Goal: Task Accomplishment & Management: Manage account settings

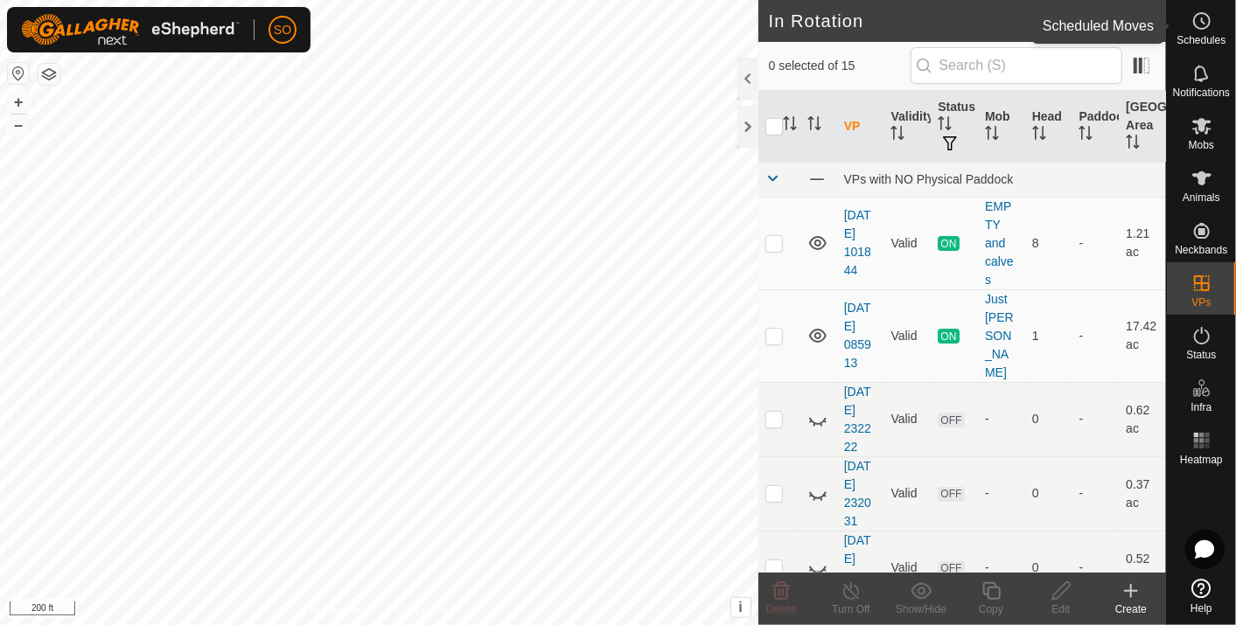
click at [1202, 19] on icon at bounding box center [1203, 20] width 3 height 5
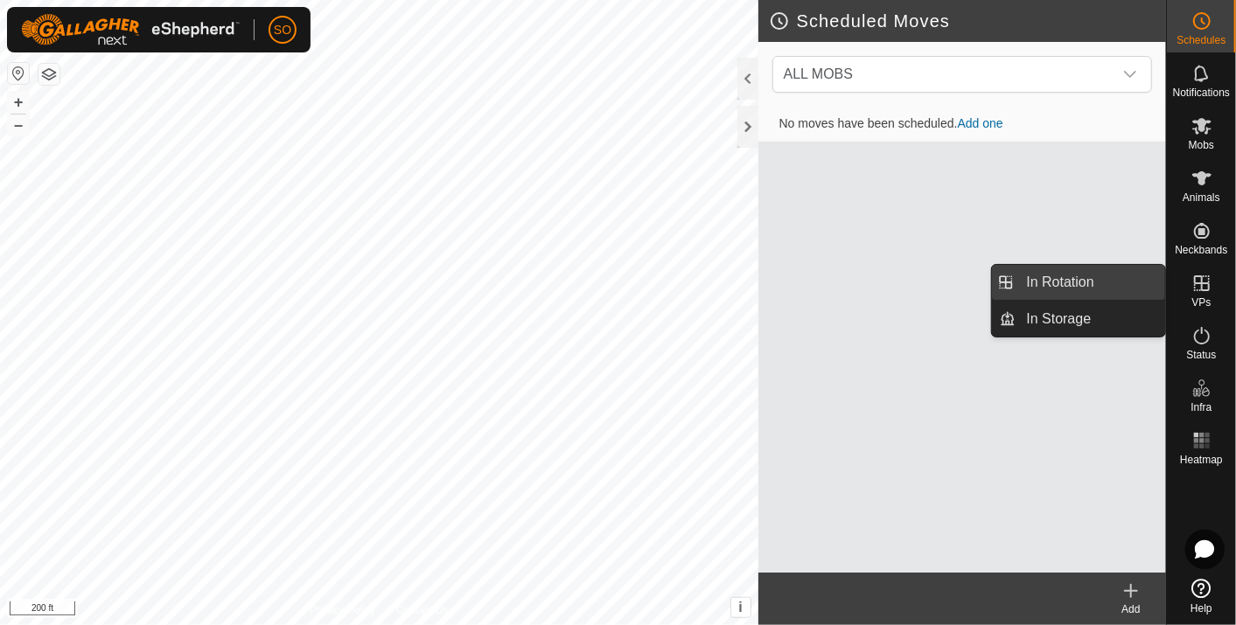
click at [1057, 279] on link "In Rotation" at bounding box center [1091, 282] width 150 height 35
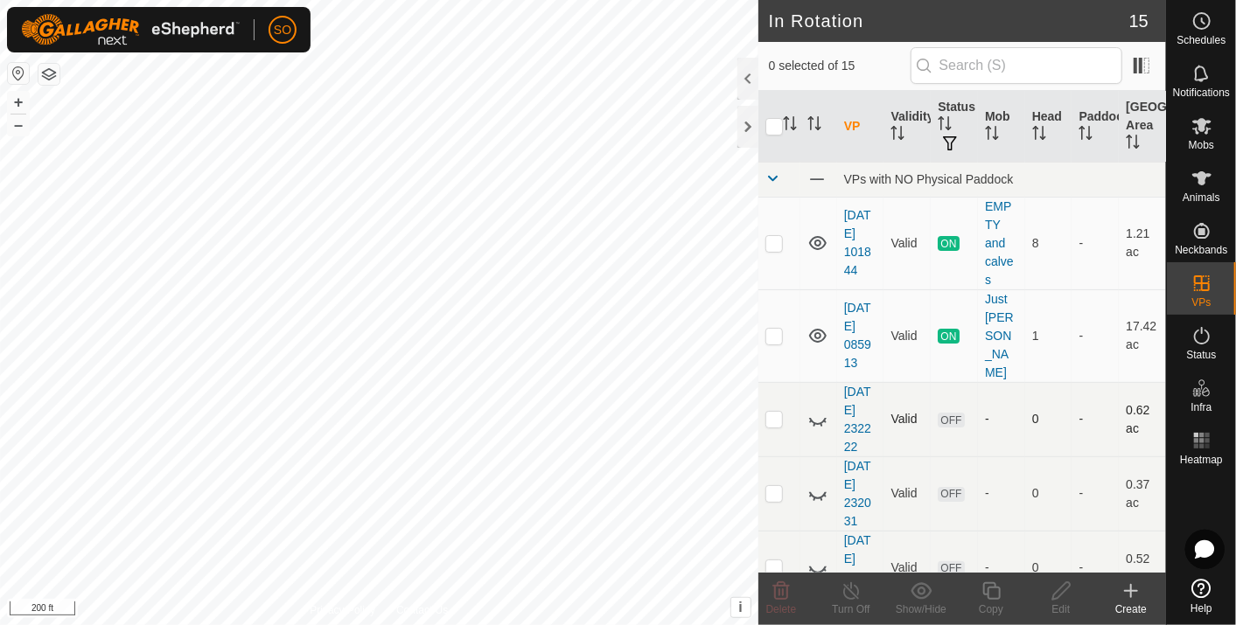
click at [817, 409] on icon at bounding box center [817, 419] width 21 height 21
click at [819, 484] on icon at bounding box center [817, 494] width 21 height 21
click at [819, 487] on icon at bounding box center [817, 494] width 17 height 14
click at [818, 558] on icon at bounding box center [817, 568] width 21 height 21
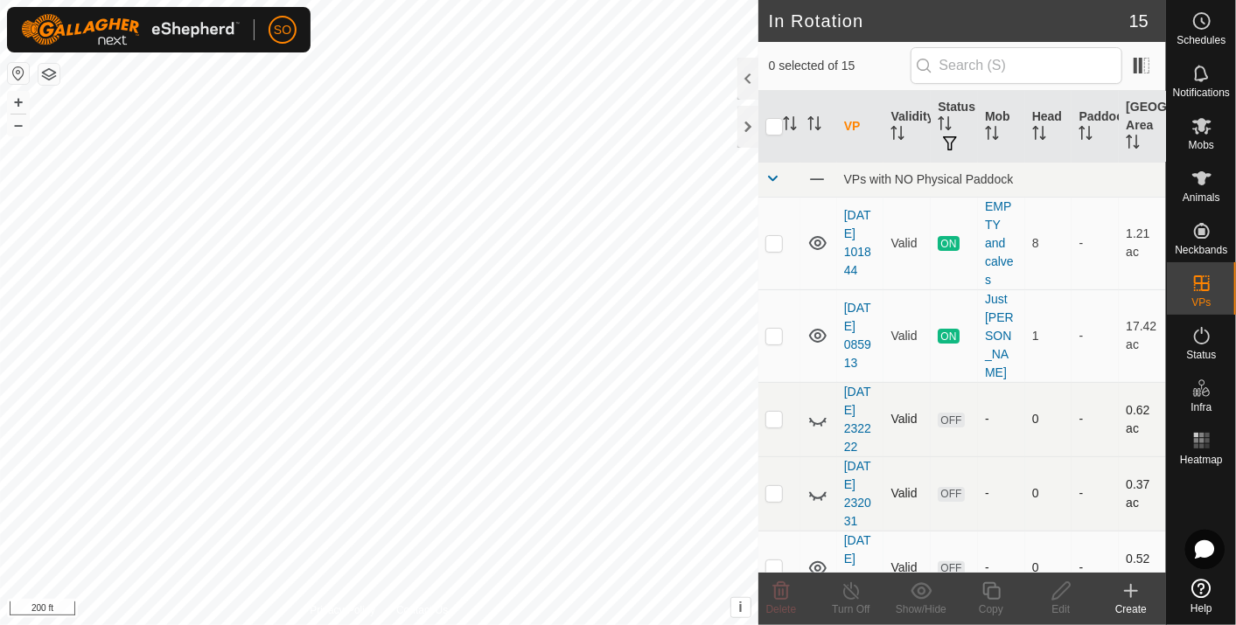
drag, startPoint x: 819, startPoint y: 542, endPoint x: 828, endPoint y: 480, distance: 62.8
click at [817, 562] on icon at bounding box center [817, 569] width 17 height 14
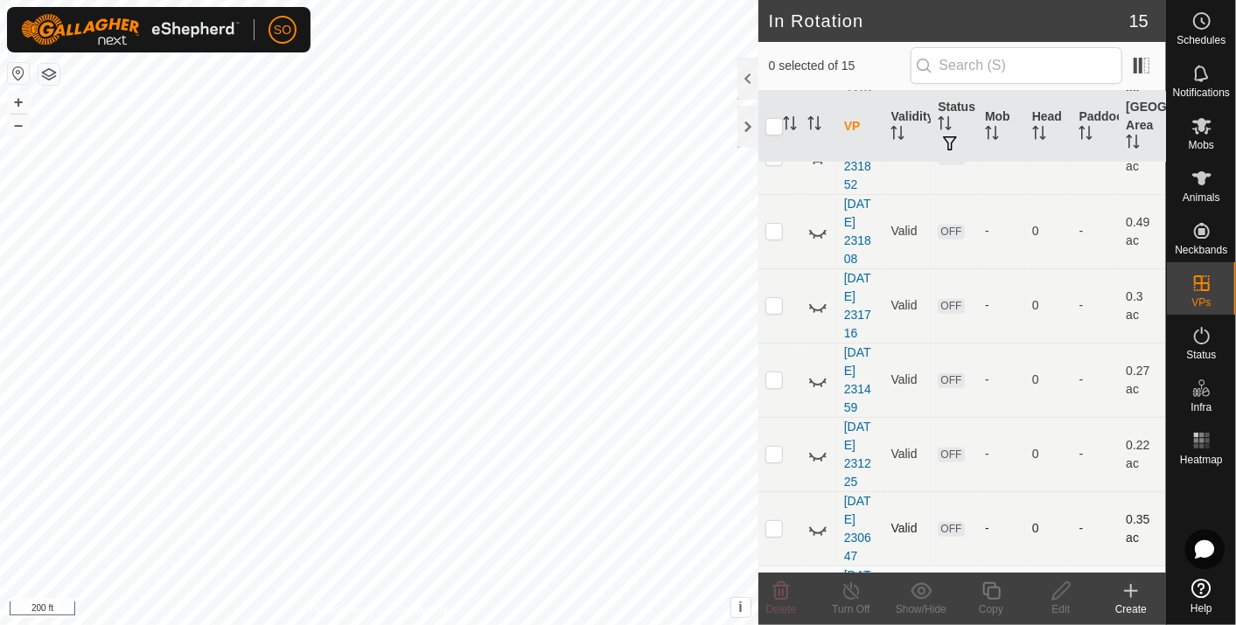
scroll to position [583, 0]
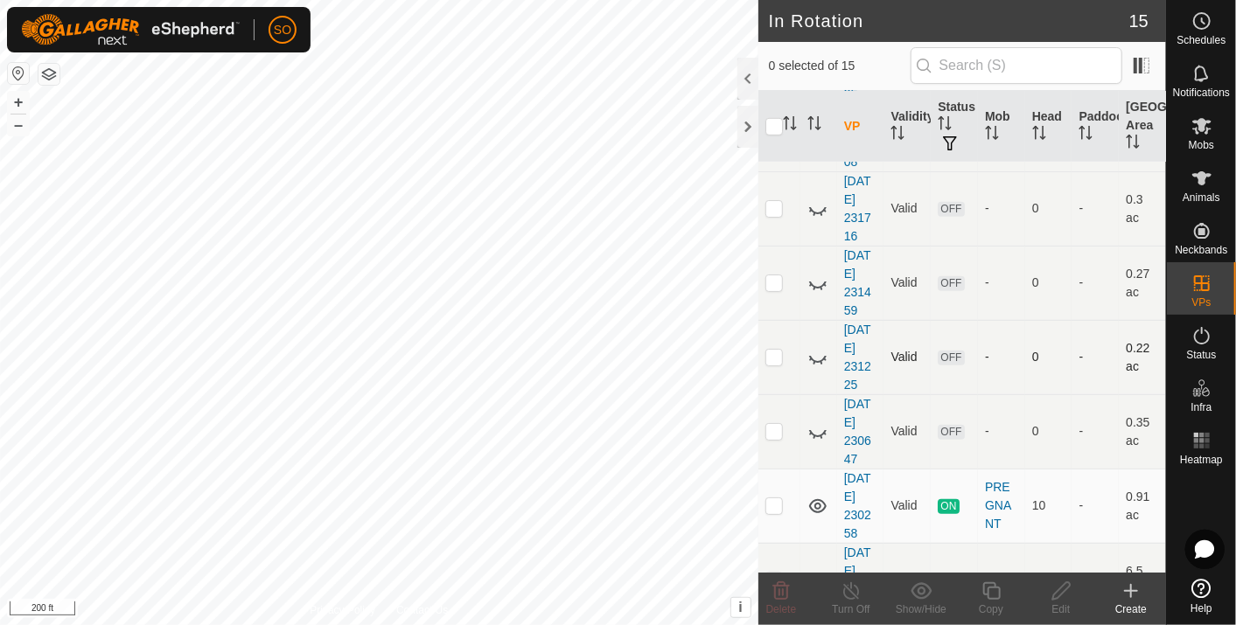
click at [813, 347] on icon at bounding box center [817, 357] width 21 height 21
click at [815, 347] on icon at bounding box center [817, 357] width 21 height 21
click at [818, 422] on icon at bounding box center [817, 432] width 21 height 21
click at [815, 422] on icon at bounding box center [817, 432] width 21 height 21
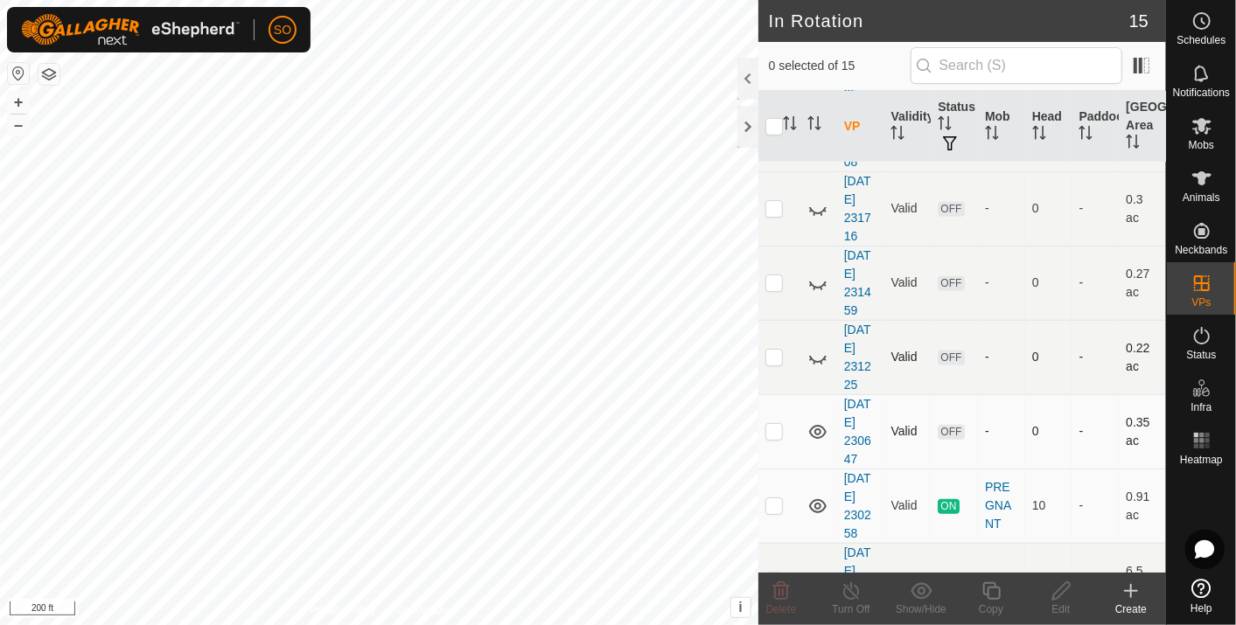
click at [815, 422] on icon at bounding box center [817, 432] width 21 height 21
click at [817, 347] on icon at bounding box center [817, 357] width 21 height 21
click at [818, 273] on icon at bounding box center [817, 283] width 21 height 21
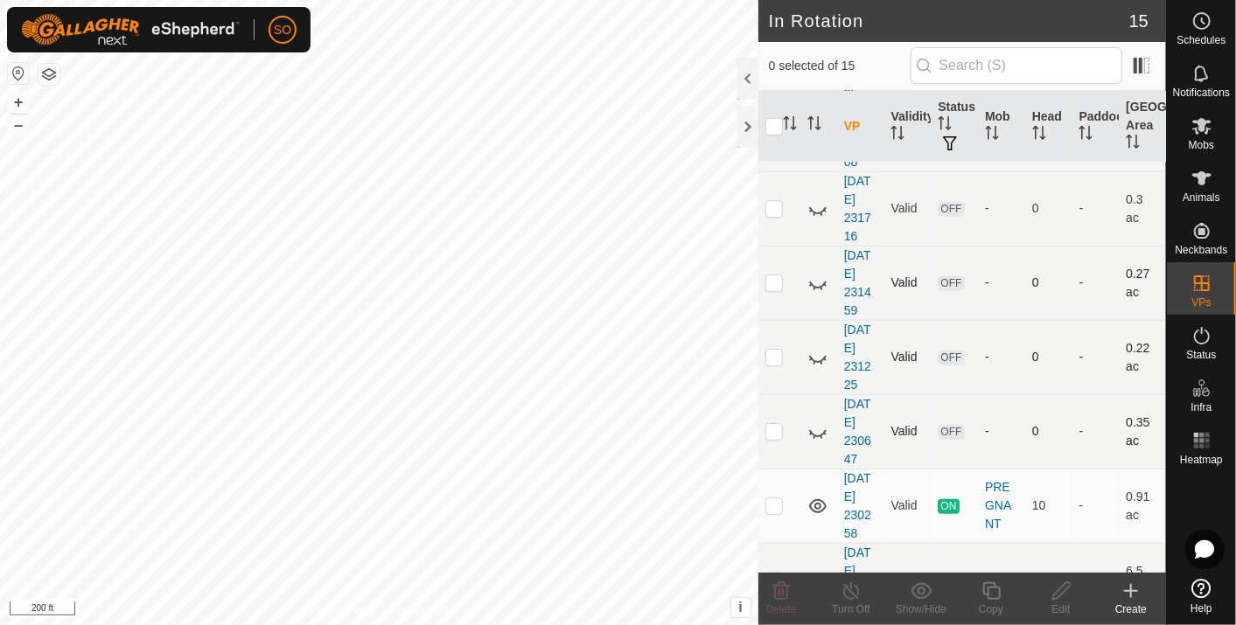
click at [814, 347] on icon at bounding box center [817, 357] width 21 height 21
click at [814, 351] on icon at bounding box center [817, 358] width 17 height 14
click at [821, 422] on icon at bounding box center [817, 432] width 21 height 21
click at [817, 347] on icon at bounding box center [817, 357] width 21 height 21
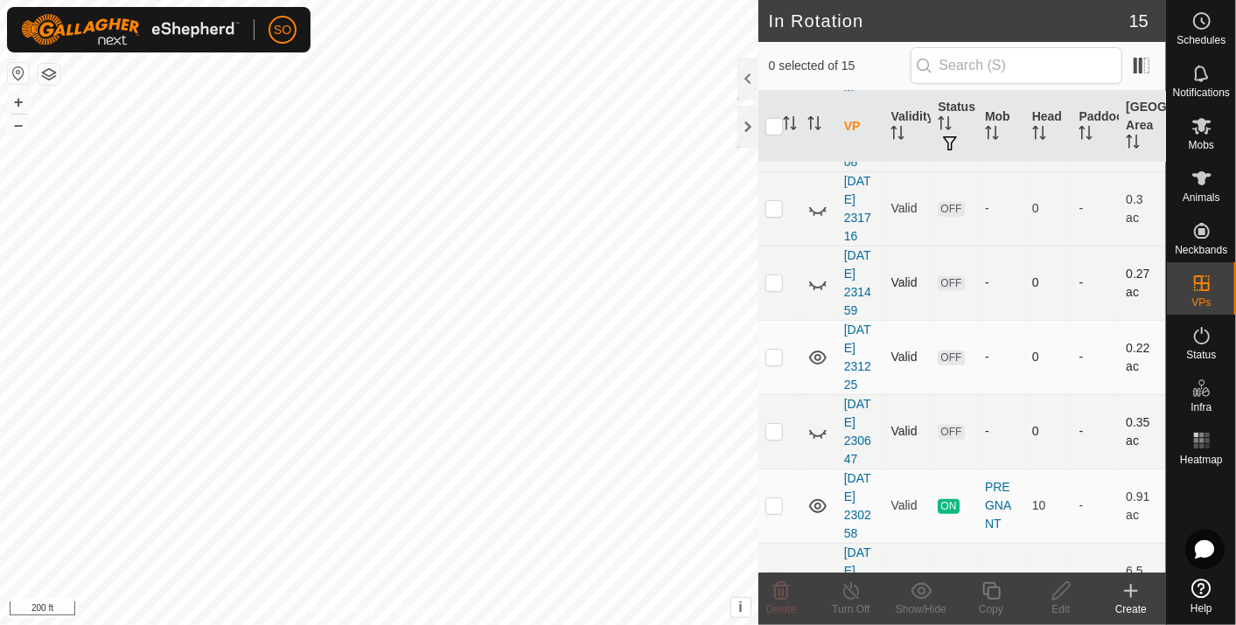
click at [817, 347] on icon at bounding box center [817, 357] width 21 height 21
click at [814, 347] on icon at bounding box center [817, 357] width 21 height 21
click at [814, 351] on icon at bounding box center [817, 358] width 17 height 14
click at [814, 347] on icon at bounding box center [817, 357] width 21 height 21
click at [814, 273] on icon at bounding box center [817, 283] width 21 height 21
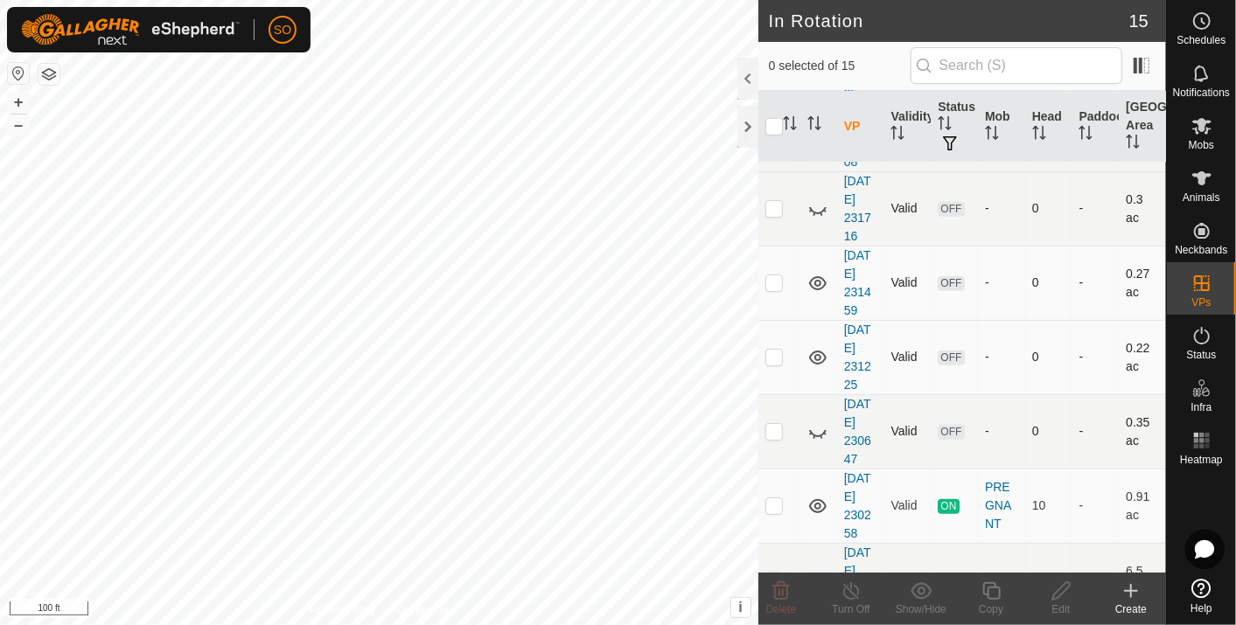
click at [817, 199] on icon at bounding box center [817, 209] width 21 height 21
click at [774, 201] on p-checkbox at bounding box center [773, 208] width 17 height 14
checkbox input "true"
click at [1063, 587] on icon at bounding box center [1060, 591] width 17 height 17
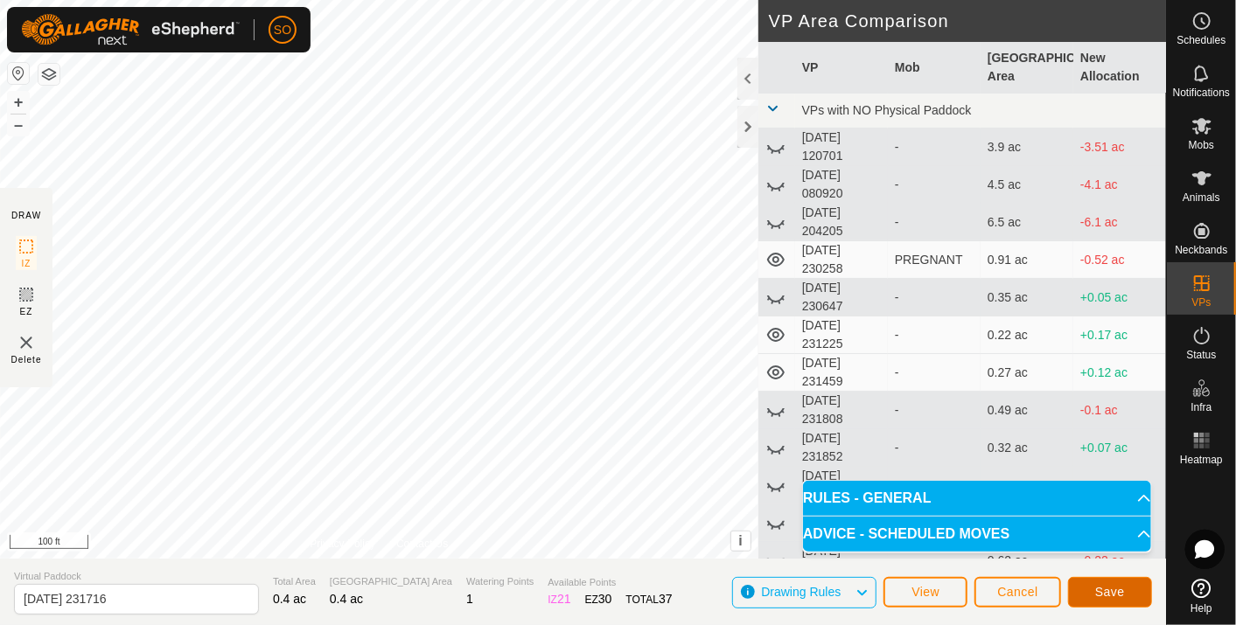
click at [1117, 590] on span "Save" at bounding box center [1110, 592] width 30 height 14
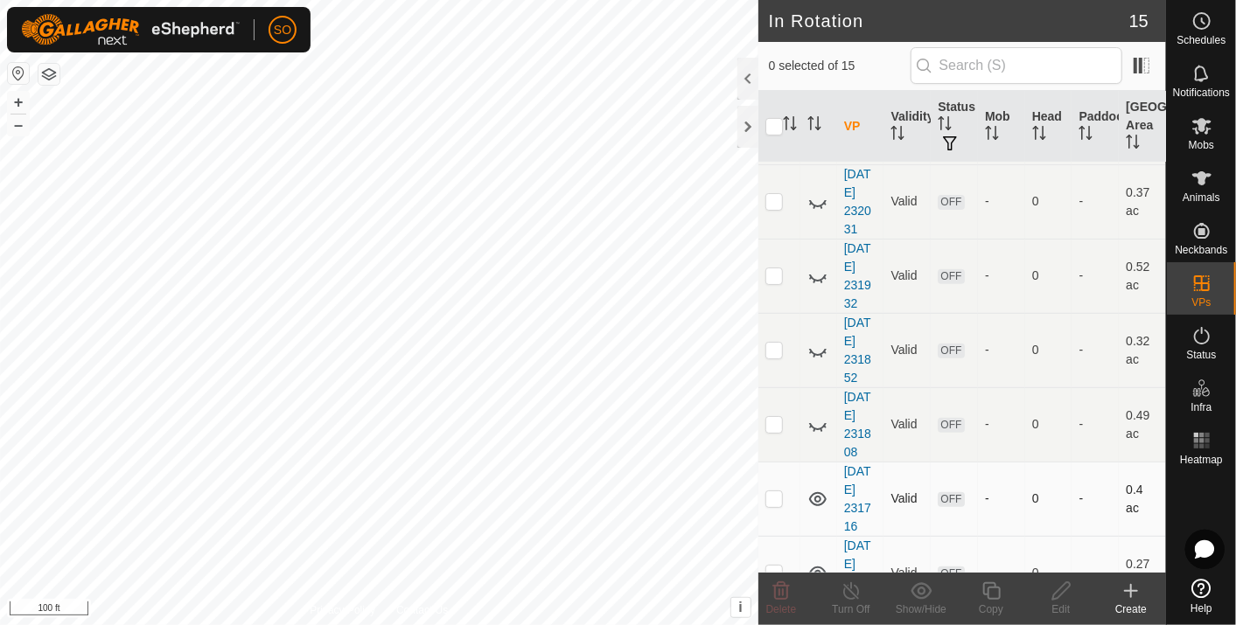
scroll to position [388, 0]
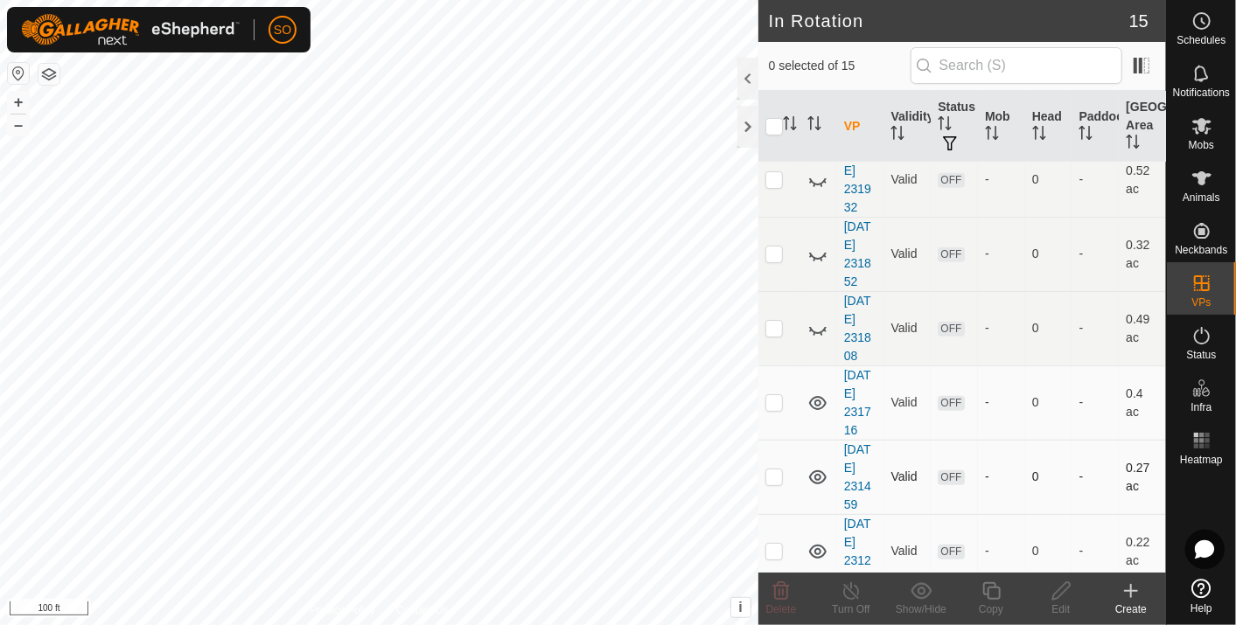
click at [771, 470] on p-checkbox at bounding box center [773, 477] width 17 height 14
checkbox input "false"
click at [812, 471] on icon at bounding box center [817, 478] width 17 height 14
click at [817, 545] on icon at bounding box center [817, 552] width 17 height 14
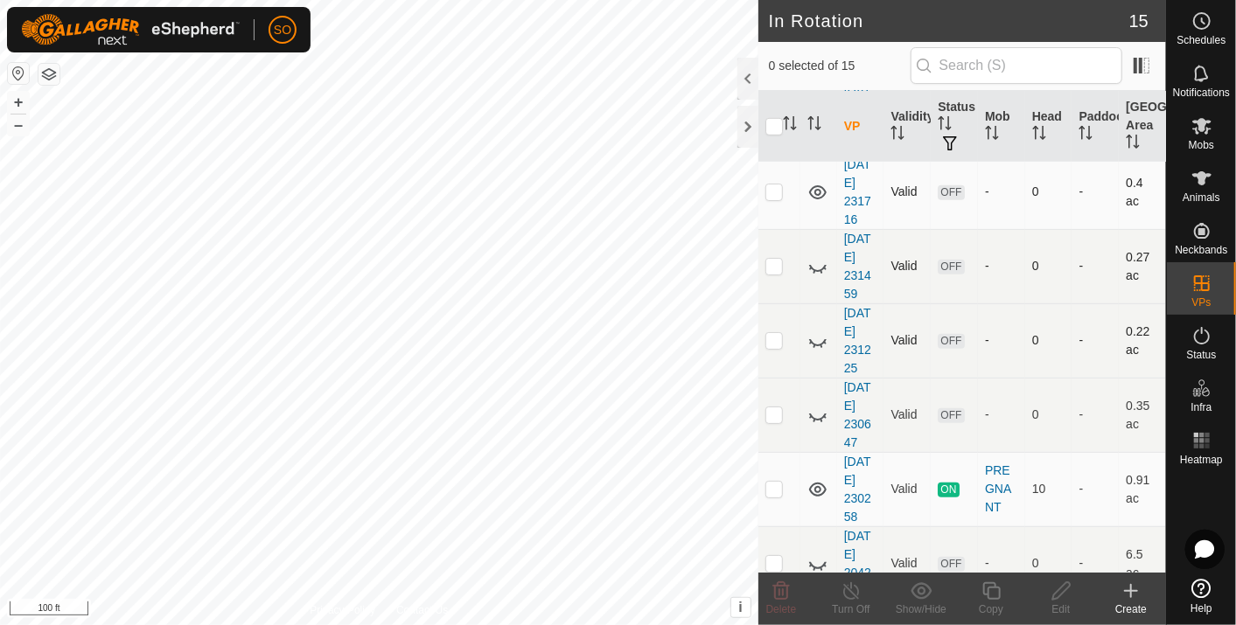
scroll to position [680, 0]
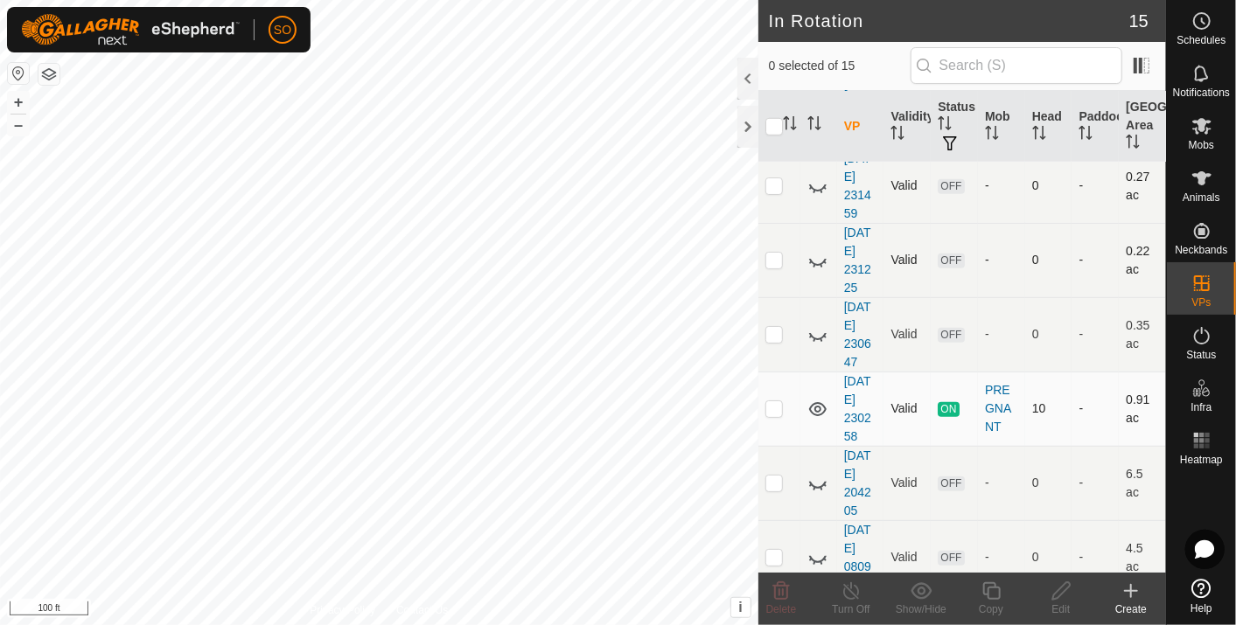
click at [811, 399] on icon at bounding box center [817, 409] width 21 height 21
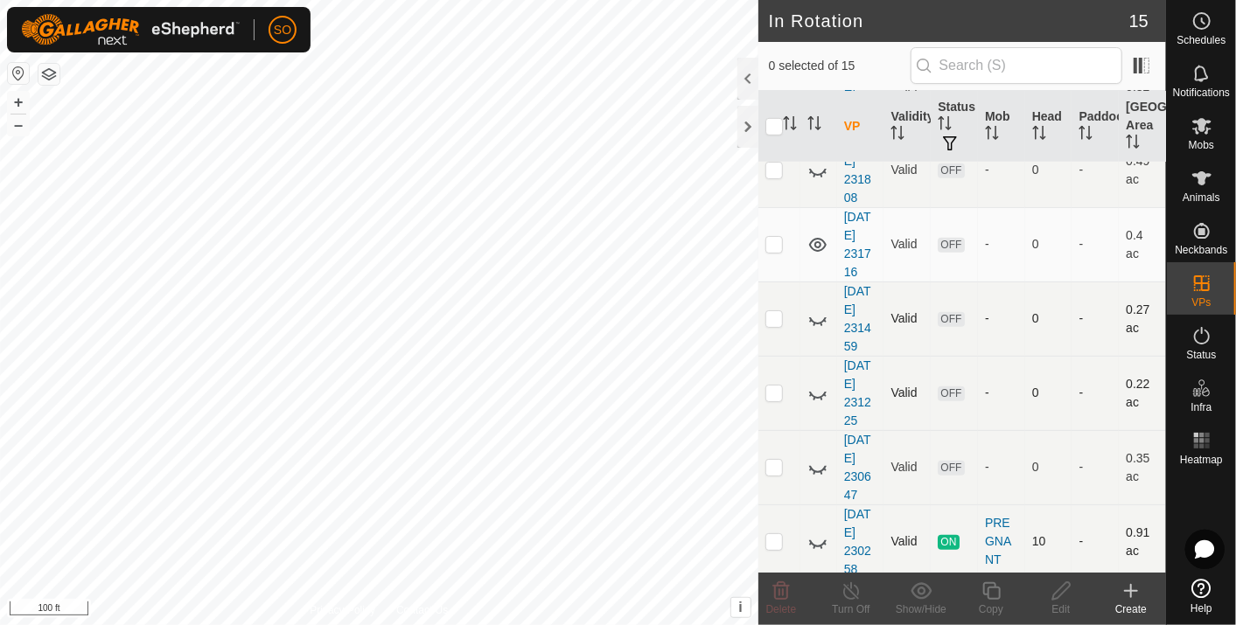
scroll to position [485, 0]
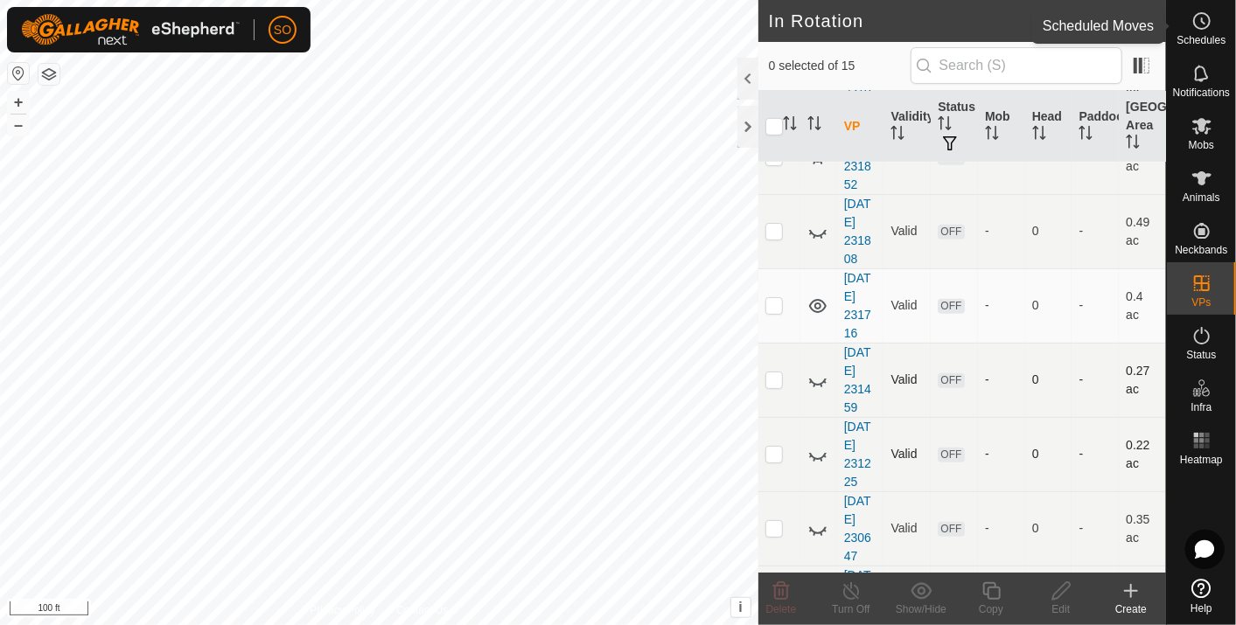
click at [1197, 15] on circle at bounding box center [1202, 21] width 16 height 16
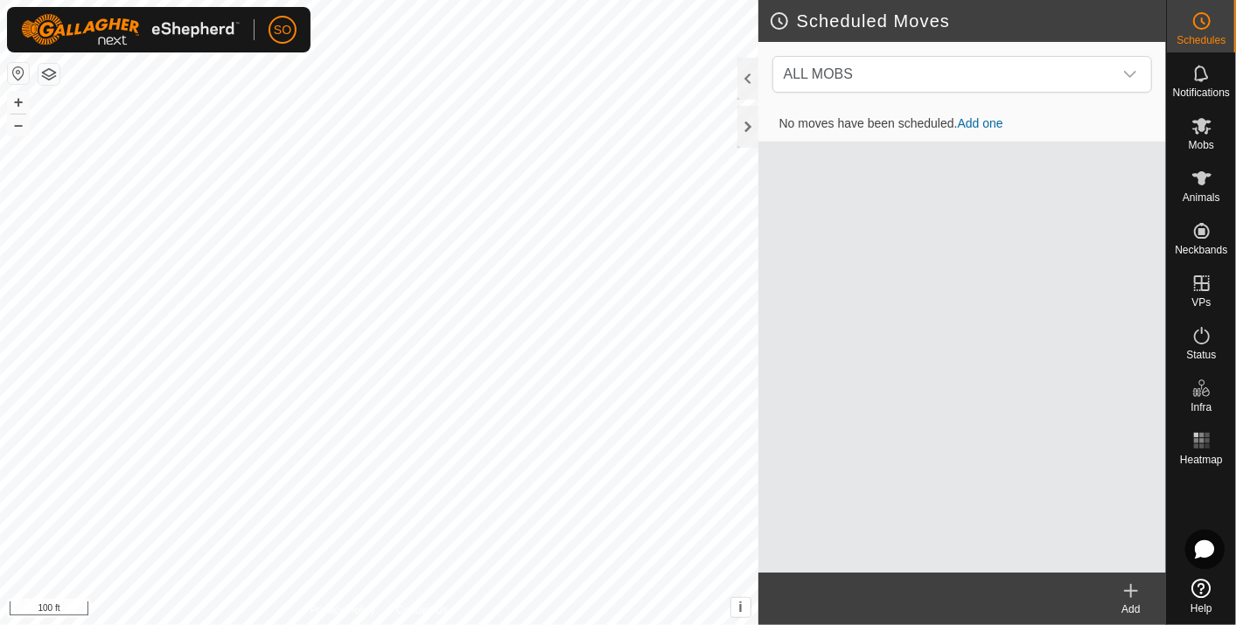
click at [1127, 587] on icon at bounding box center [1130, 591] width 21 height 21
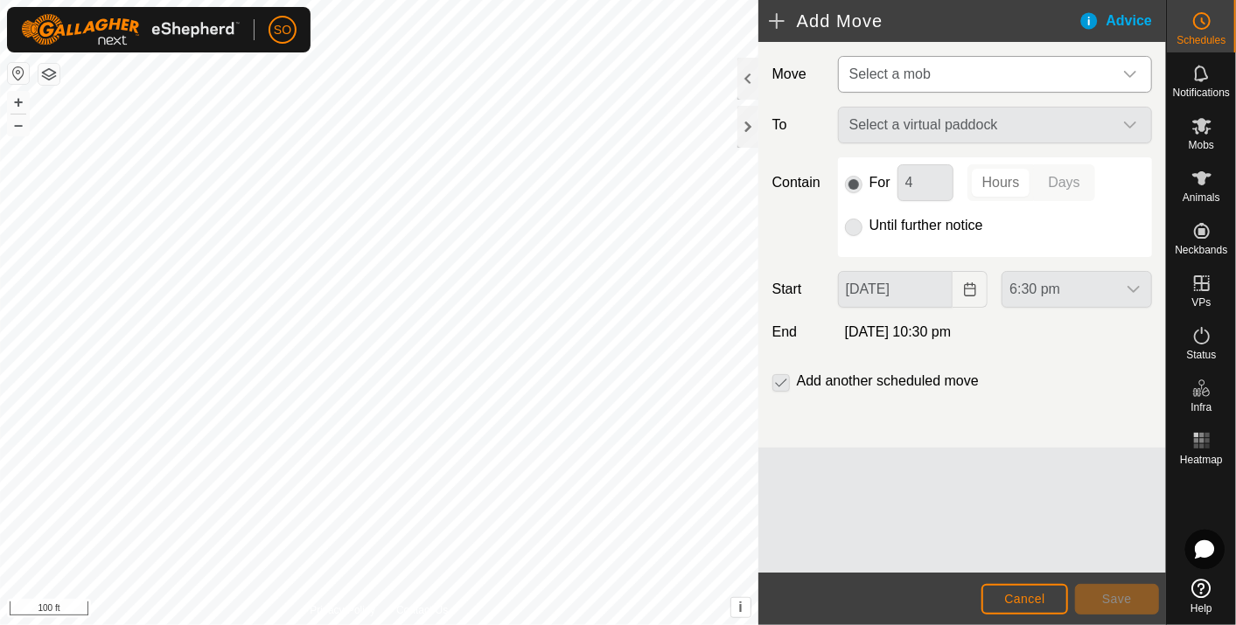
click at [1130, 67] on icon "dropdown trigger" at bounding box center [1130, 74] width 14 height 14
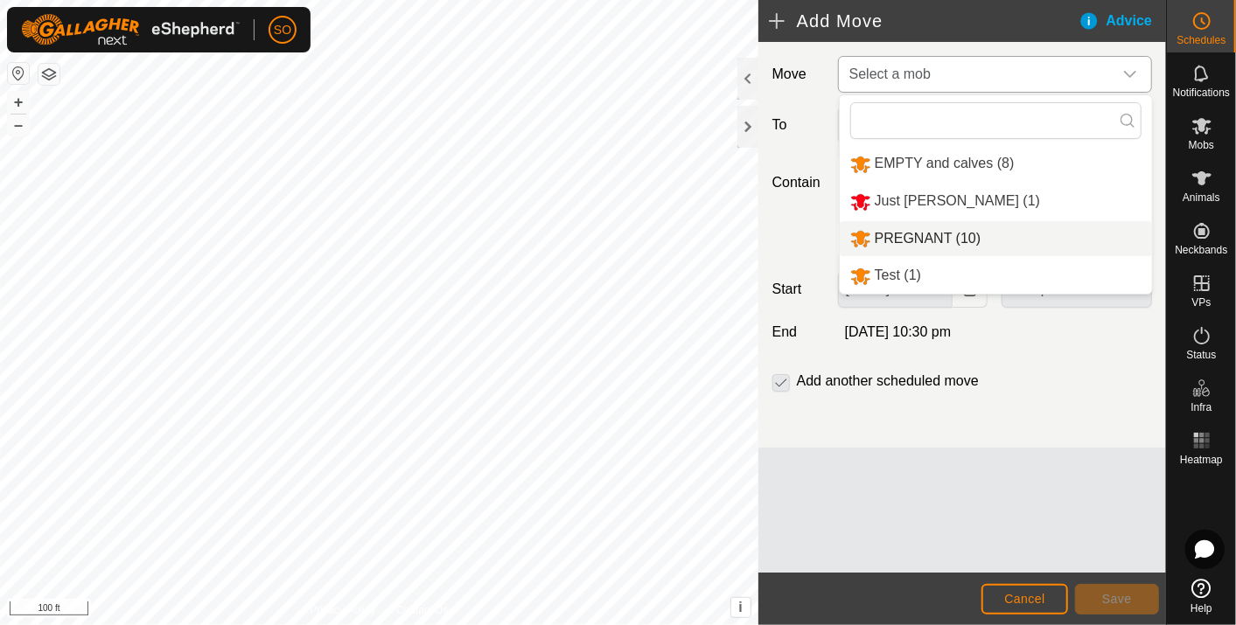
click at [922, 231] on li "PREGNANT (10)" at bounding box center [996, 239] width 312 height 36
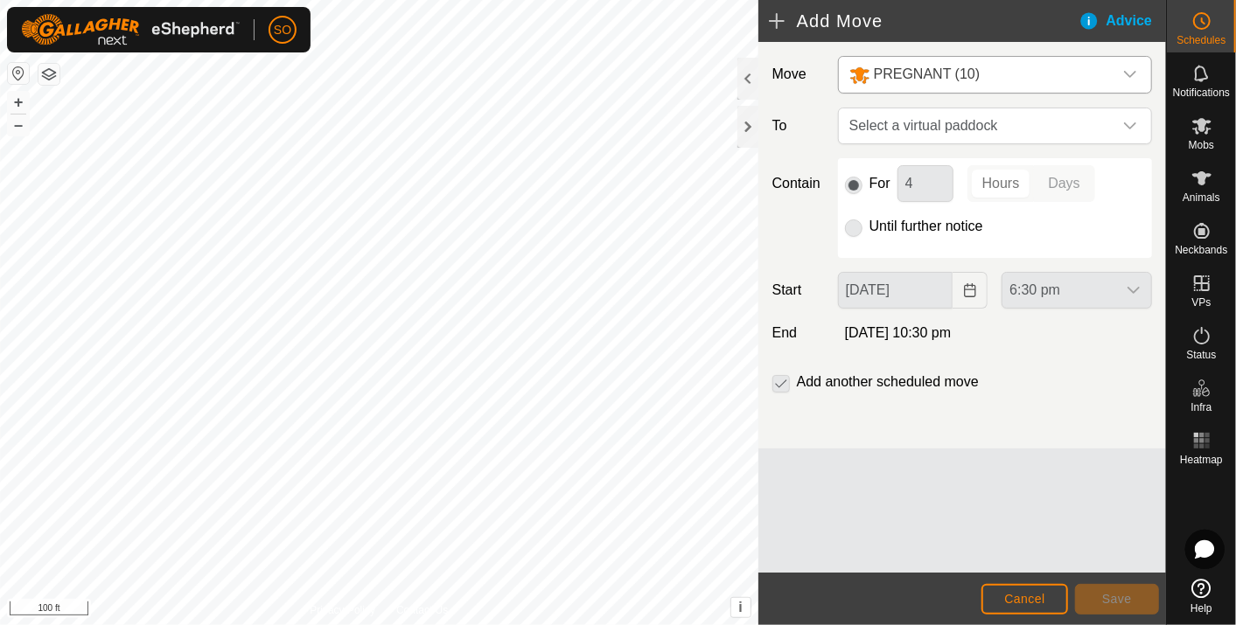
click at [853, 224] on p-radiobutton at bounding box center [853, 226] width 17 height 21
click at [1127, 120] on icon "dropdown trigger" at bounding box center [1130, 126] width 14 height 14
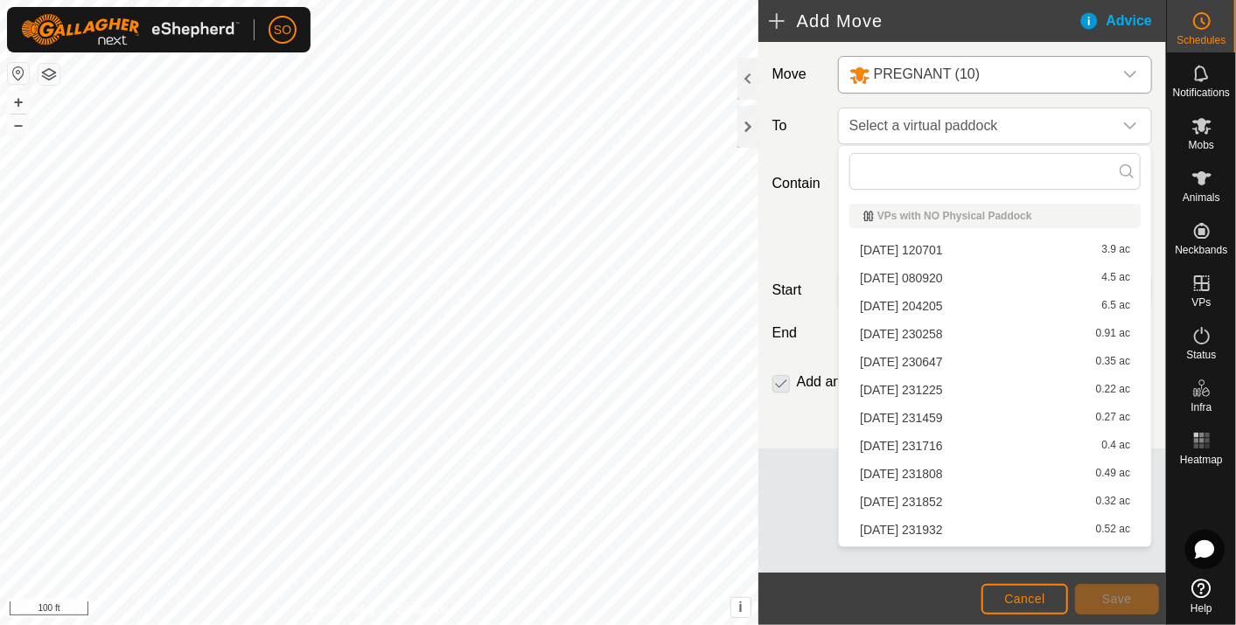
click at [894, 383] on li "[DATE] [DATE] 0.22 ac" at bounding box center [994, 390] width 291 height 26
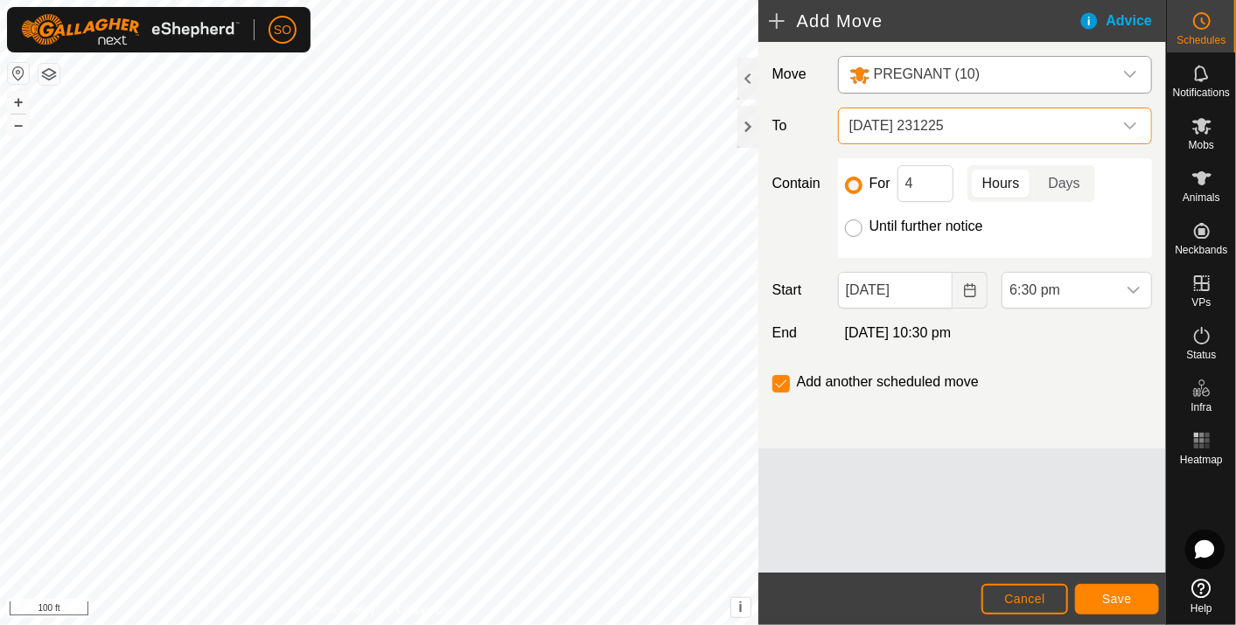
click at [857, 224] on input "Until further notice" at bounding box center [853, 228] width 17 height 17
radio input "true"
checkbox input "false"
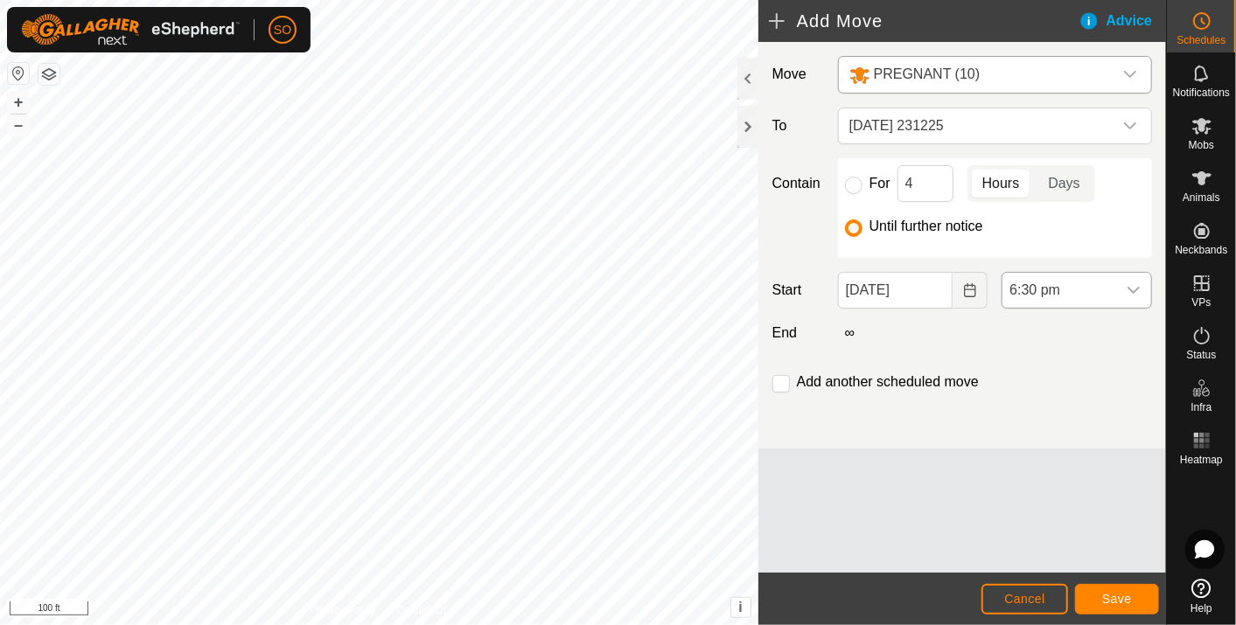
click at [1133, 287] on icon "dropdown trigger" at bounding box center [1134, 290] width 14 height 14
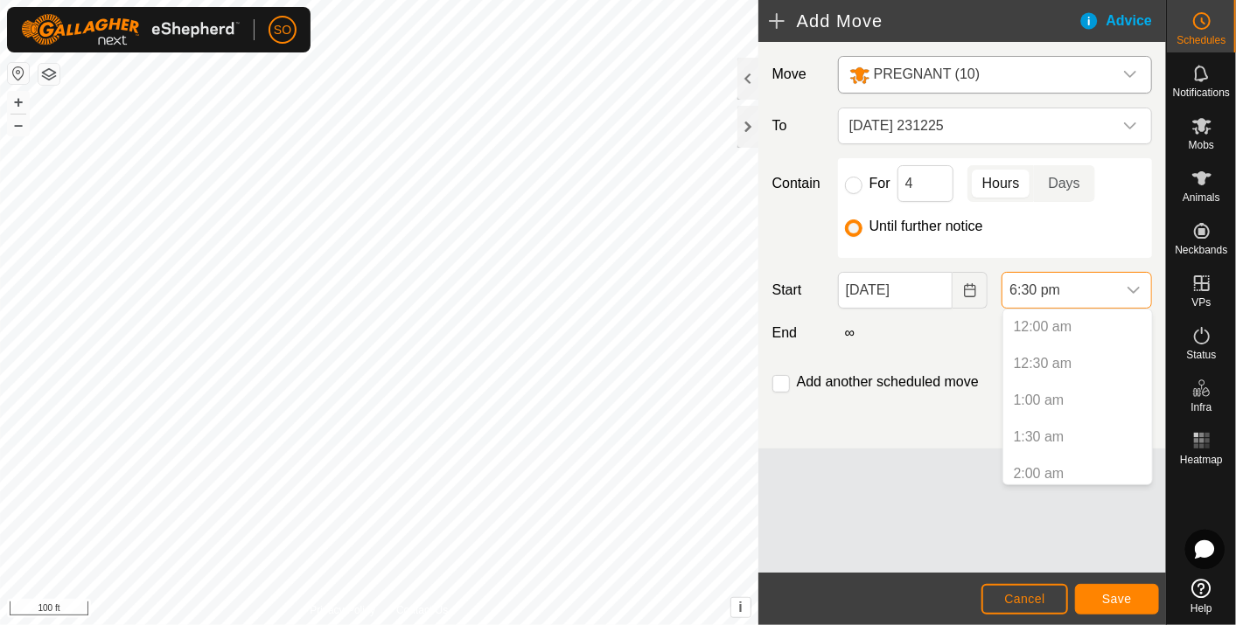
scroll to position [1218, 0]
click at [970, 334] on div "∞" at bounding box center [995, 333] width 328 height 21
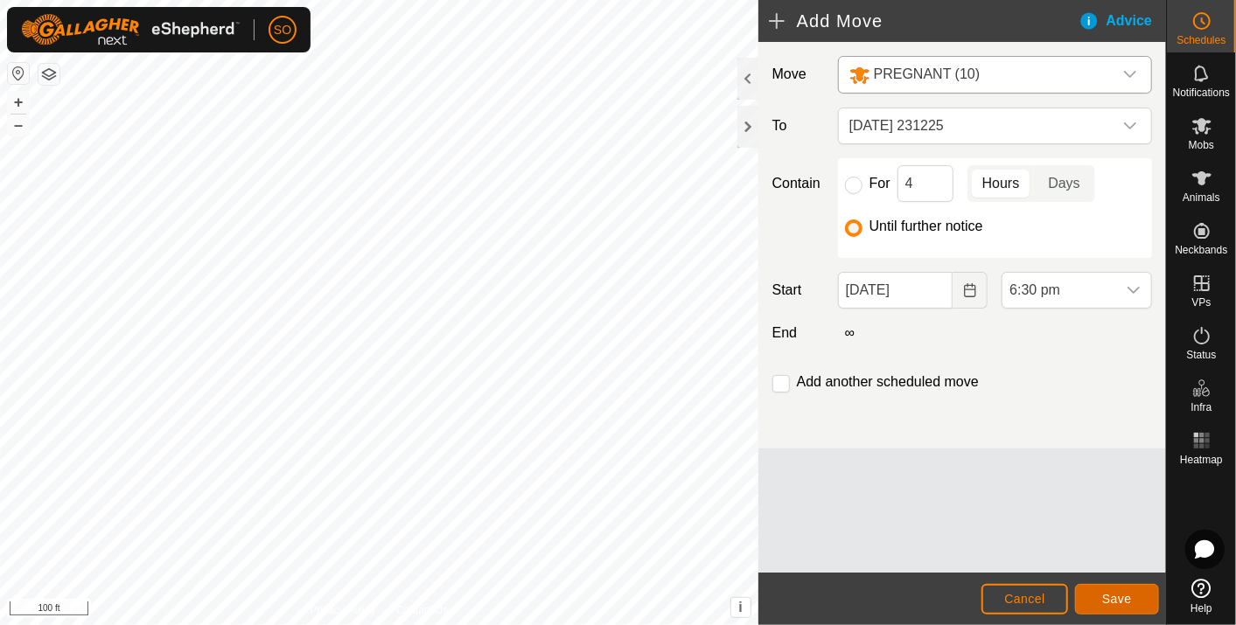
click at [1113, 597] on span "Save" at bounding box center [1117, 599] width 30 height 14
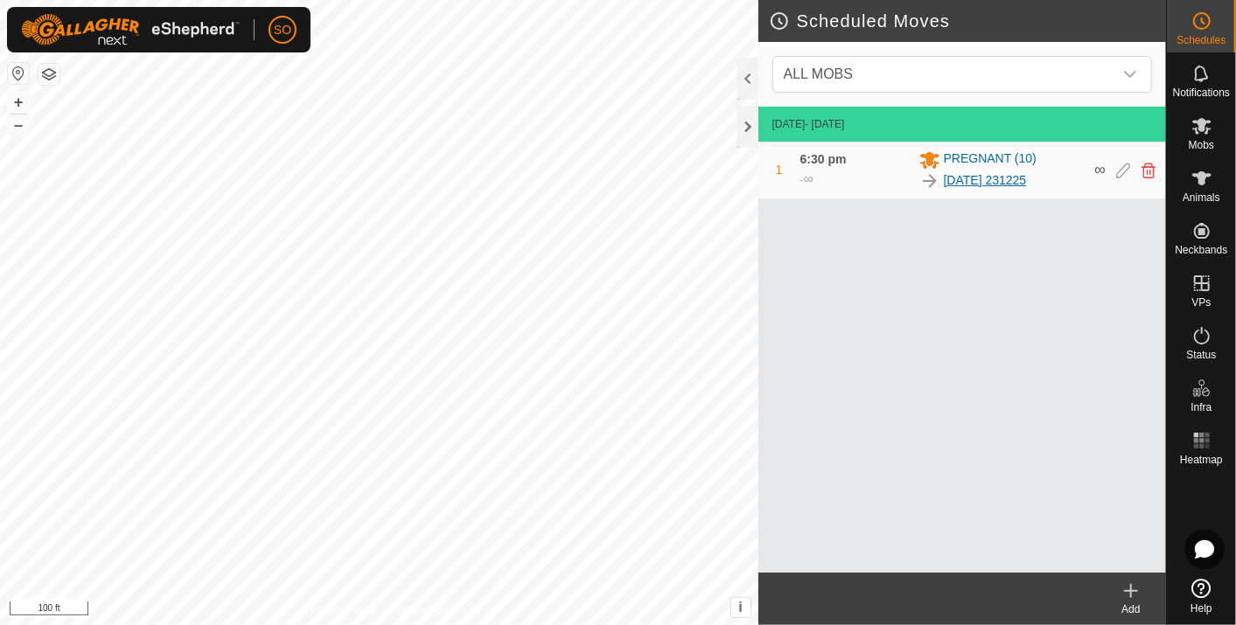
click at [1009, 175] on link "[DATE] 231225" at bounding box center [985, 180] width 83 height 18
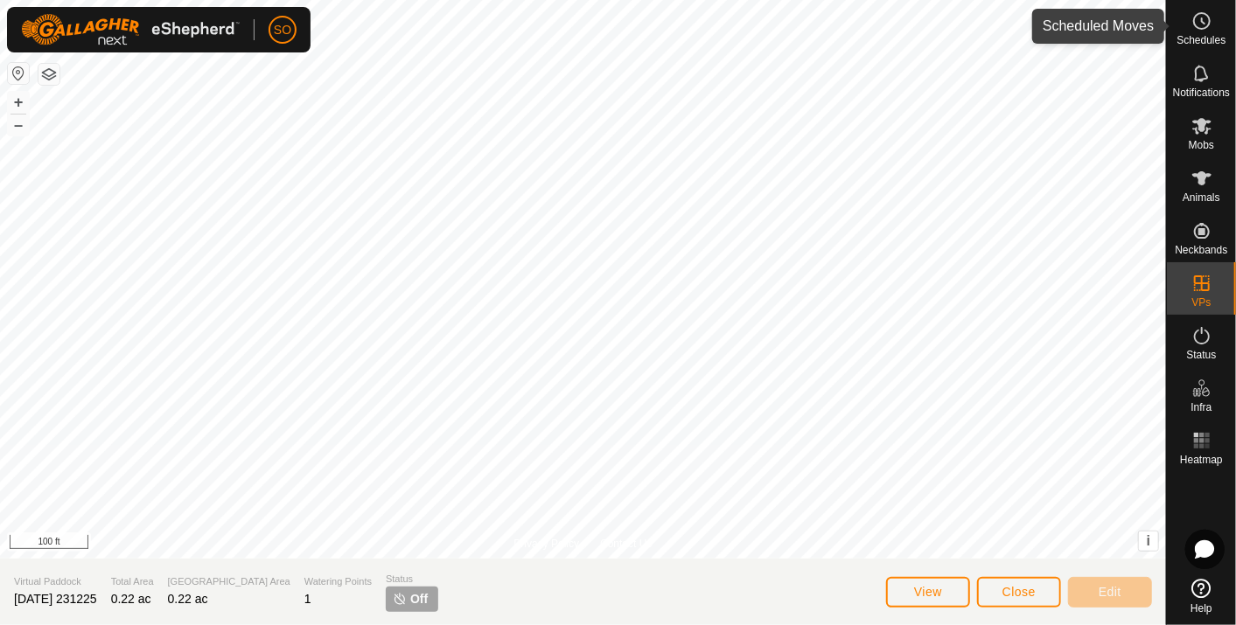
click at [1199, 19] on icon at bounding box center [1201, 20] width 21 height 21
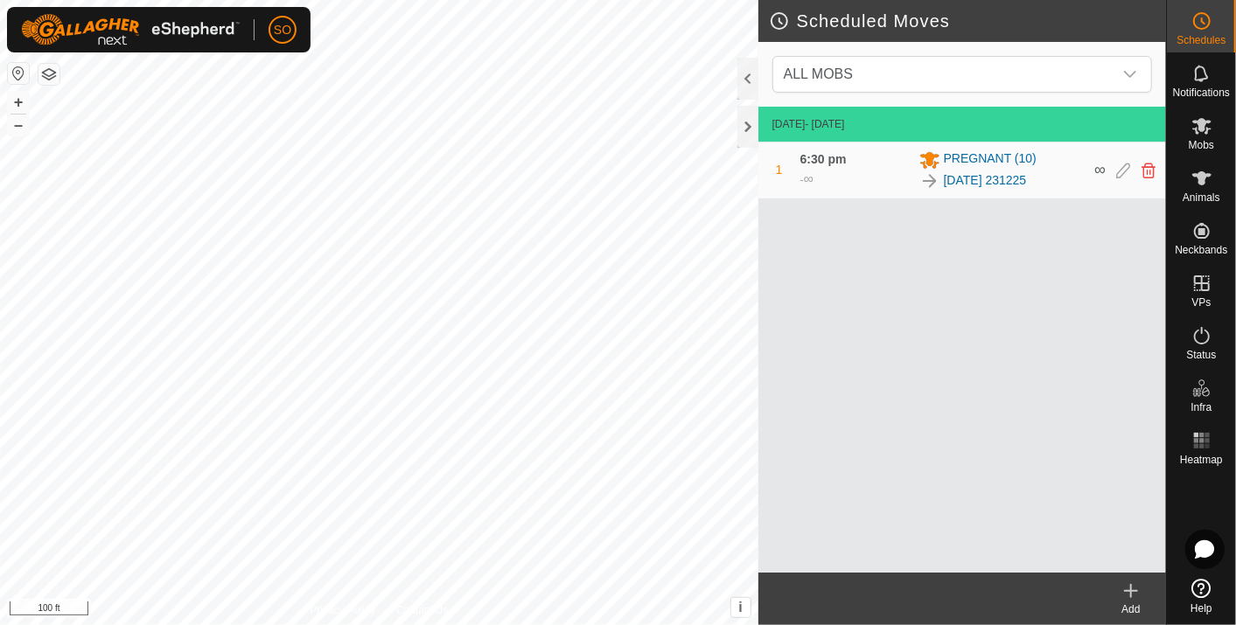
click at [1134, 591] on icon at bounding box center [1131, 591] width 12 height 0
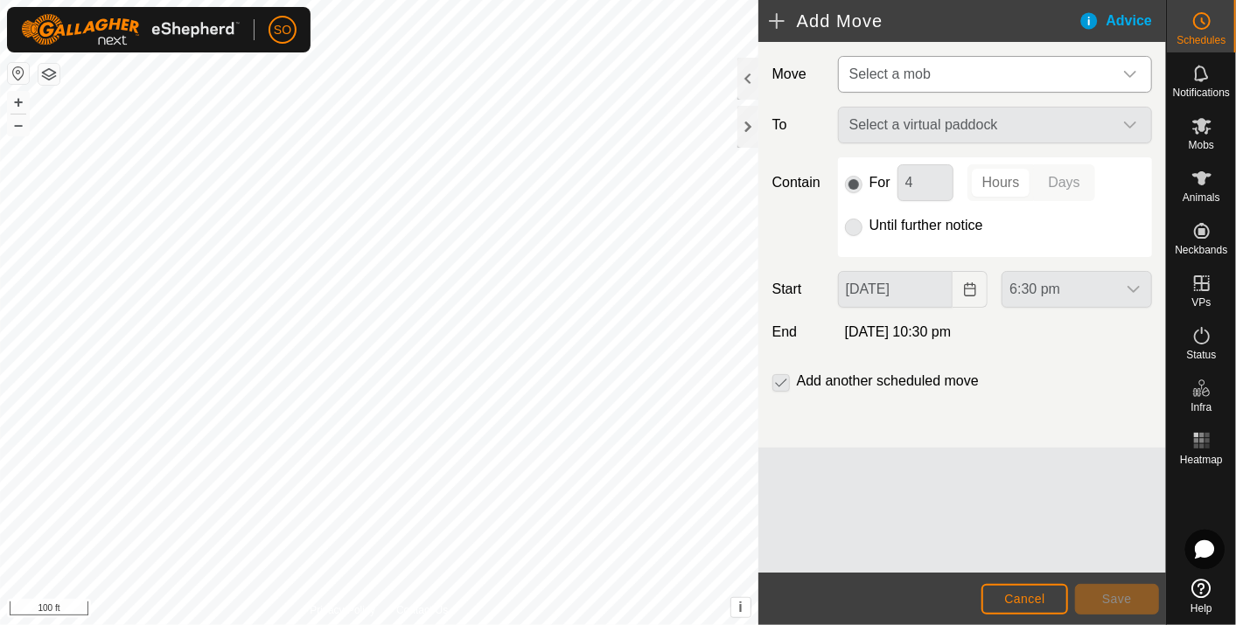
click at [1131, 68] on icon "dropdown trigger" at bounding box center [1130, 74] width 14 height 14
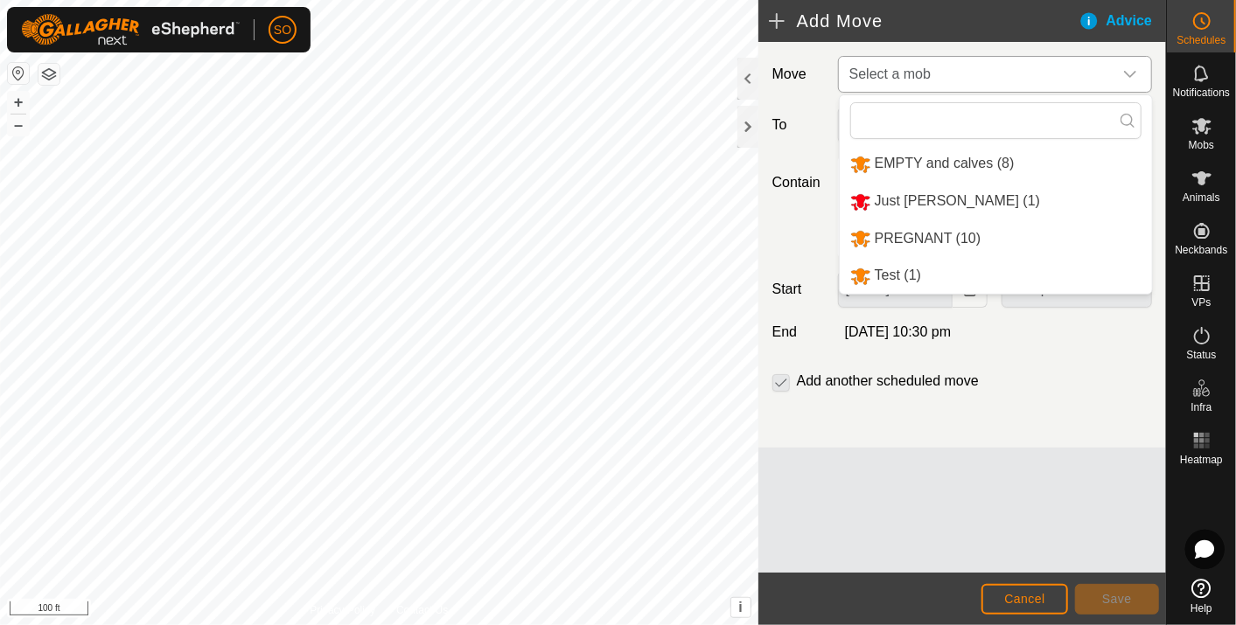
click at [937, 235] on li "PREGNANT (10)" at bounding box center [996, 239] width 312 height 36
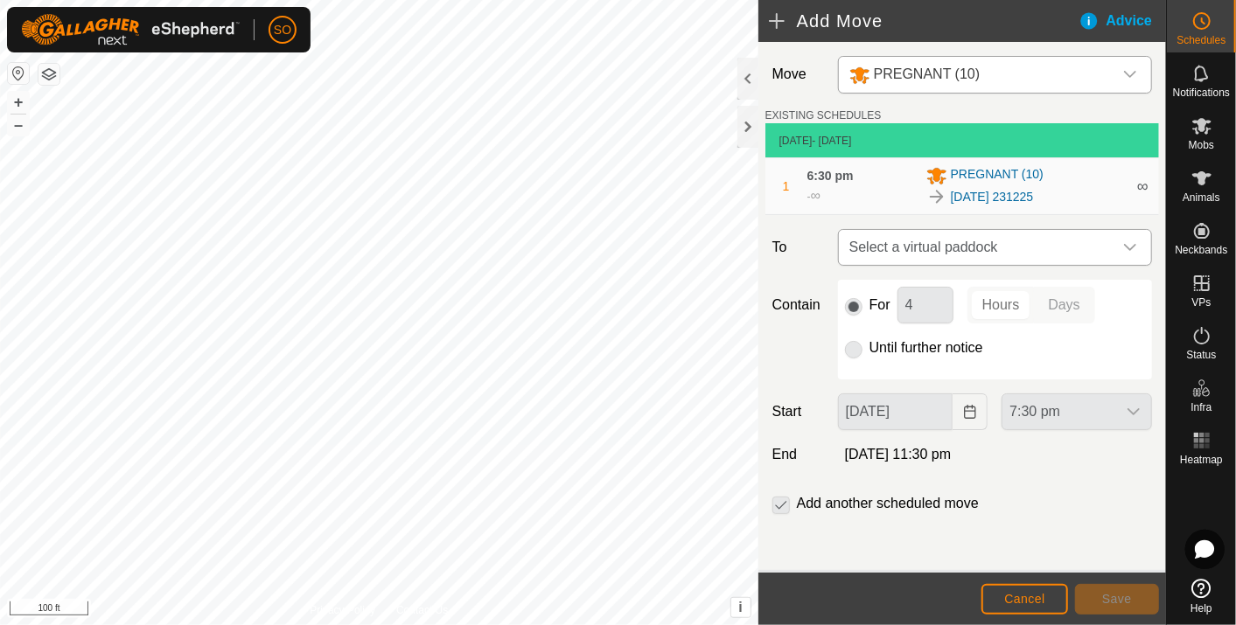
click at [1133, 244] on icon "dropdown trigger" at bounding box center [1130, 248] width 14 height 14
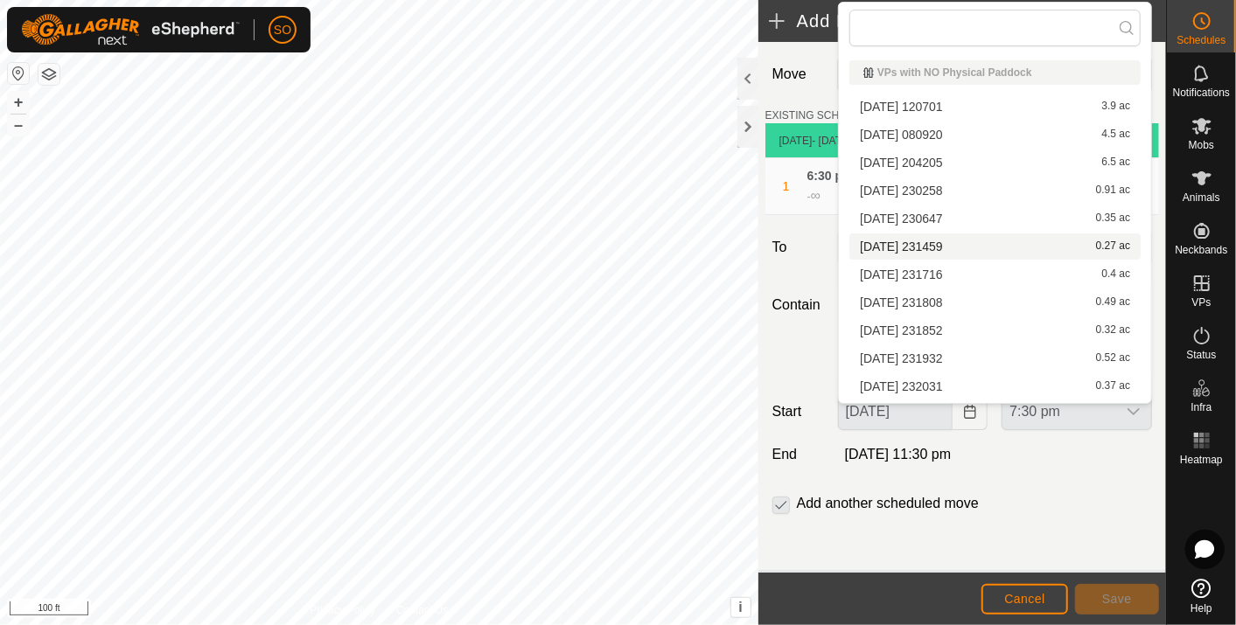
click at [927, 240] on li "[DATE] 231459 0.27 ac" at bounding box center [994, 247] width 291 height 26
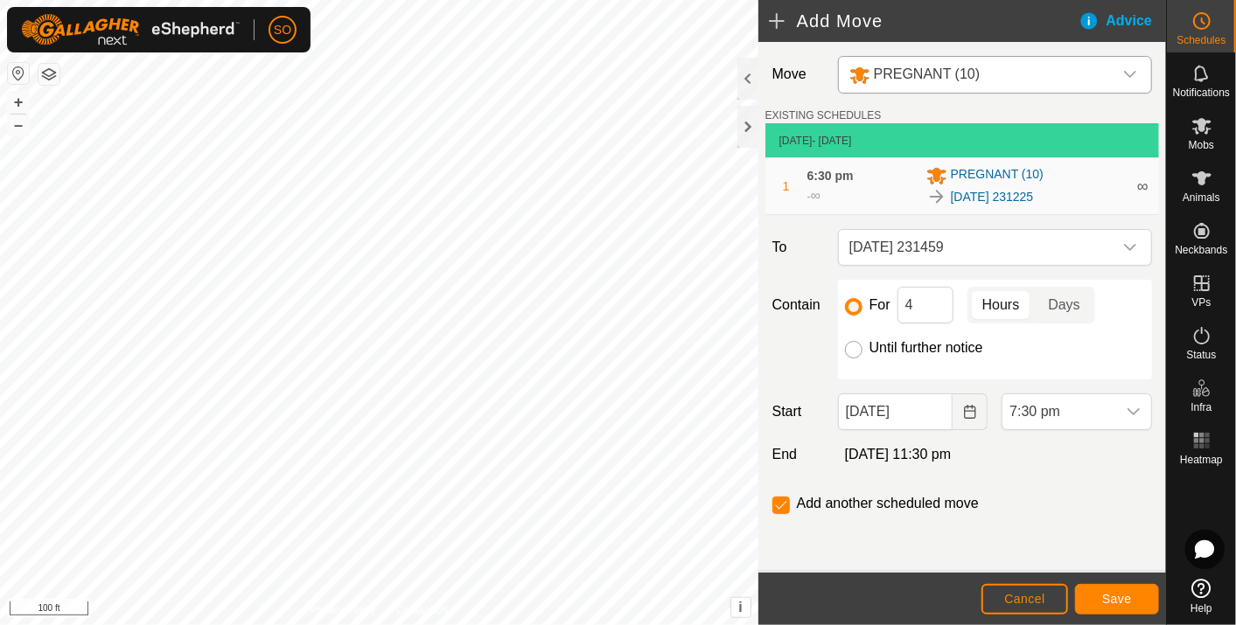
click at [857, 347] on input "Until further notice" at bounding box center [853, 349] width 17 height 17
radio input "true"
checkbox input "false"
click at [971, 408] on icon "Choose Date" at bounding box center [970, 412] width 14 height 14
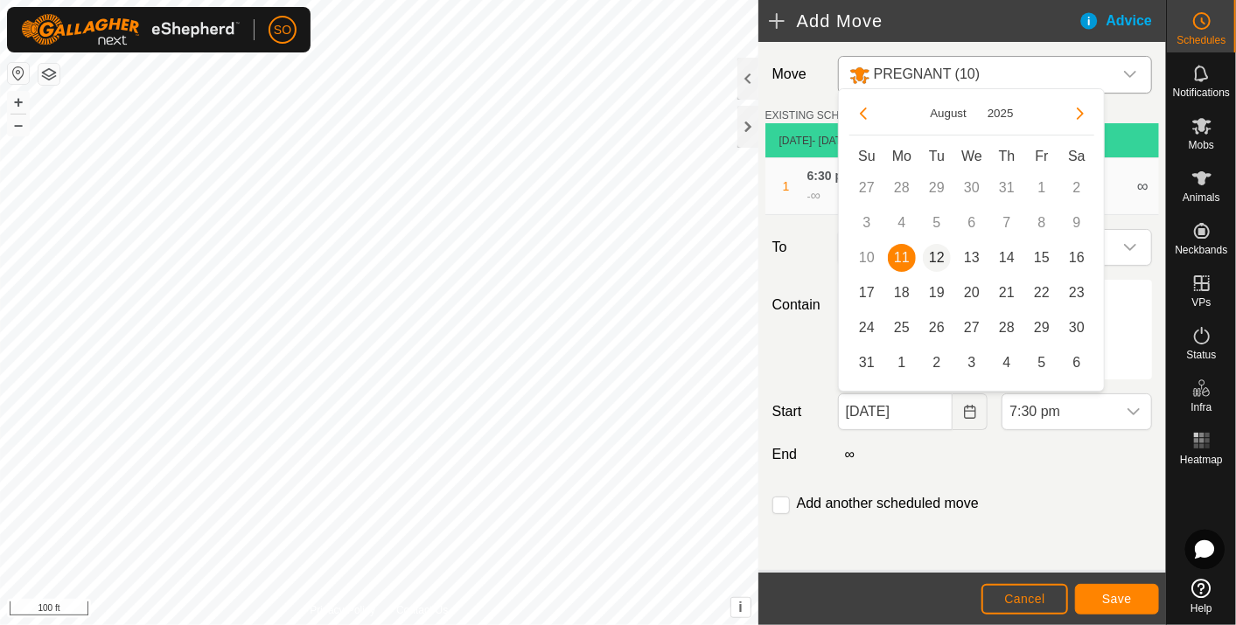
click at [935, 248] on span "12" at bounding box center [937, 258] width 28 height 28
type input "[DATE]"
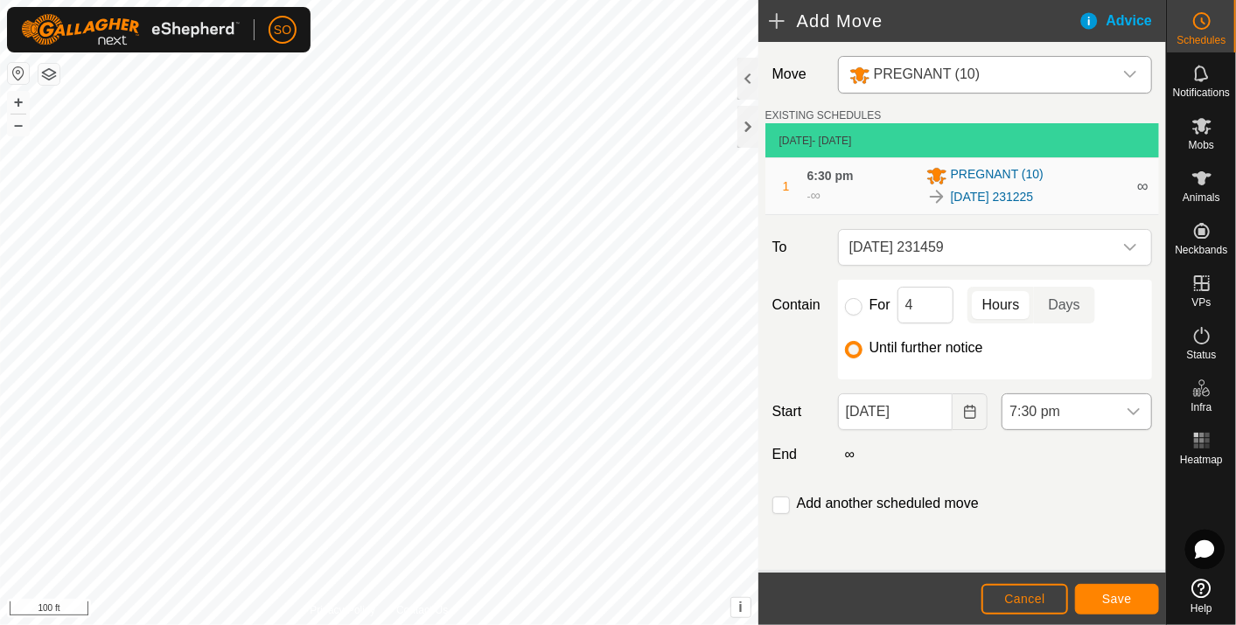
click at [1130, 407] on icon "dropdown trigger" at bounding box center [1134, 412] width 14 height 14
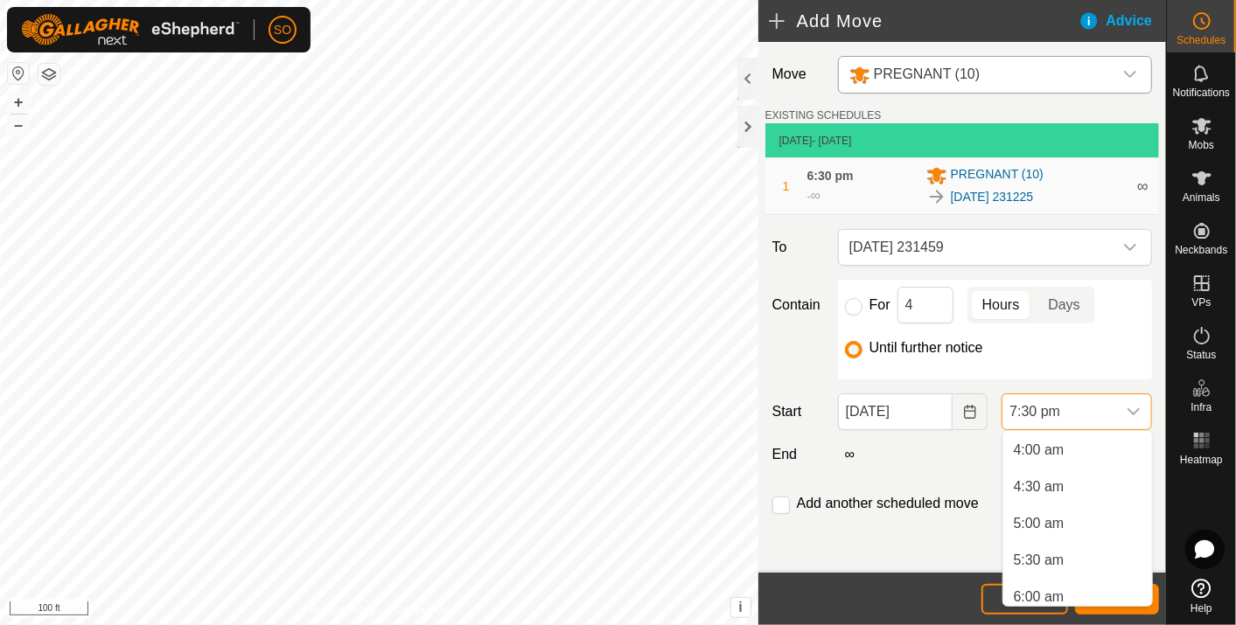
scroll to position [388, 0]
click at [1029, 497] on li "6:00 am" at bounding box center [1077, 501] width 149 height 35
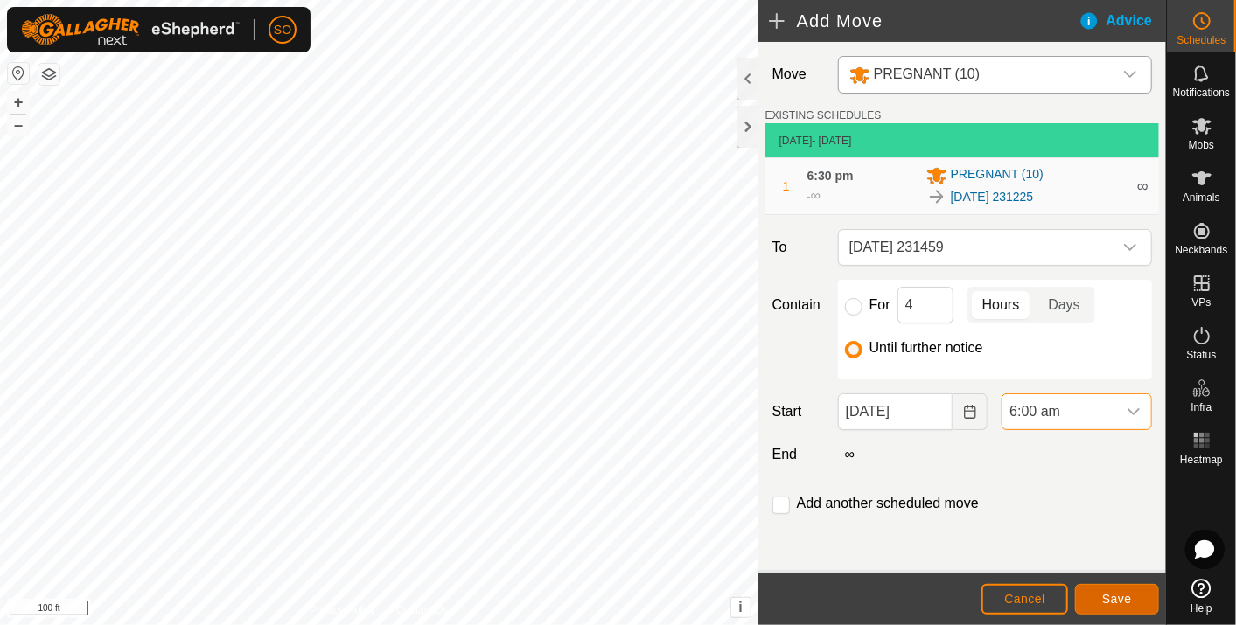
click at [1126, 597] on span "Save" at bounding box center [1117, 599] width 30 height 14
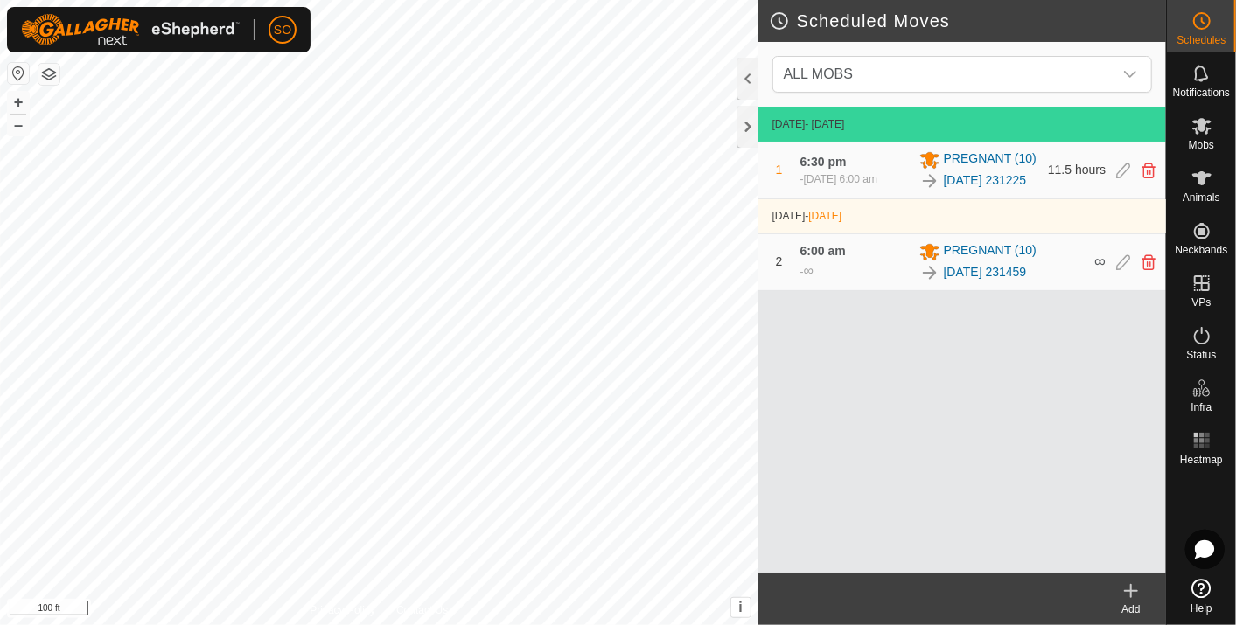
click at [1129, 588] on icon at bounding box center [1130, 591] width 21 height 21
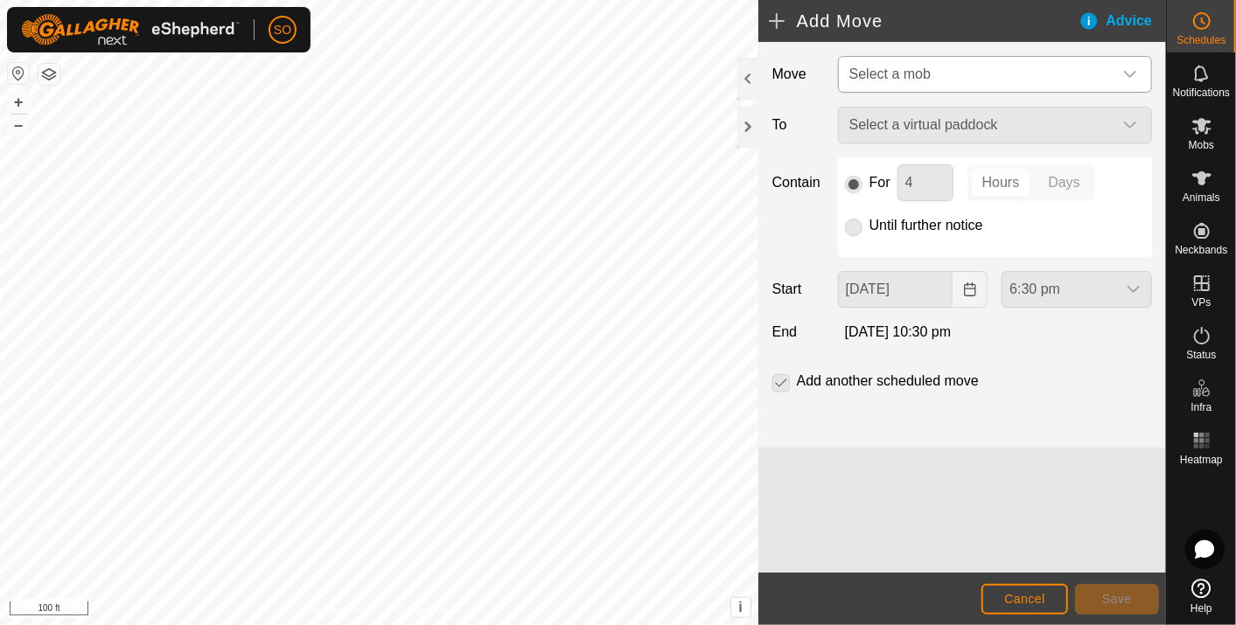
click at [1131, 67] on icon "dropdown trigger" at bounding box center [1130, 74] width 14 height 14
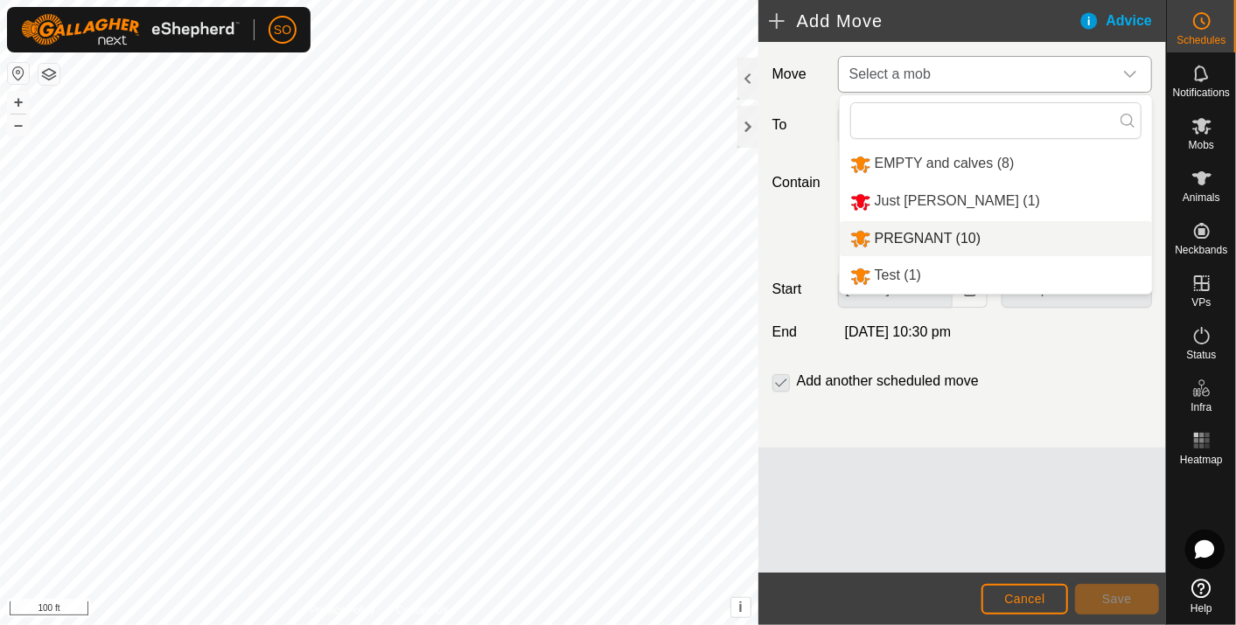
click at [926, 231] on li "PREGNANT (10)" at bounding box center [996, 239] width 312 height 36
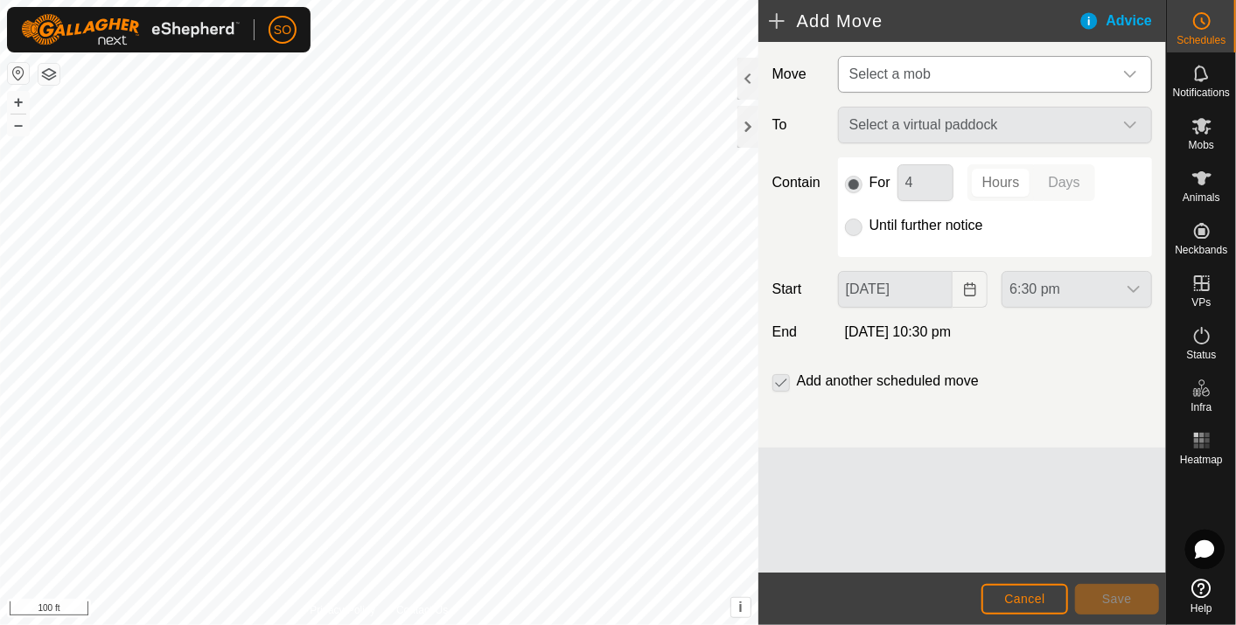
type input "[DATE]"
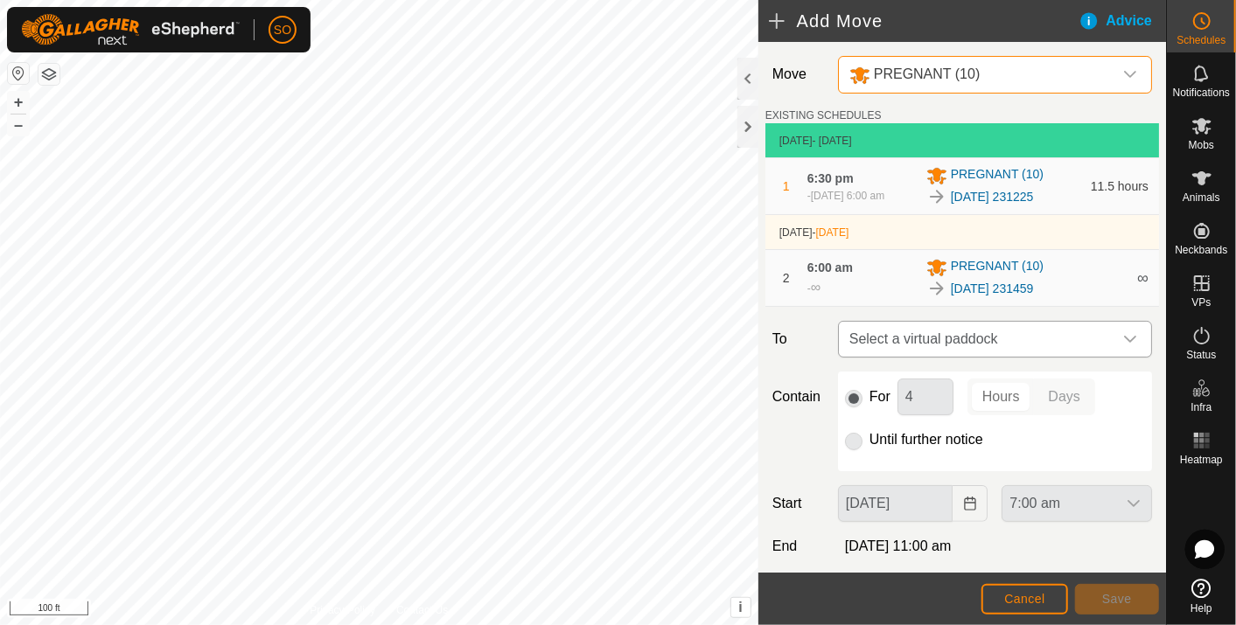
click at [1123, 337] on icon "dropdown trigger" at bounding box center [1130, 339] width 14 height 14
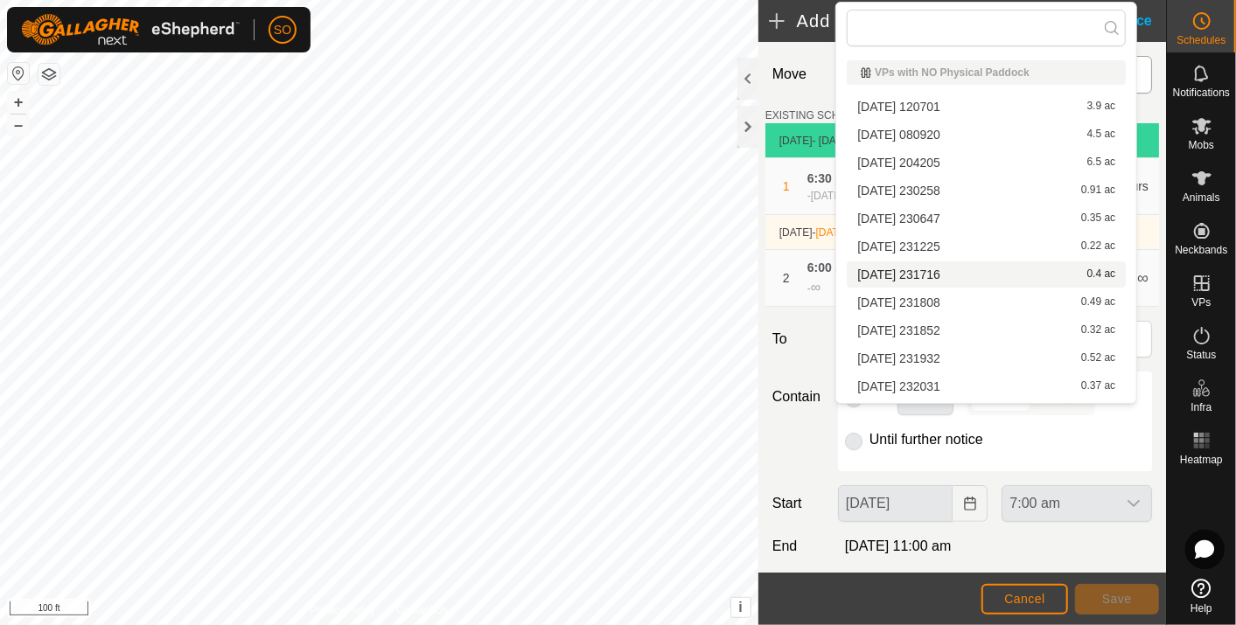
click at [905, 269] on li "[DATE] 231716 0.4 ac" at bounding box center [986, 275] width 279 height 26
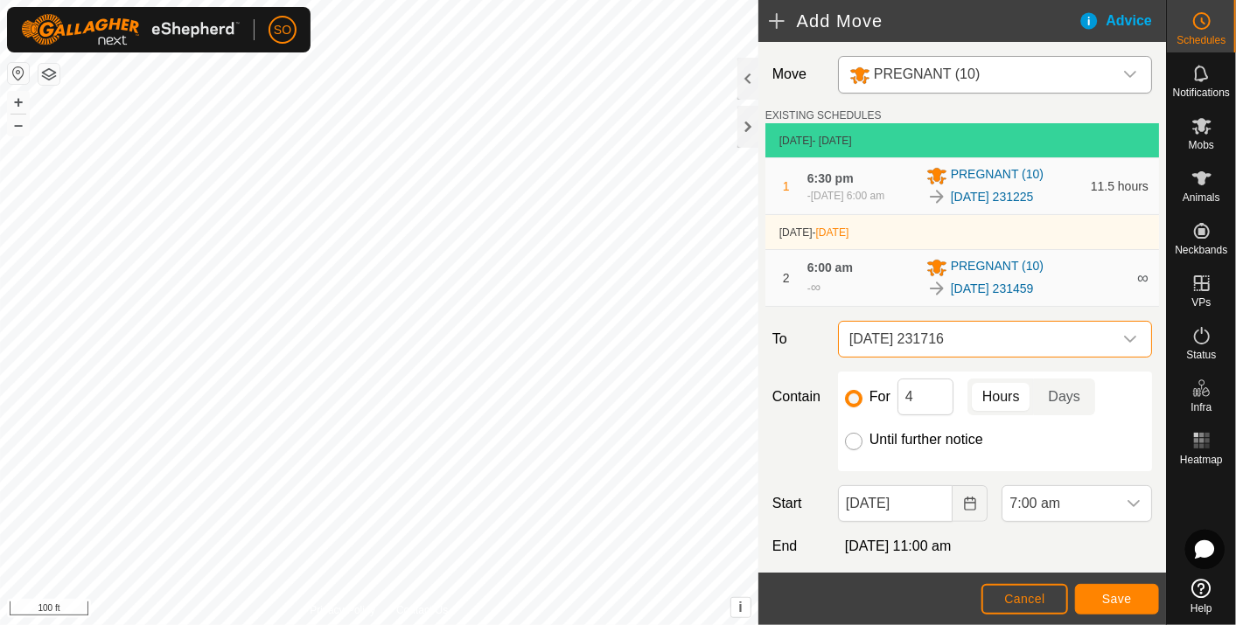
click at [850, 439] on input "Until further notice" at bounding box center [853, 441] width 17 height 17
radio input "true"
checkbox input "false"
click at [1127, 499] on icon "dropdown trigger" at bounding box center [1134, 504] width 14 height 14
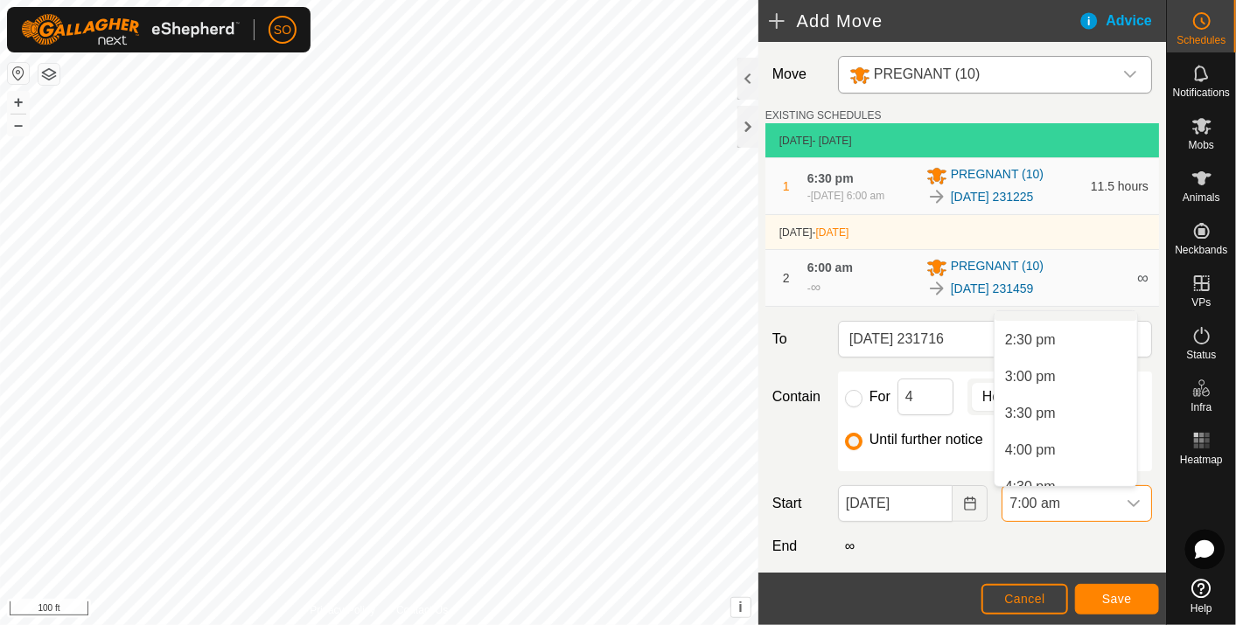
scroll to position [1151, 0]
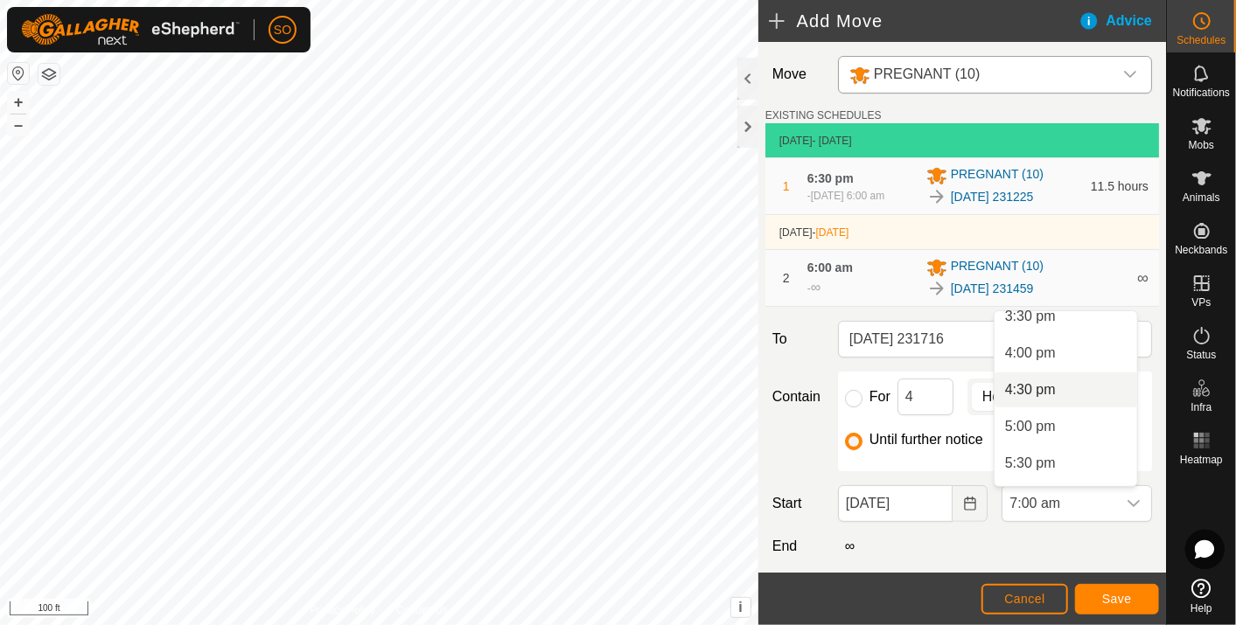
click at [1032, 385] on li "4:30 pm" at bounding box center [1065, 390] width 143 height 35
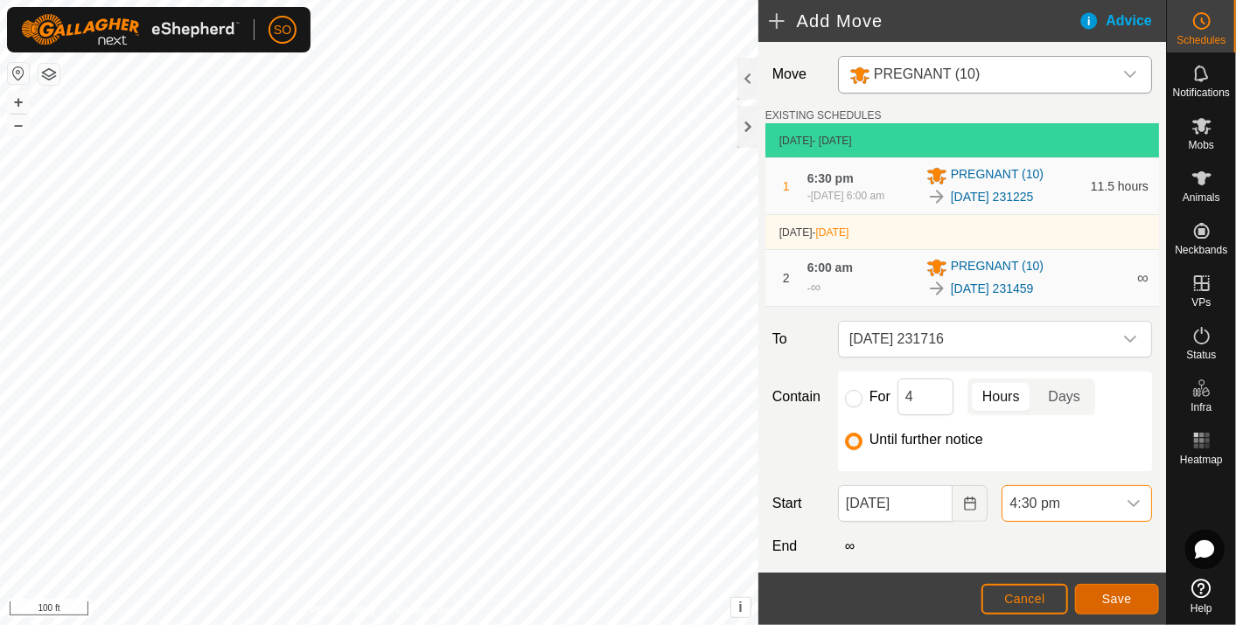
click at [1107, 592] on span "Save" at bounding box center [1117, 599] width 30 height 14
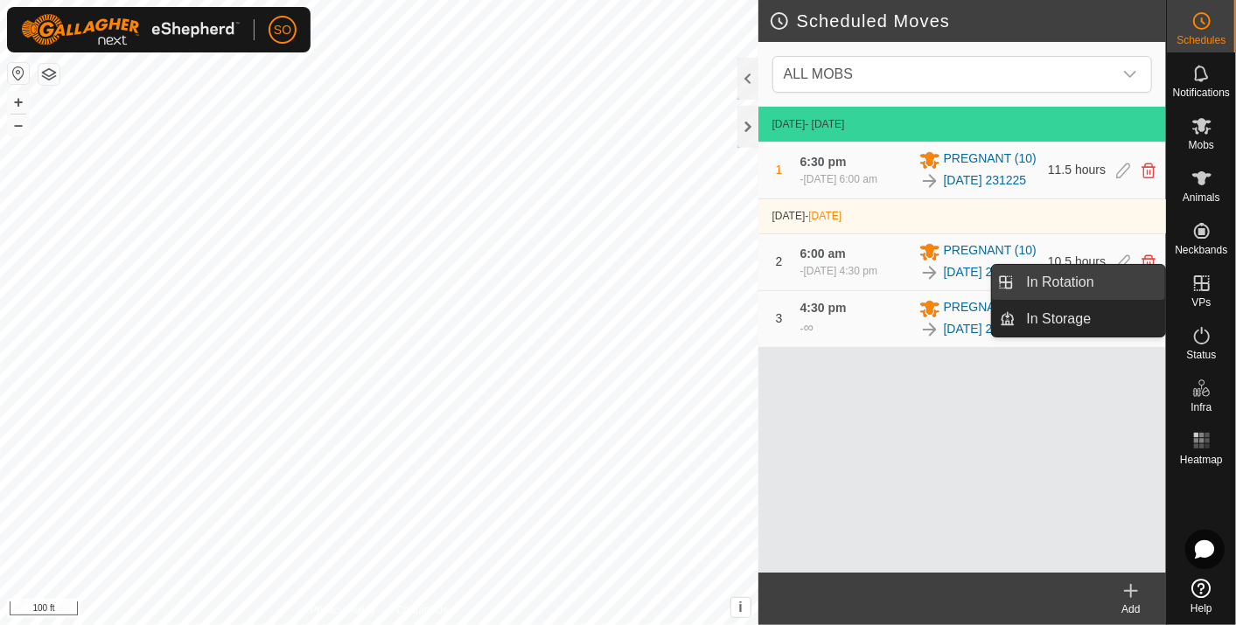
click at [1086, 279] on link "In Rotation" at bounding box center [1091, 282] width 150 height 35
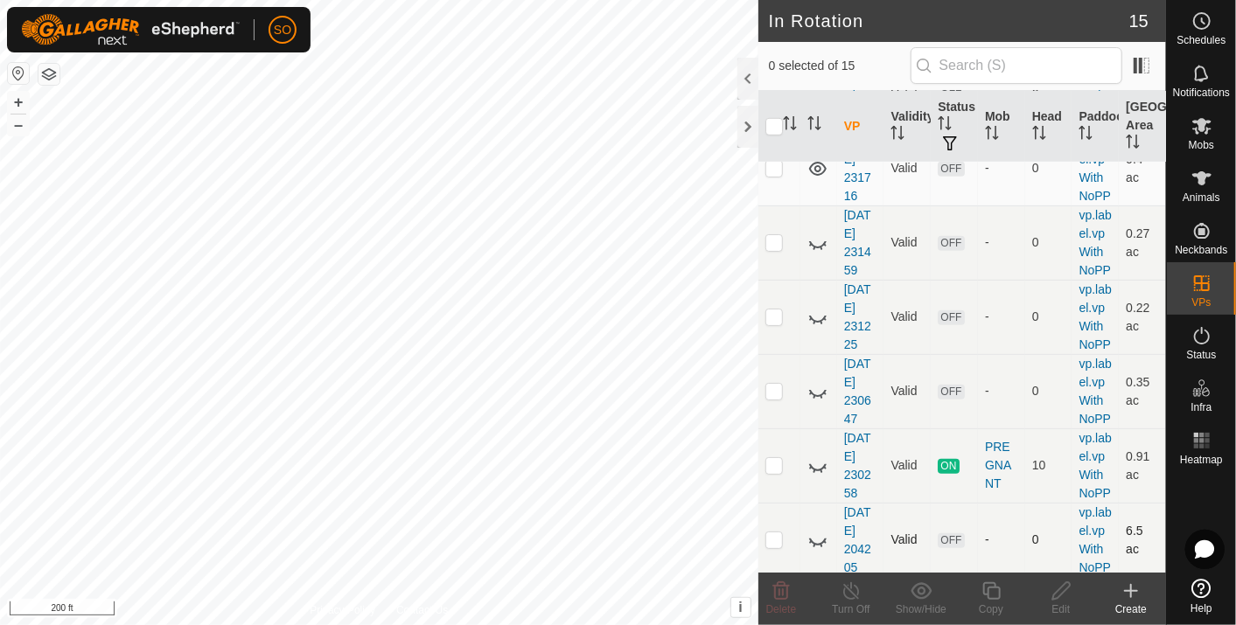
scroll to position [1011, 0]
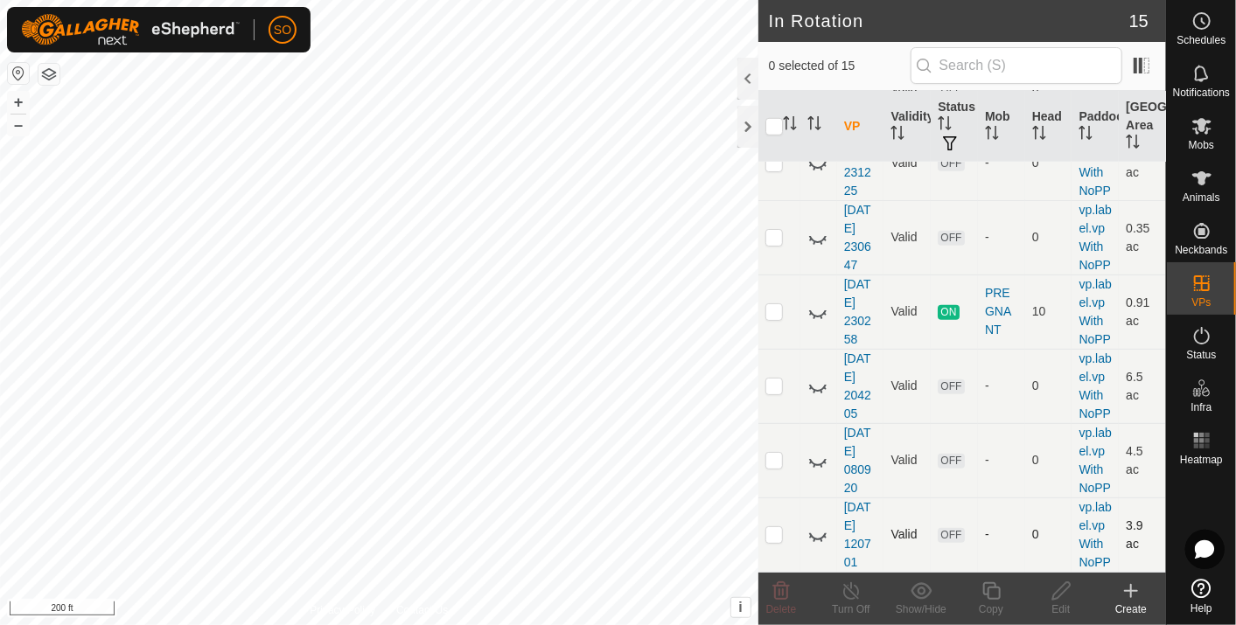
click at [771, 527] on p-checkbox at bounding box center [773, 534] width 17 height 14
click at [819, 525] on icon at bounding box center [817, 535] width 21 height 21
click at [817, 528] on icon at bounding box center [817, 535] width 17 height 14
click at [817, 525] on icon at bounding box center [817, 535] width 21 height 21
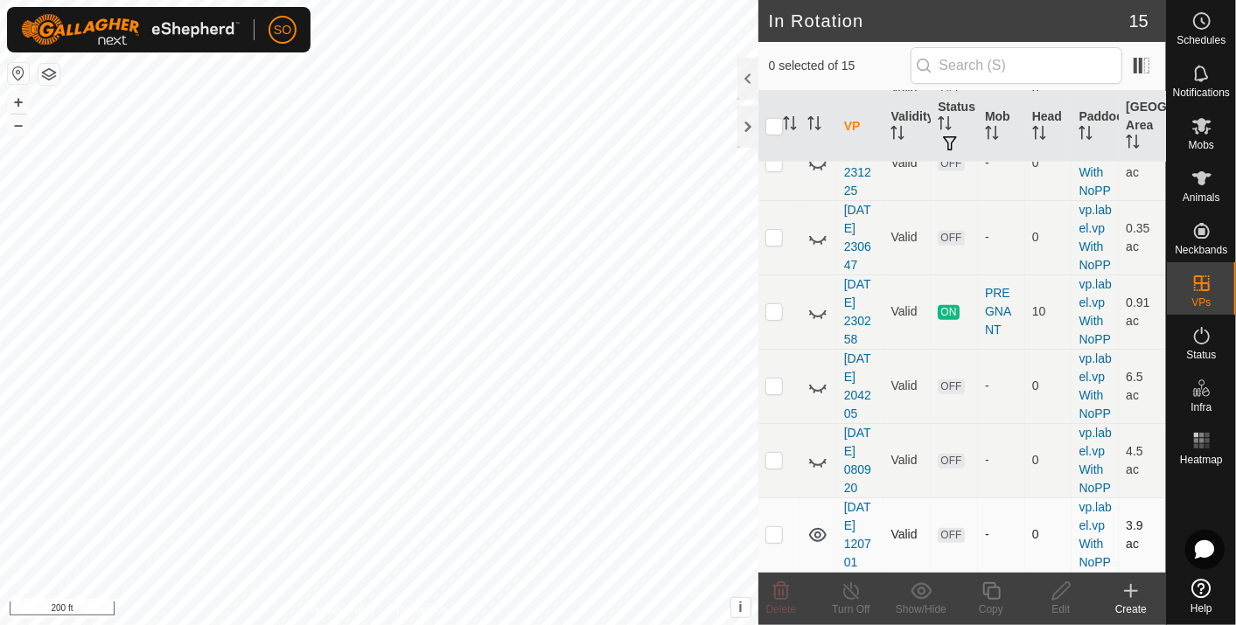
click at [817, 528] on icon at bounding box center [817, 535] width 17 height 14
click at [774, 527] on p-checkbox at bounding box center [773, 534] width 17 height 14
click at [777, 586] on icon at bounding box center [781, 591] width 17 height 17
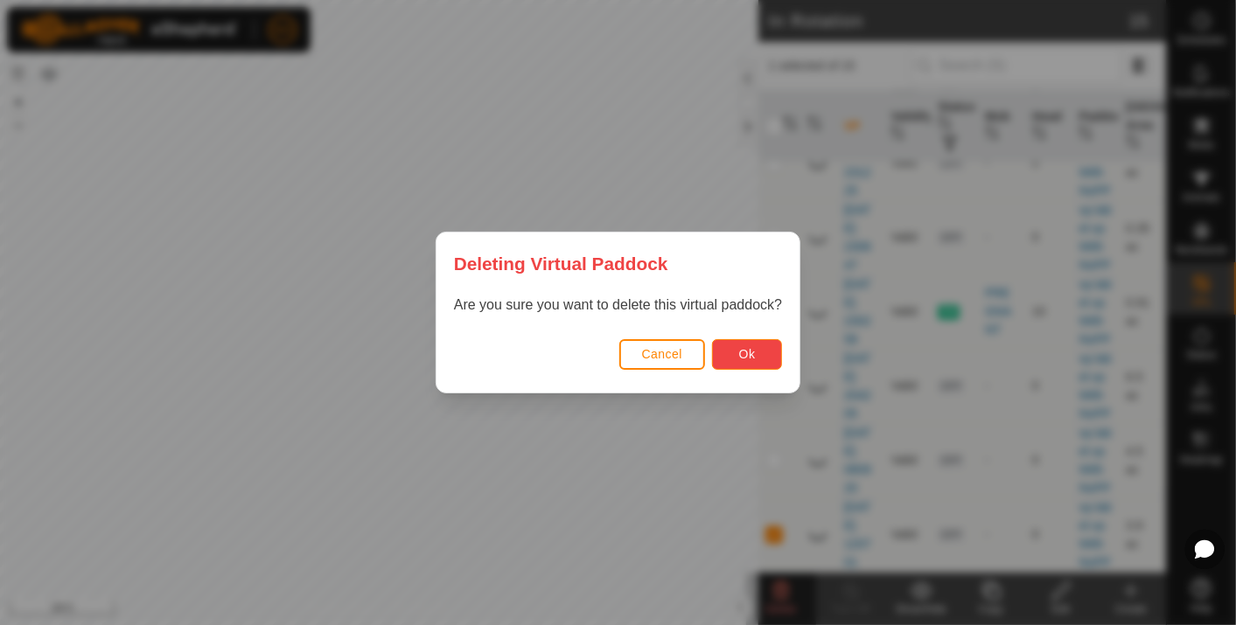
click at [744, 353] on span "Ok" at bounding box center [747, 354] width 17 height 14
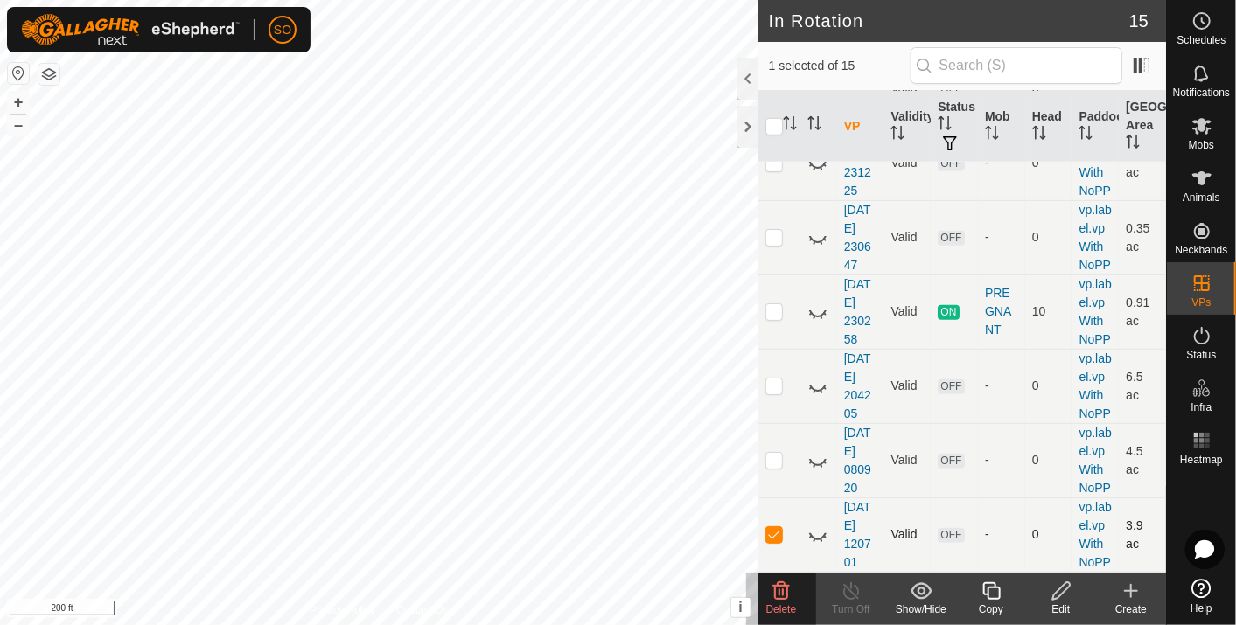
click at [777, 527] on p-checkbox at bounding box center [773, 534] width 17 height 14
checkbox input "false"
click at [771, 453] on p-checkbox at bounding box center [773, 460] width 17 height 14
click at [767, 453] on p-checkbox at bounding box center [773, 460] width 17 height 14
checkbox input "false"
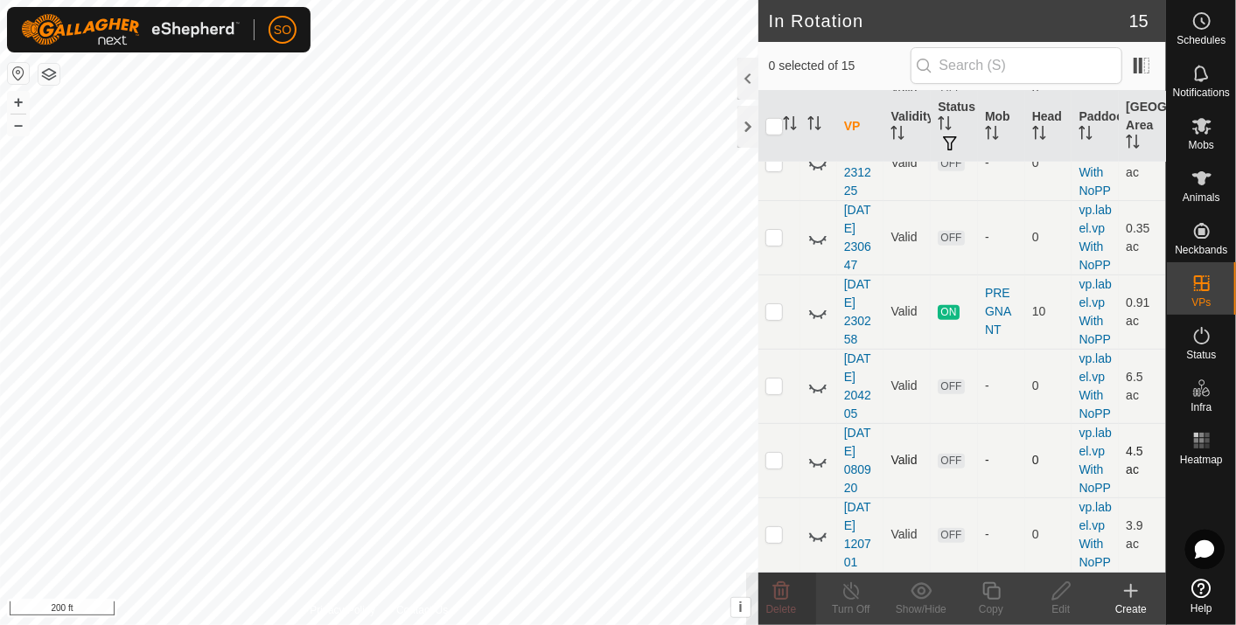
click at [815, 450] on icon at bounding box center [817, 460] width 21 height 21
click at [815, 454] on icon at bounding box center [817, 461] width 17 height 14
click at [815, 450] on icon at bounding box center [817, 460] width 21 height 21
click at [815, 454] on icon at bounding box center [817, 461] width 17 height 14
click at [820, 376] on icon at bounding box center [817, 386] width 21 height 21
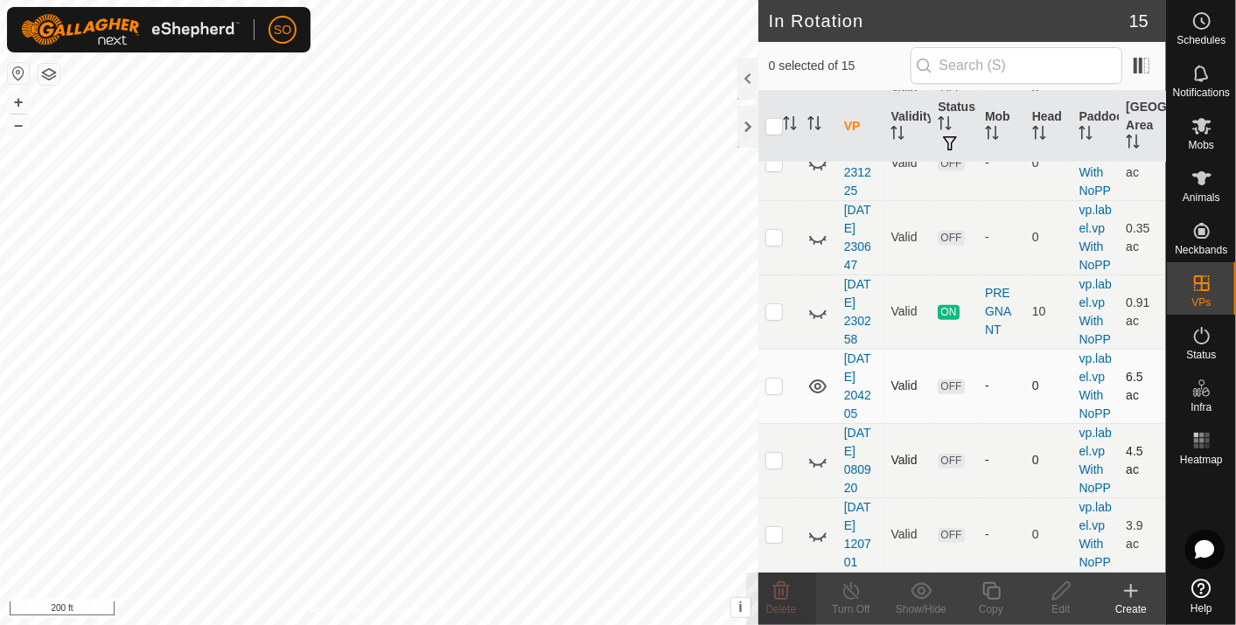
click at [820, 380] on icon at bounding box center [817, 387] width 17 height 14
click at [811, 302] on icon at bounding box center [817, 312] width 21 height 21
click at [811, 305] on icon at bounding box center [817, 312] width 17 height 14
click at [815, 248] on icon at bounding box center [817, 237] width 21 height 21
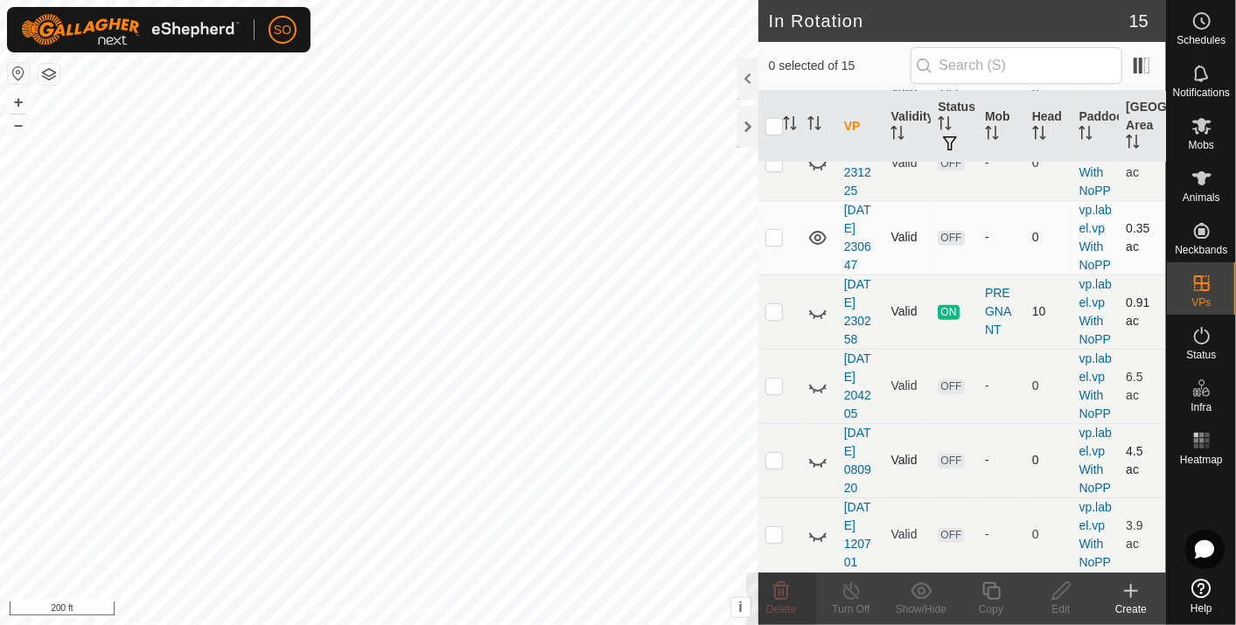
click at [816, 245] on icon at bounding box center [817, 238] width 17 height 14
drag, startPoint x: 807, startPoint y: 226, endPoint x: 822, endPoint y: 251, distance: 29.4
click at [822, 251] on td at bounding box center [818, 237] width 37 height 74
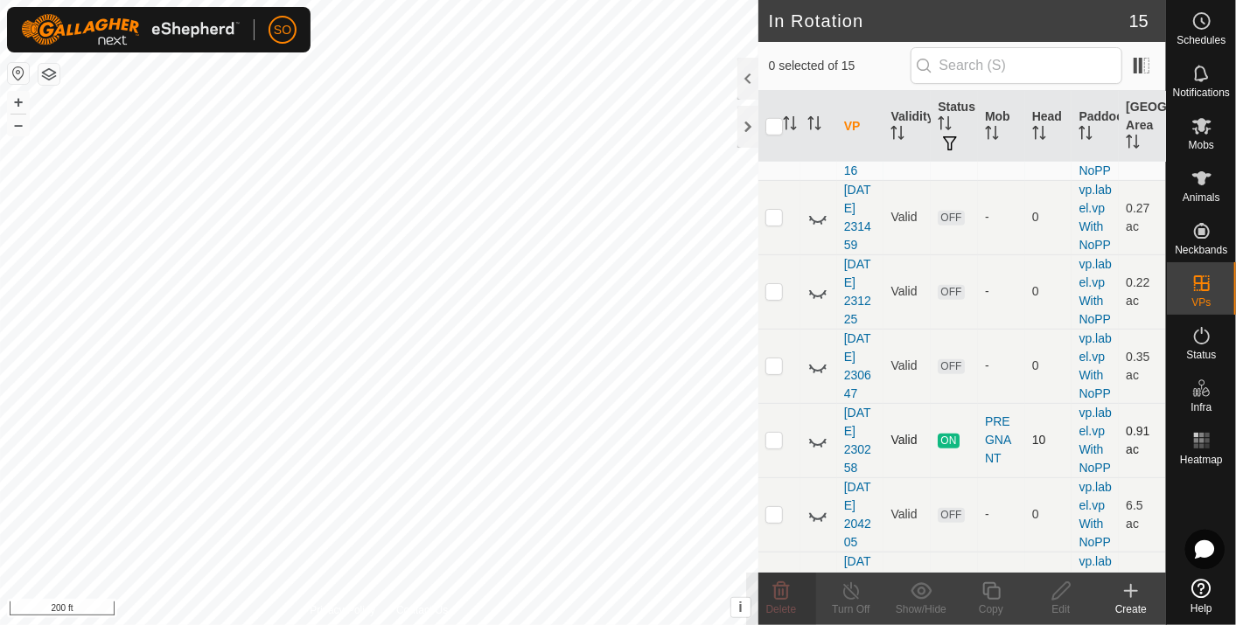
scroll to position [631, 0]
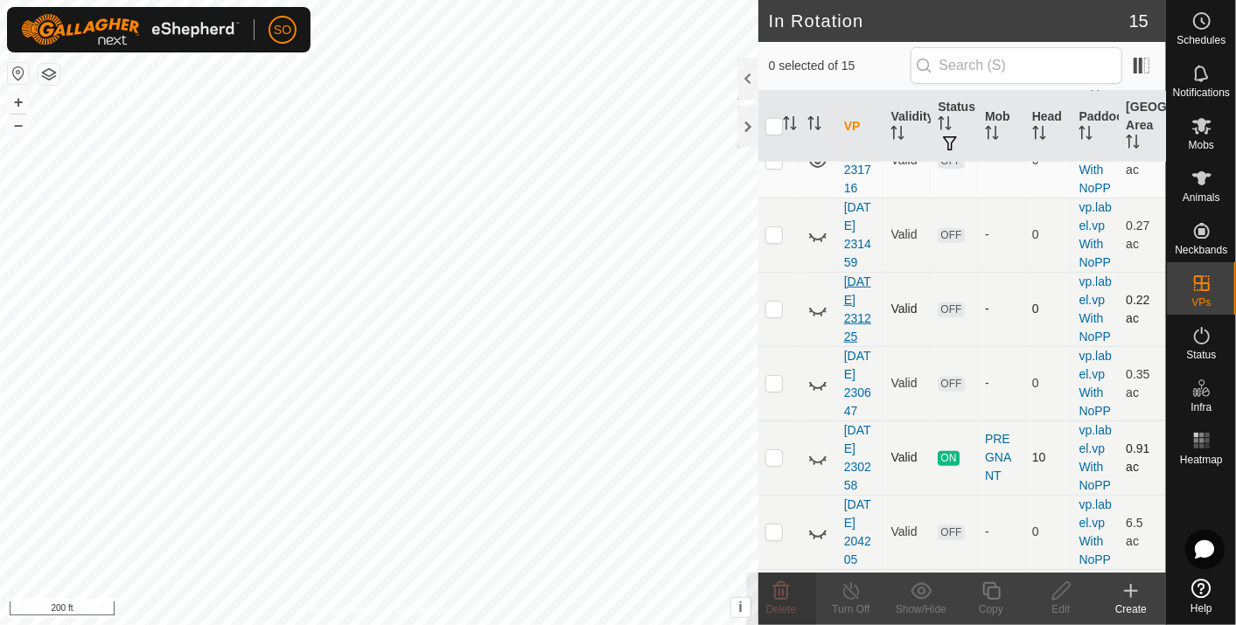
click at [850, 344] on link "[DATE] 231225" at bounding box center [857, 309] width 27 height 69
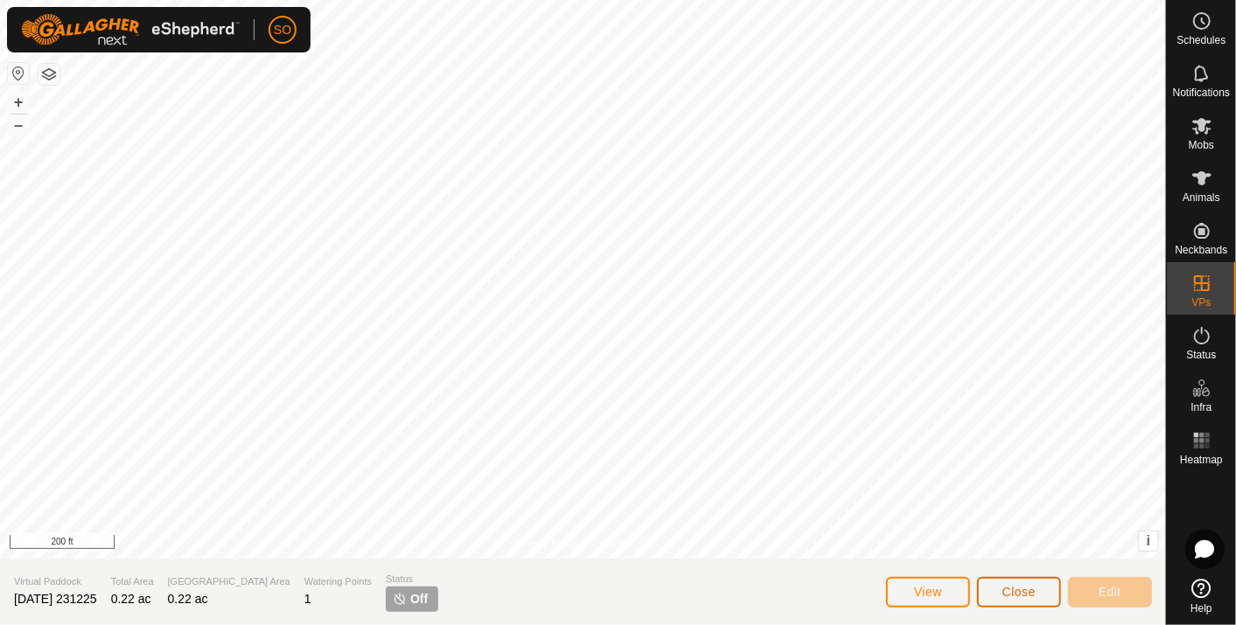
click at [1015, 593] on span "Close" at bounding box center [1018, 592] width 33 height 14
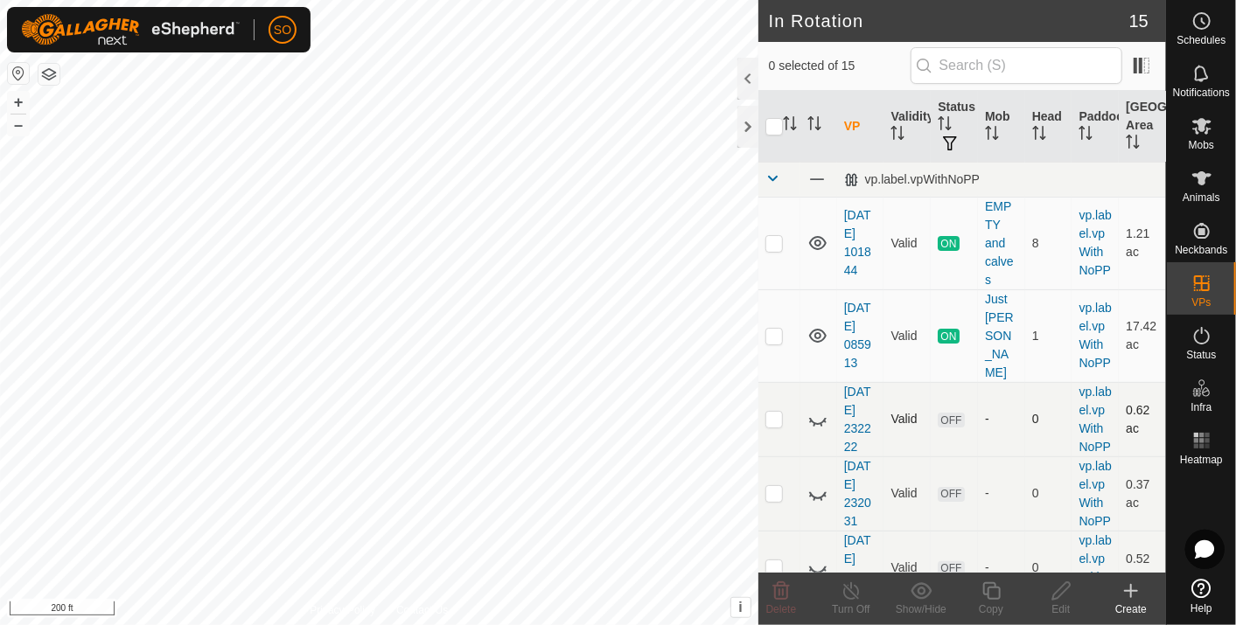
click at [815, 427] on icon at bounding box center [817, 419] width 21 height 21
click at [815, 427] on icon at bounding box center [817, 420] width 17 height 14
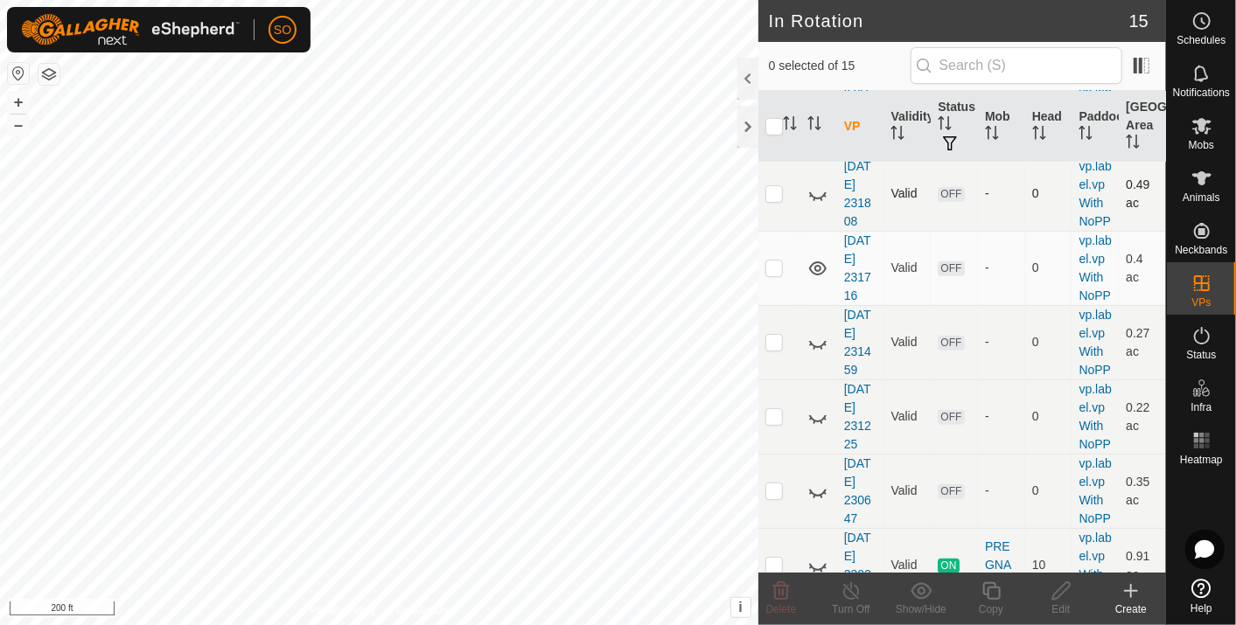
scroll to position [583, 0]
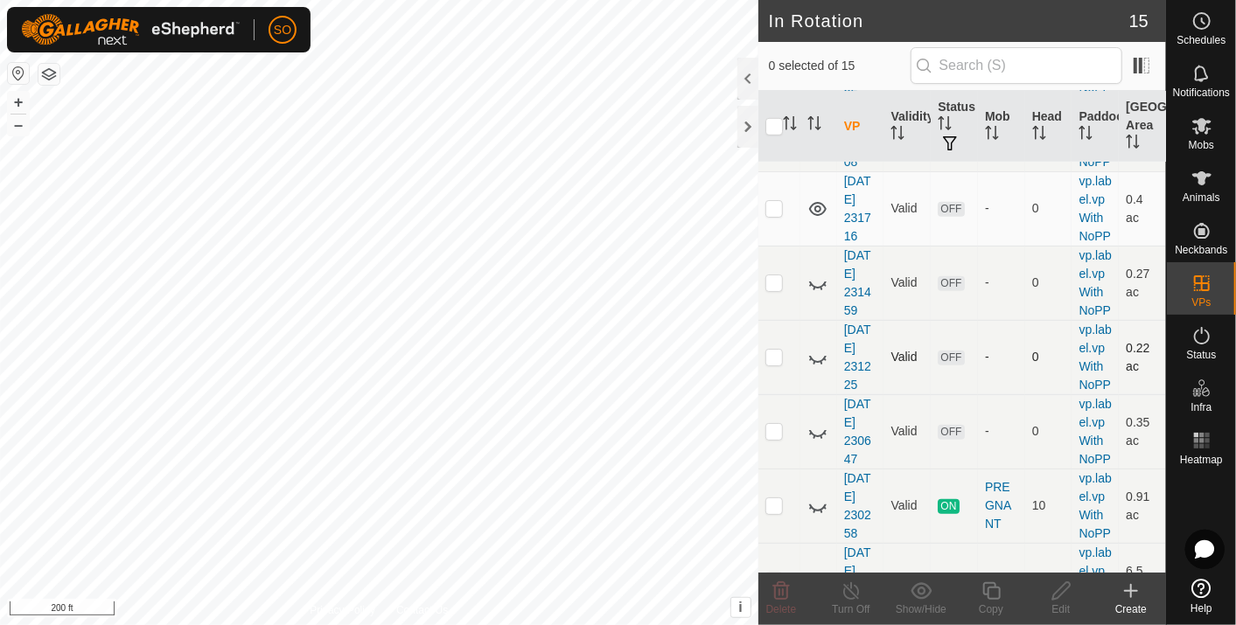
click at [818, 368] on icon at bounding box center [817, 357] width 21 height 21
click at [817, 368] on icon at bounding box center [817, 357] width 21 height 21
click at [813, 368] on icon at bounding box center [817, 357] width 21 height 21
click at [819, 294] on icon at bounding box center [817, 283] width 21 height 21
click at [813, 220] on icon at bounding box center [817, 209] width 21 height 21
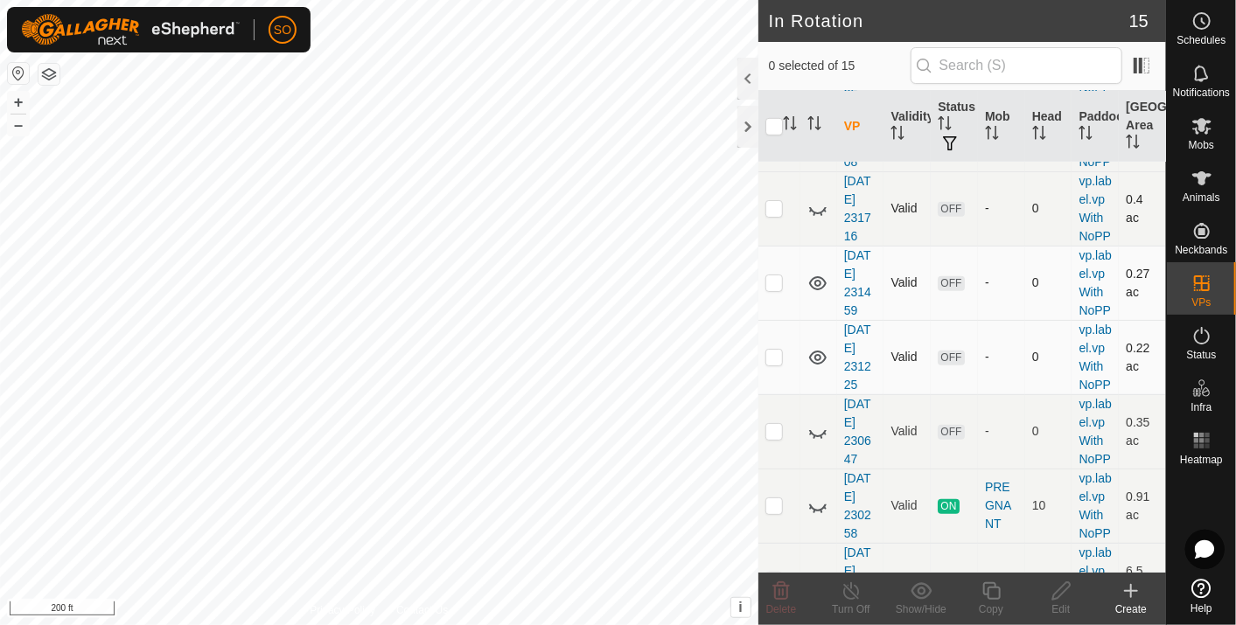
click at [813, 220] on icon at bounding box center [817, 209] width 21 height 21
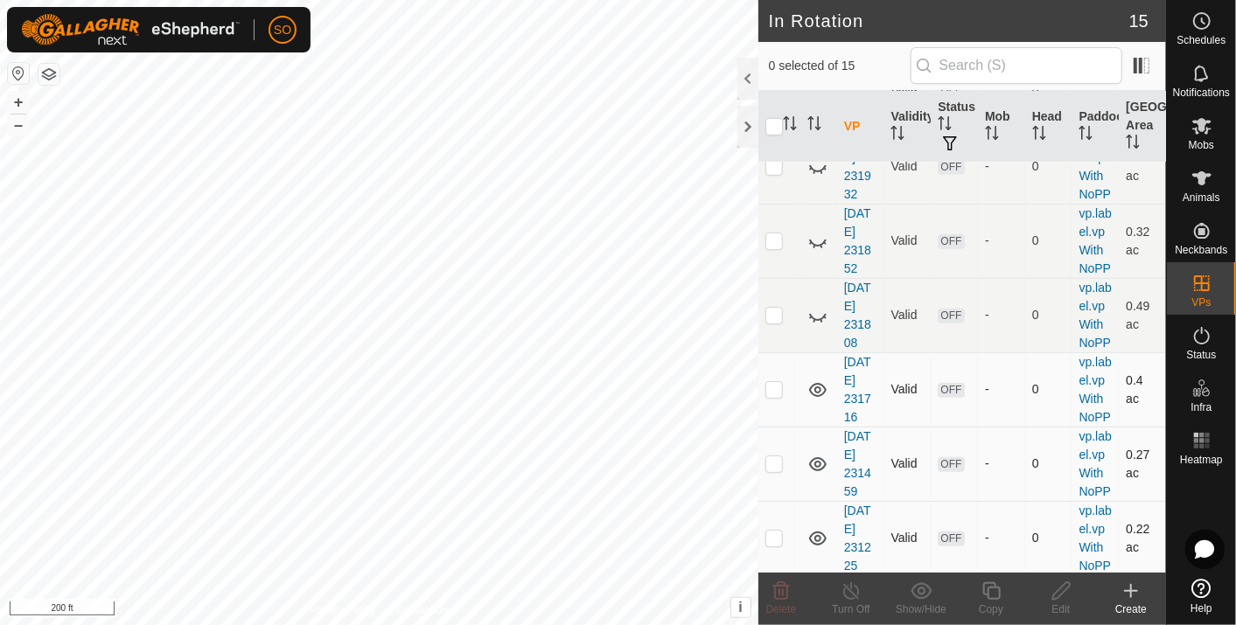
scroll to position [388, 0]
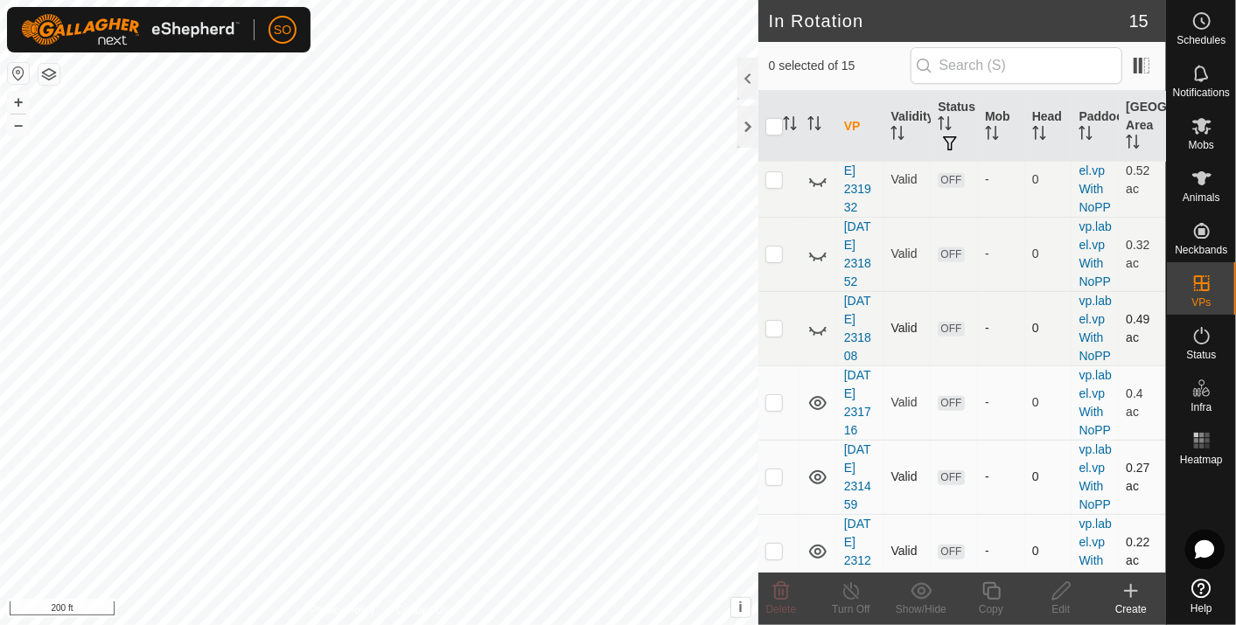
click at [818, 339] on icon at bounding box center [817, 328] width 21 height 21
click at [818, 410] on icon at bounding box center [817, 403] width 17 height 14
drag, startPoint x: 931, startPoint y: 513, endPoint x: 937, endPoint y: 483, distance: 30.4
click at [937, 440] on td "OFF" at bounding box center [954, 403] width 47 height 74
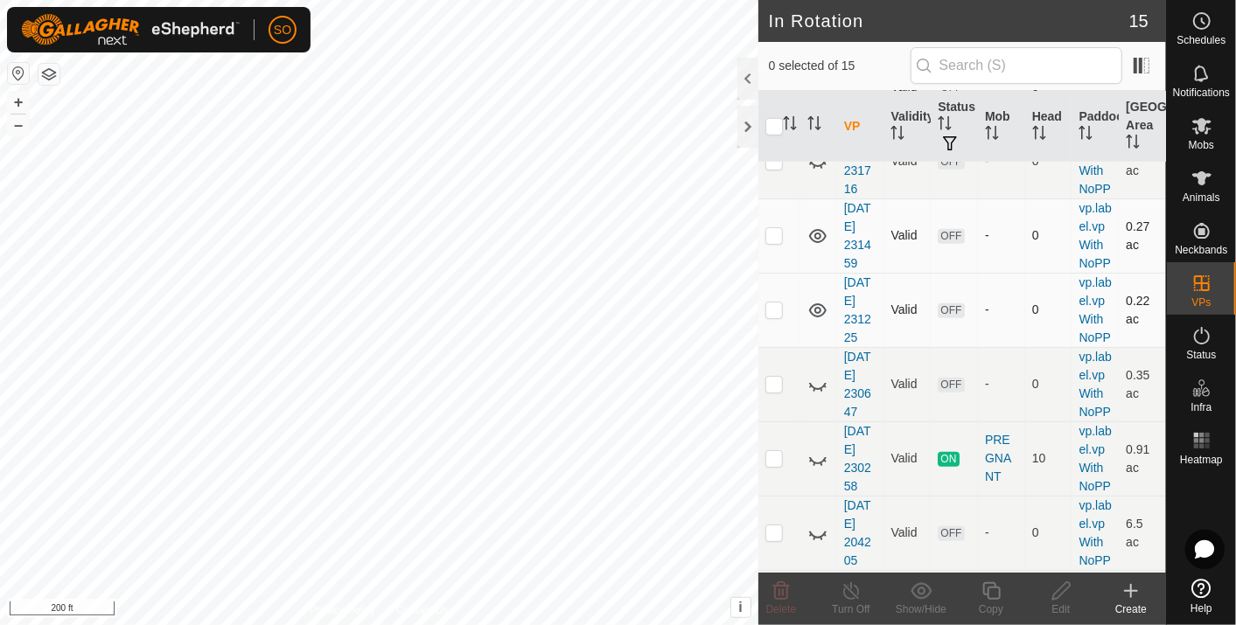
scroll to position [643, 0]
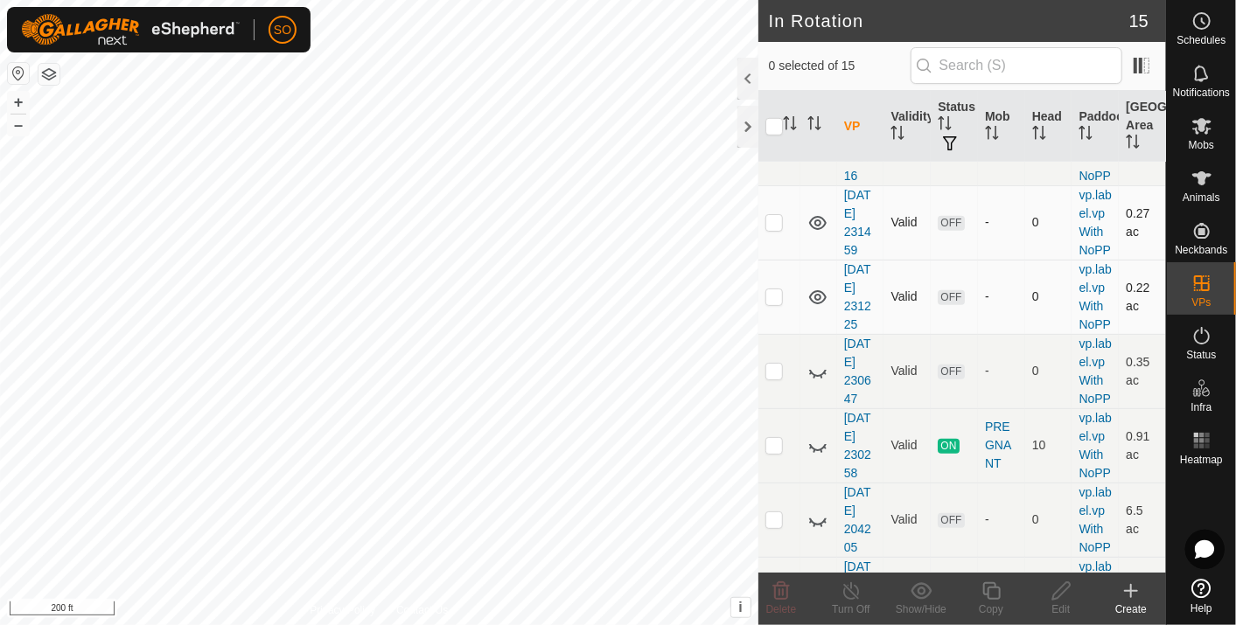
click at [817, 230] on icon at bounding box center [817, 223] width 17 height 14
click at [820, 308] on icon at bounding box center [817, 297] width 21 height 21
drag, startPoint x: 933, startPoint y: 282, endPoint x: 949, endPoint y: 290, distance: 18.0
click at [949, 185] on td "OFF" at bounding box center [954, 148] width 47 height 74
drag, startPoint x: 949, startPoint y: 290, endPoint x: 806, endPoint y: 334, distance: 149.1
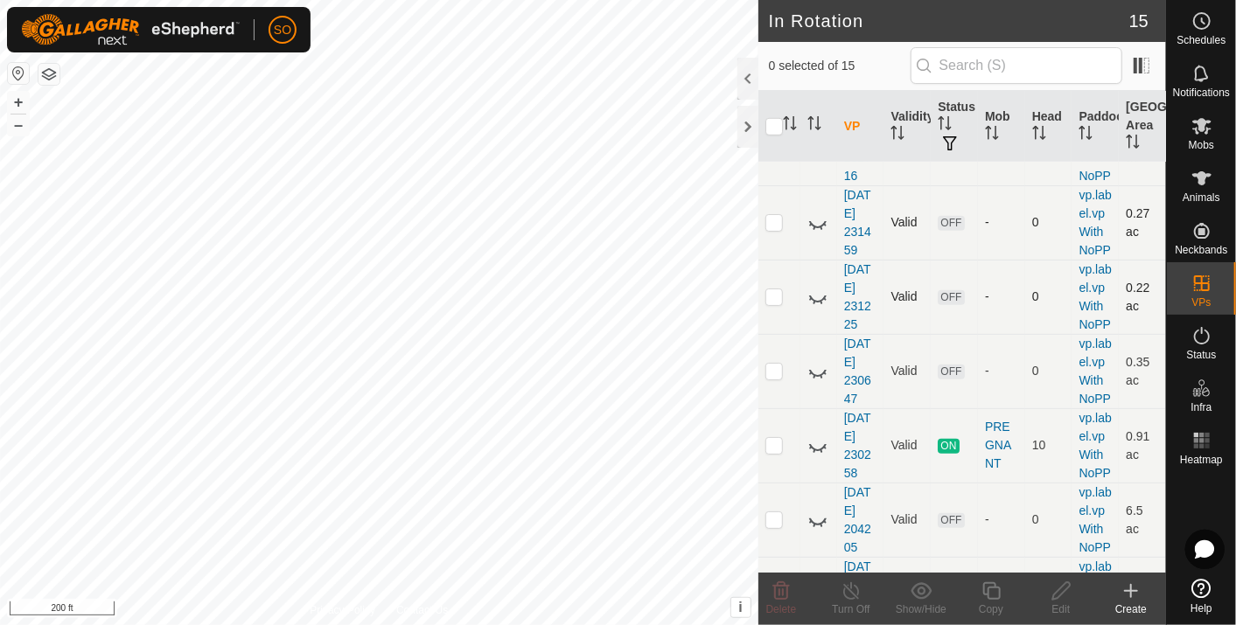
click at [810, 347] on tbody "vp.label.vpWithNoPP [DATE] 101844 Valid ON EMPTY and calves 8 vp.label.vpWithNo…" at bounding box center [962, 112] width 408 height 1187
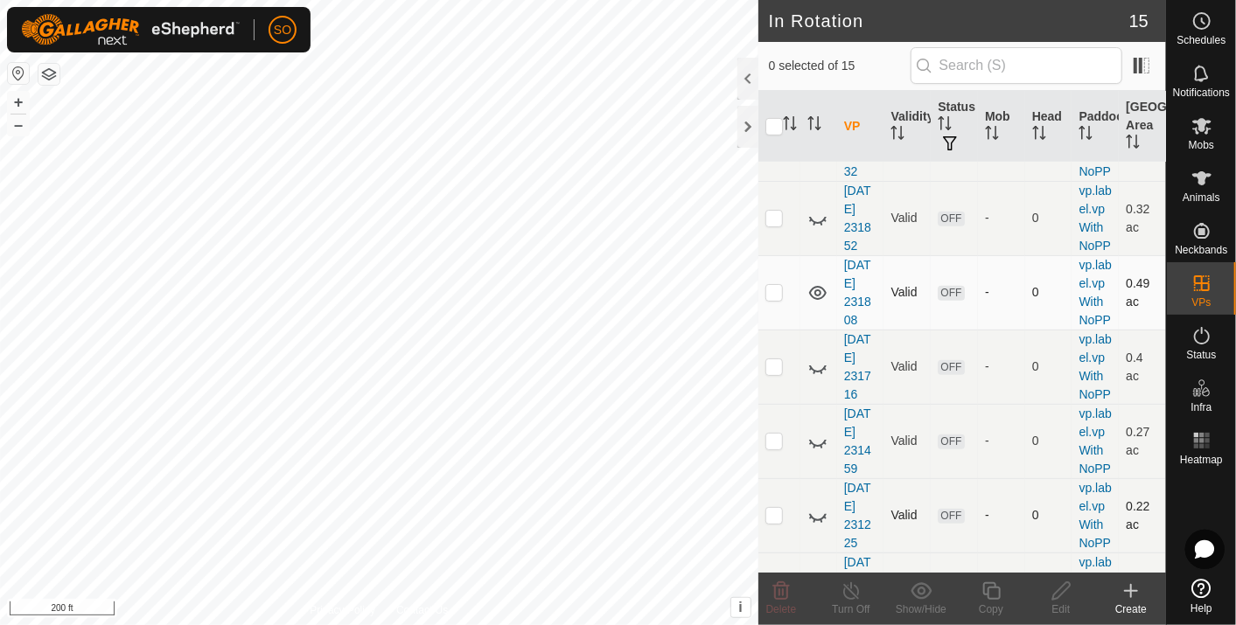
scroll to position [415, 0]
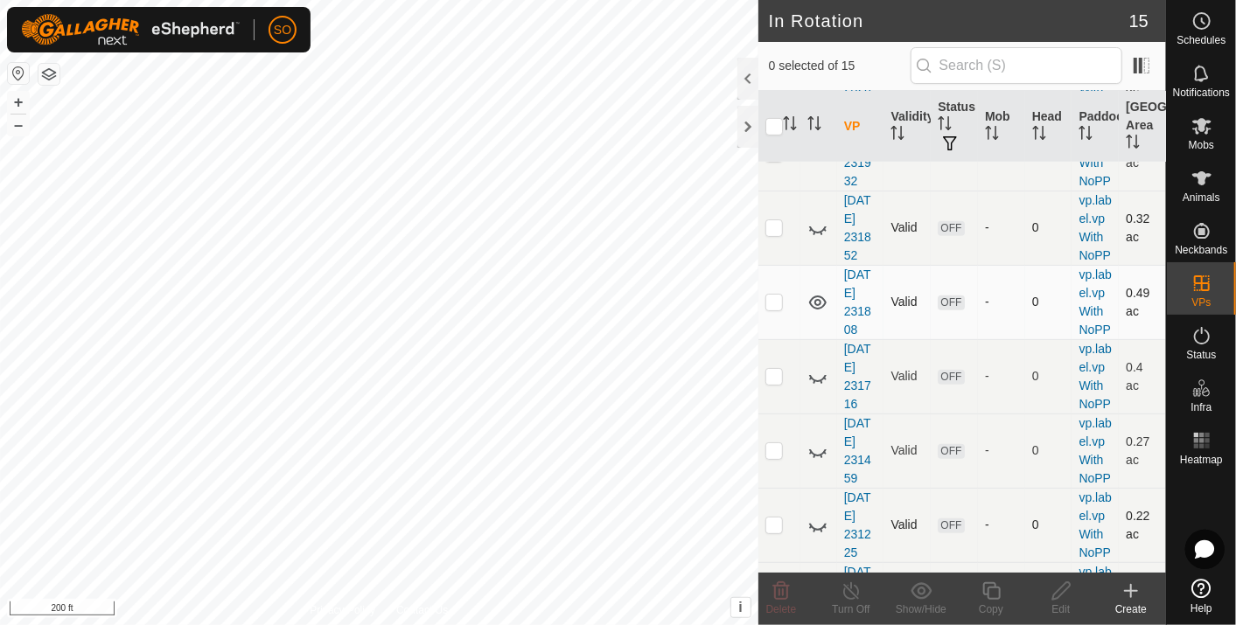
click at [817, 239] on icon at bounding box center [817, 228] width 21 height 21
click at [777, 234] on p-checkbox at bounding box center [773, 227] width 17 height 14
checkbox input "true"
click at [1054, 587] on icon at bounding box center [1061, 591] width 22 height 21
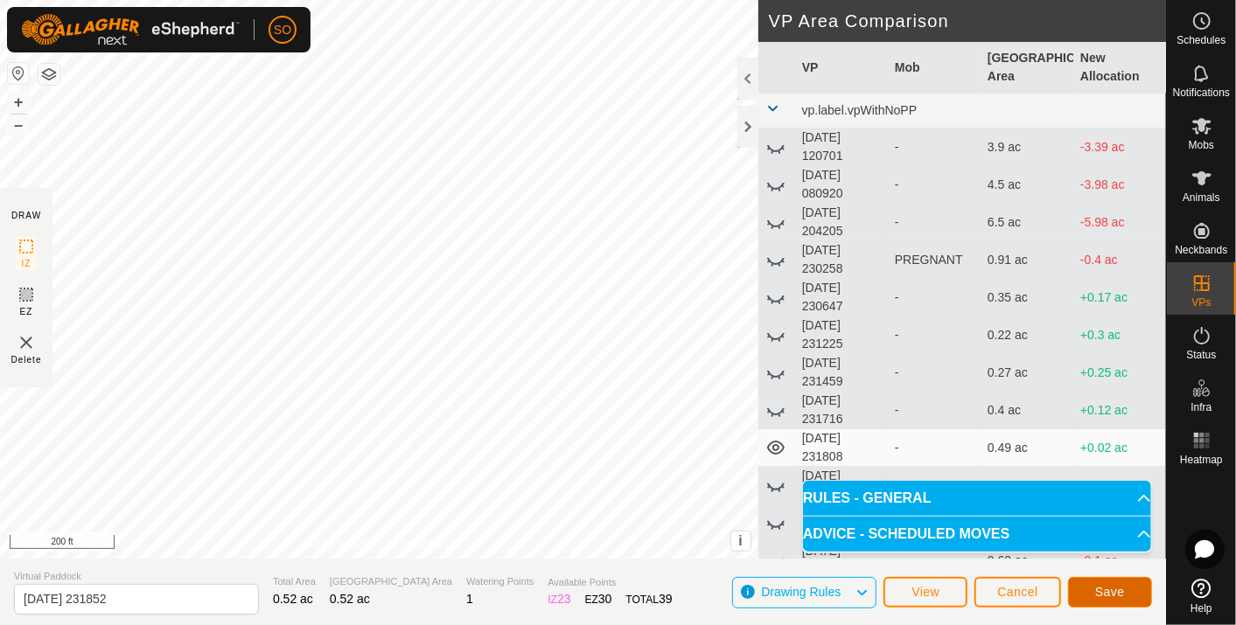
click at [1104, 590] on span "Save" at bounding box center [1110, 592] width 30 height 14
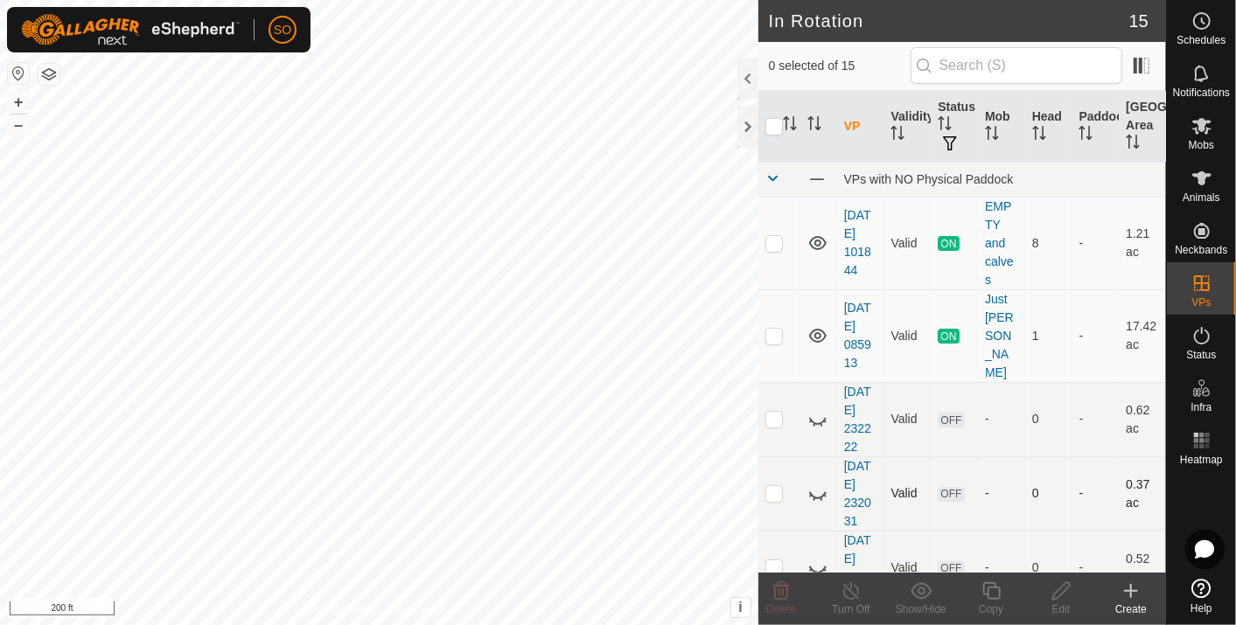
click at [814, 484] on icon at bounding box center [817, 494] width 21 height 21
click at [817, 409] on icon at bounding box center [817, 419] width 21 height 21
click at [814, 409] on icon at bounding box center [817, 419] width 21 height 21
click at [815, 487] on icon at bounding box center [817, 494] width 17 height 14
click at [820, 558] on icon at bounding box center [817, 568] width 21 height 21
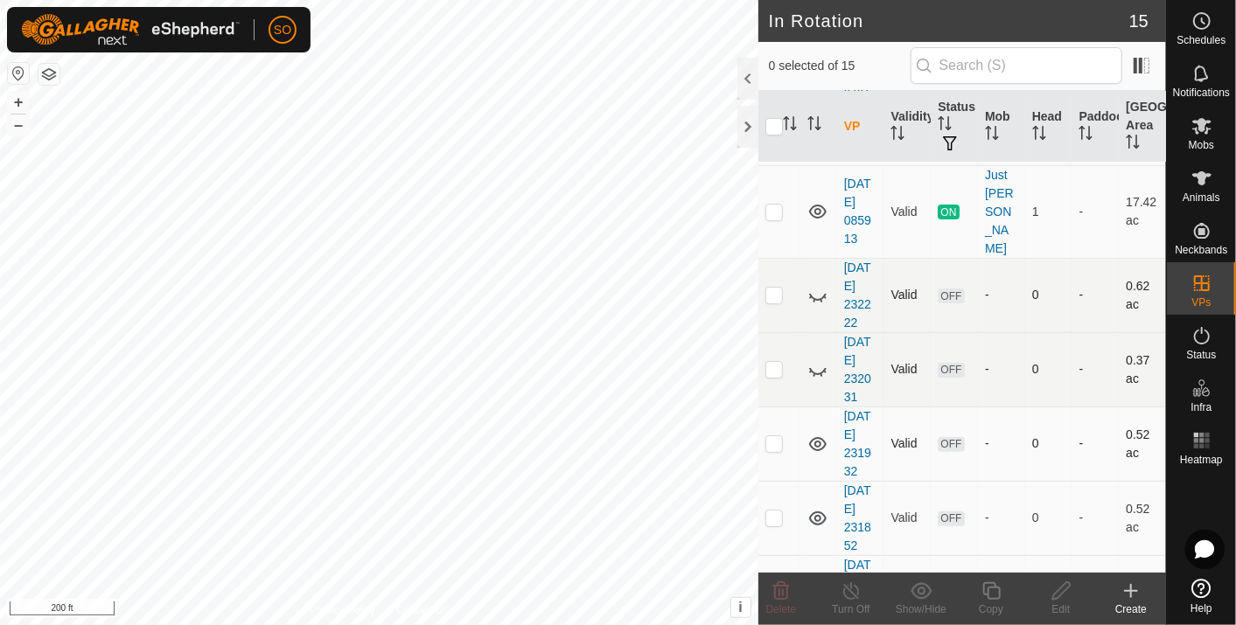
scroll to position [113, 0]
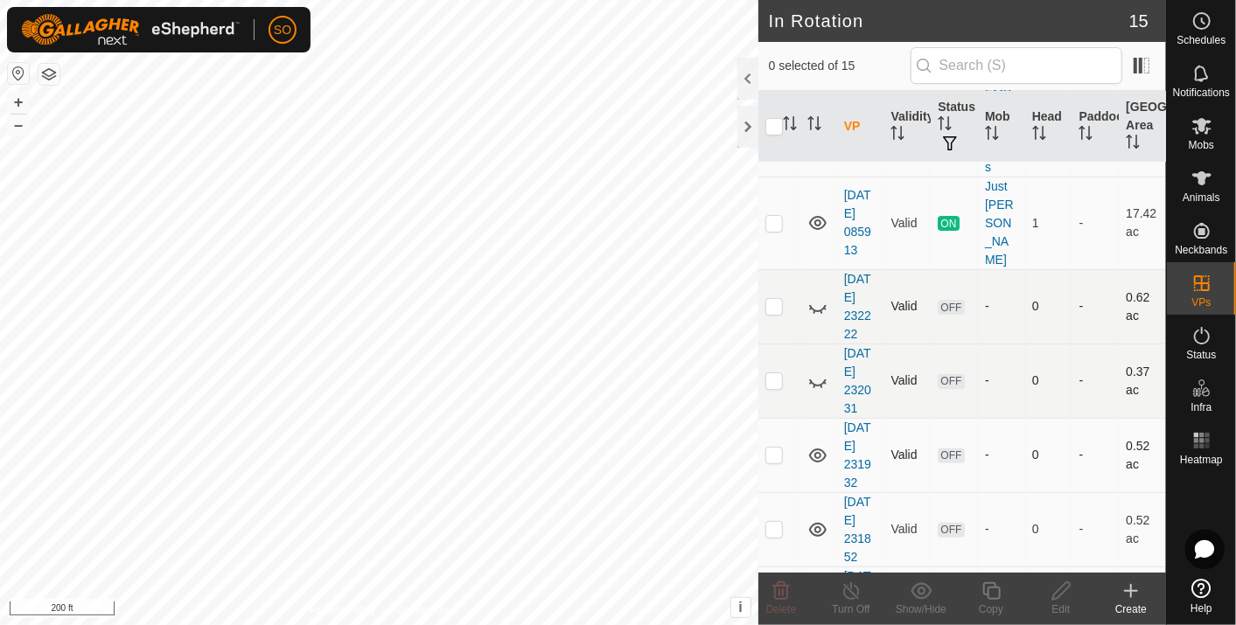
click at [812, 445] on icon at bounding box center [817, 455] width 21 height 21
click at [814, 520] on icon at bounding box center [817, 530] width 21 height 21
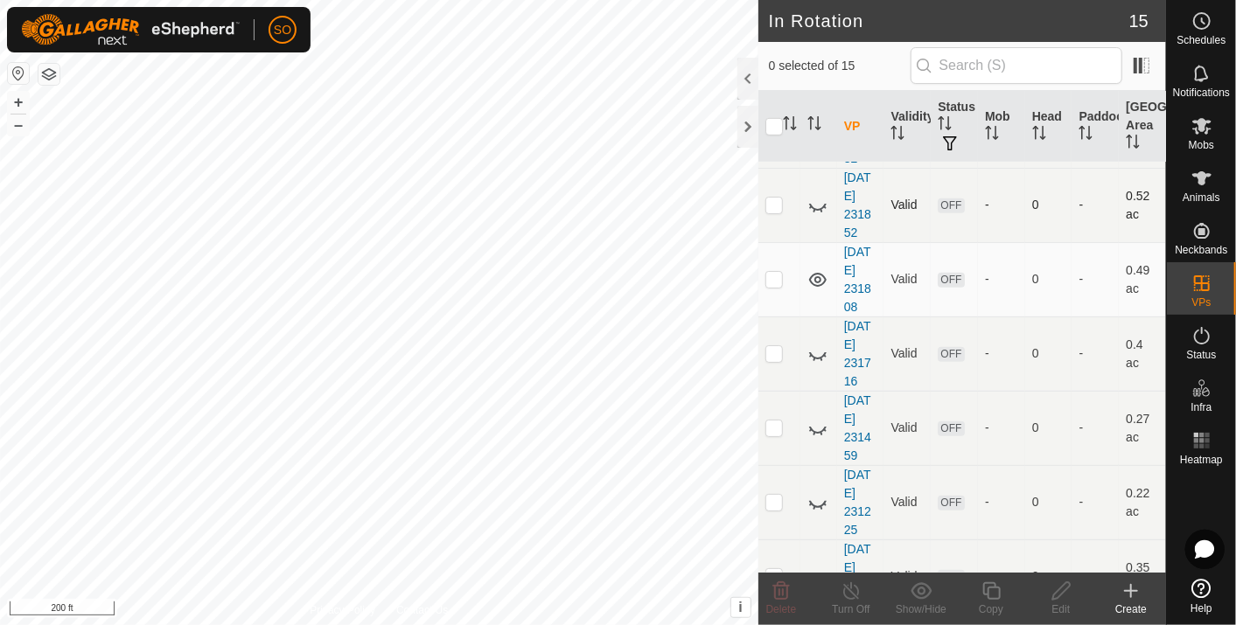
scroll to position [454, 0]
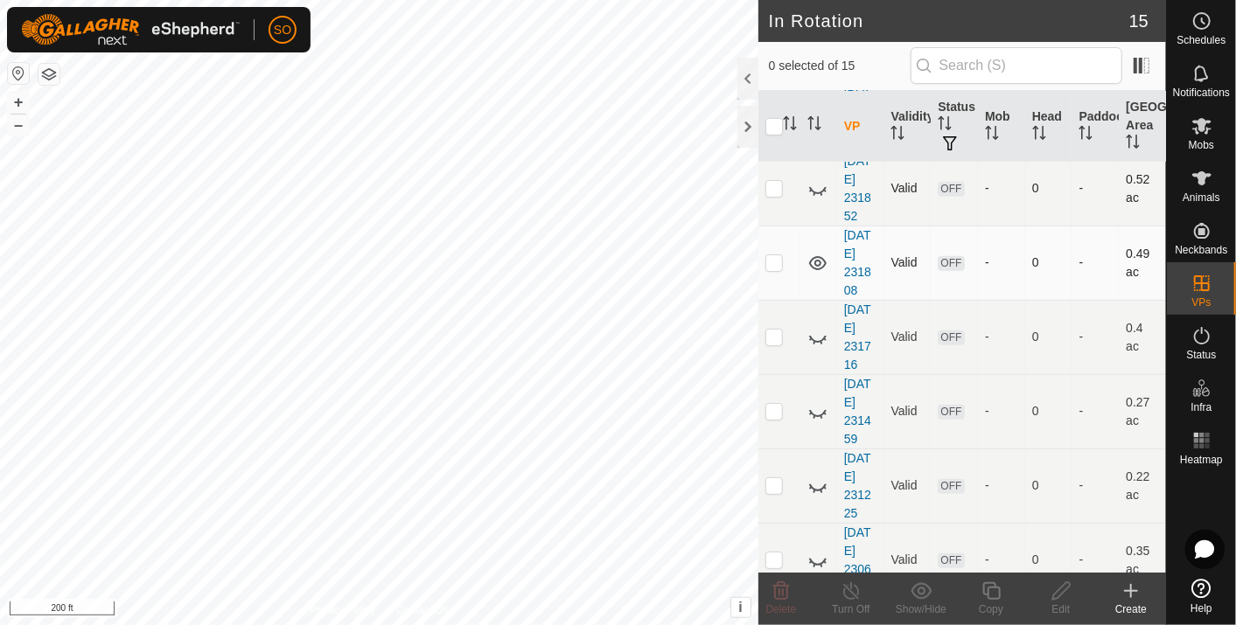
click at [817, 253] on icon at bounding box center [817, 263] width 21 height 21
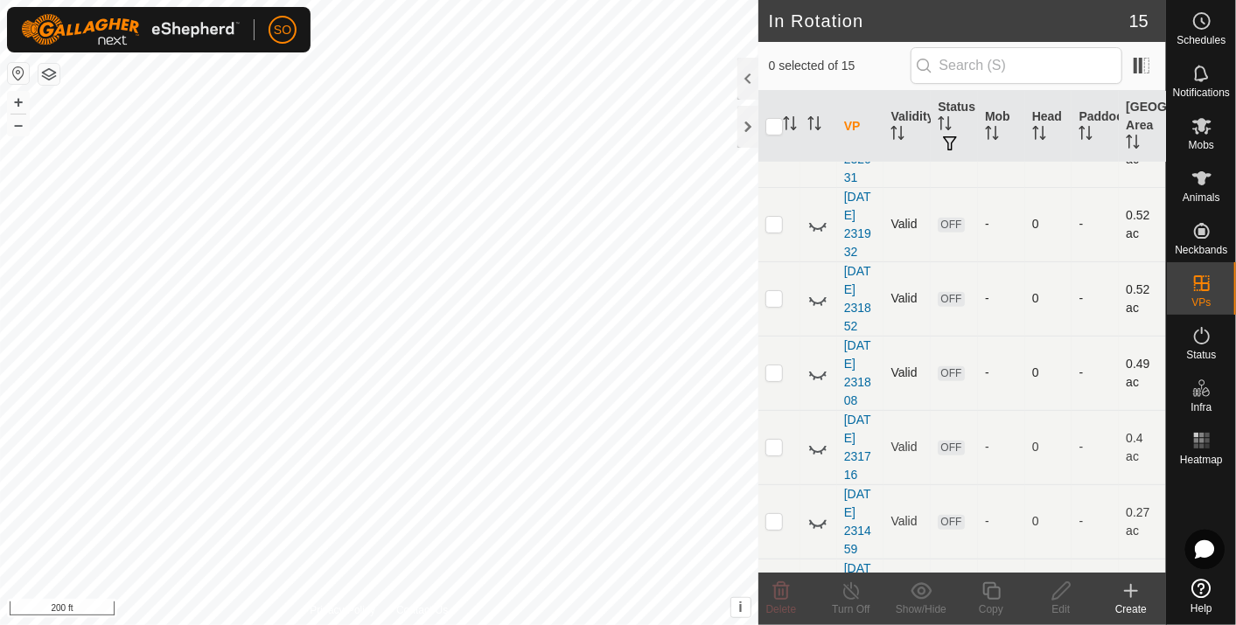
scroll to position [0, 0]
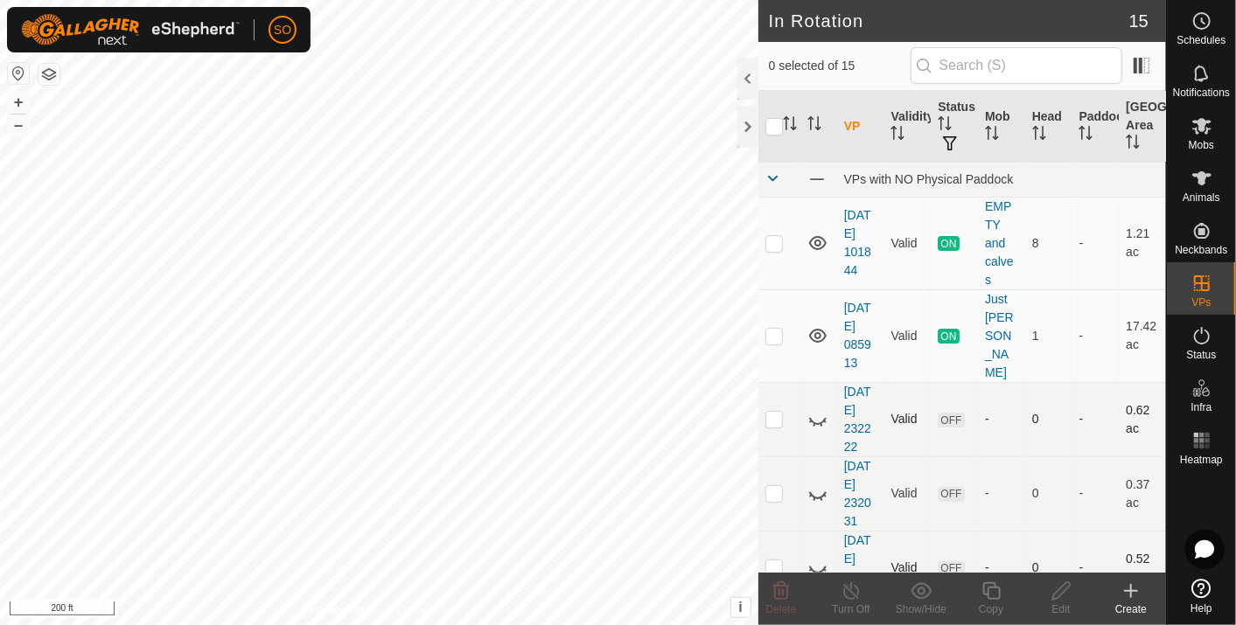
click at [816, 409] on icon at bounding box center [817, 419] width 21 height 21
click at [1127, 589] on icon at bounding box center [1130, 591] width 21 height 21
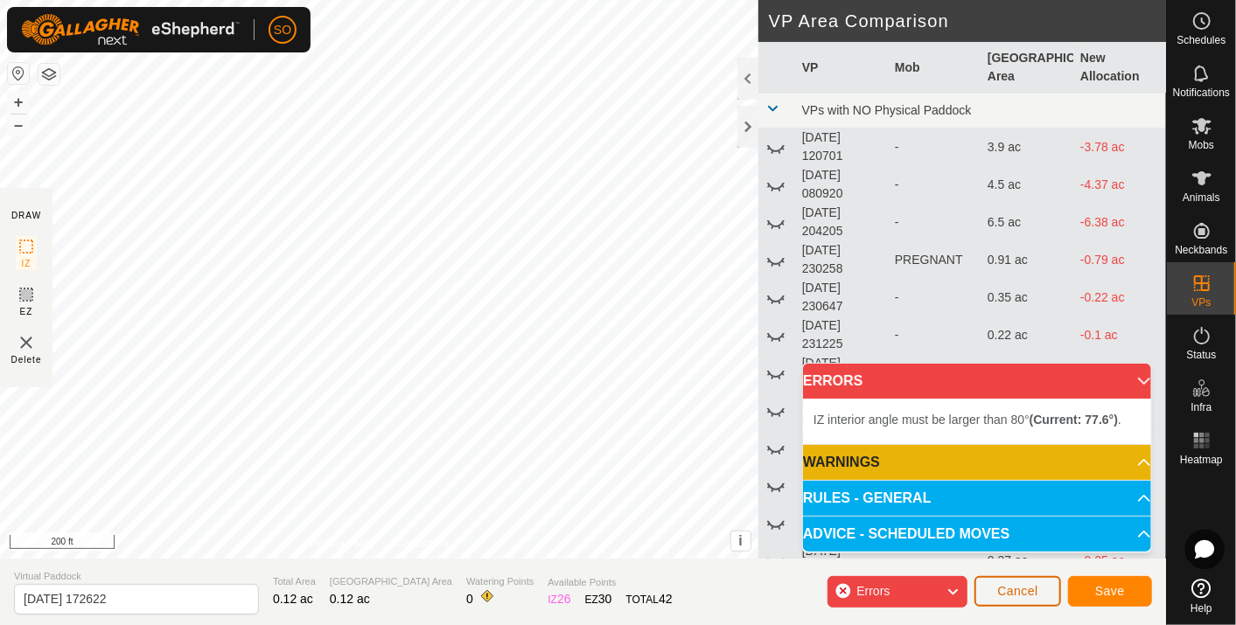
click at [1017, 590] on span "Cancel" at bounding box center [1017, 591] width 41 height 14
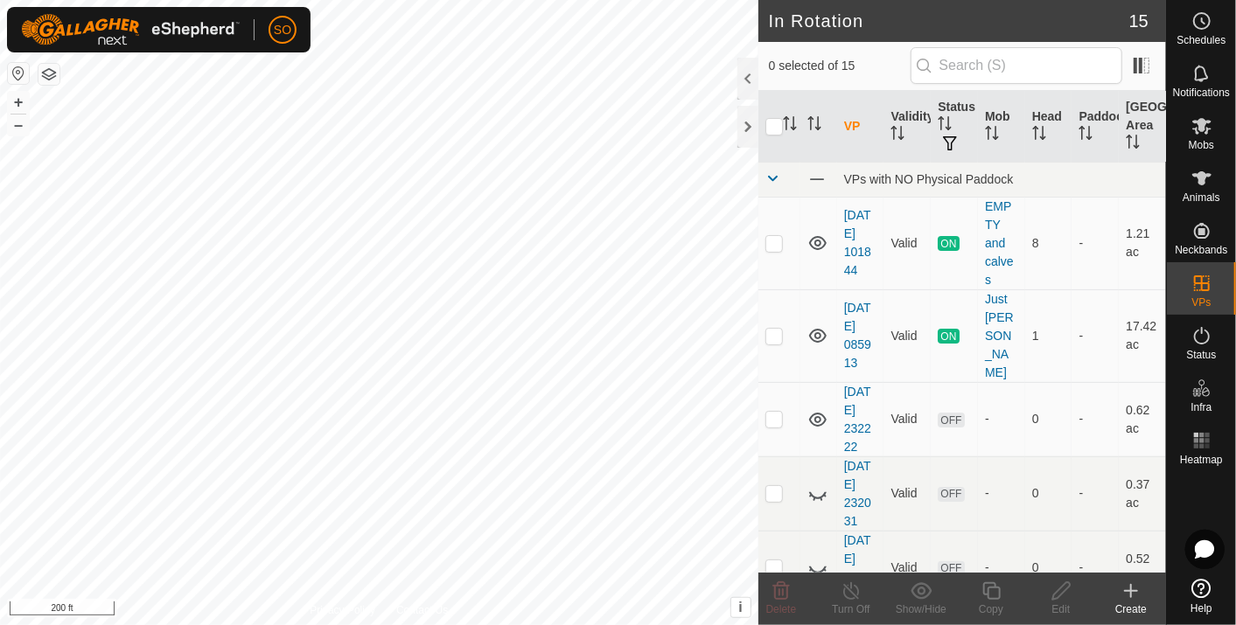
click at [1127, 593] on icon at bounding box center [1130, 591] width 21 height 21
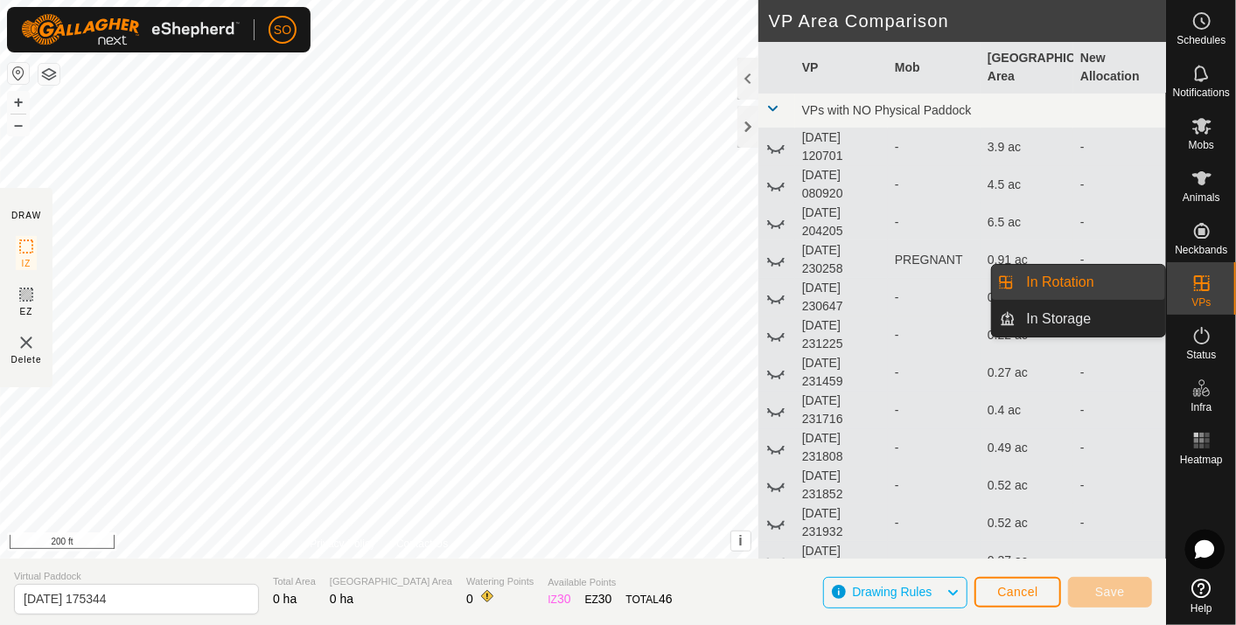
click at [1082, 275] on link "In Rotation" at bounding box center [1091, 282] width 150 height 35
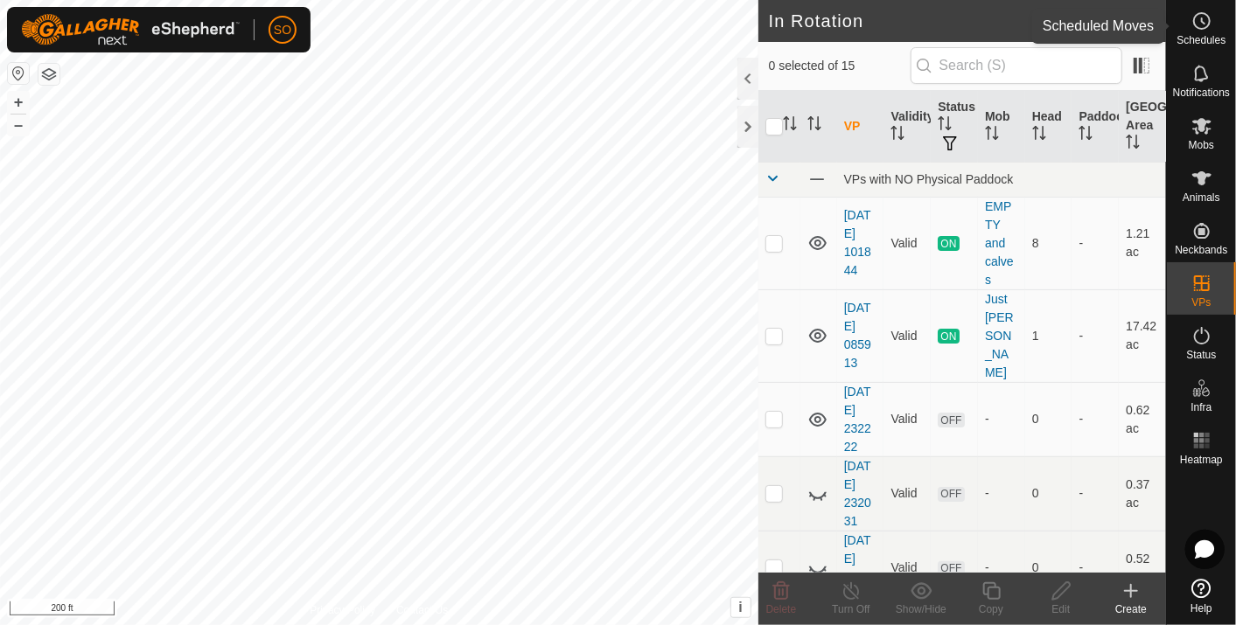
click at [1199, 24] on icon at bounding box center [1201, 20] width 21 height 21
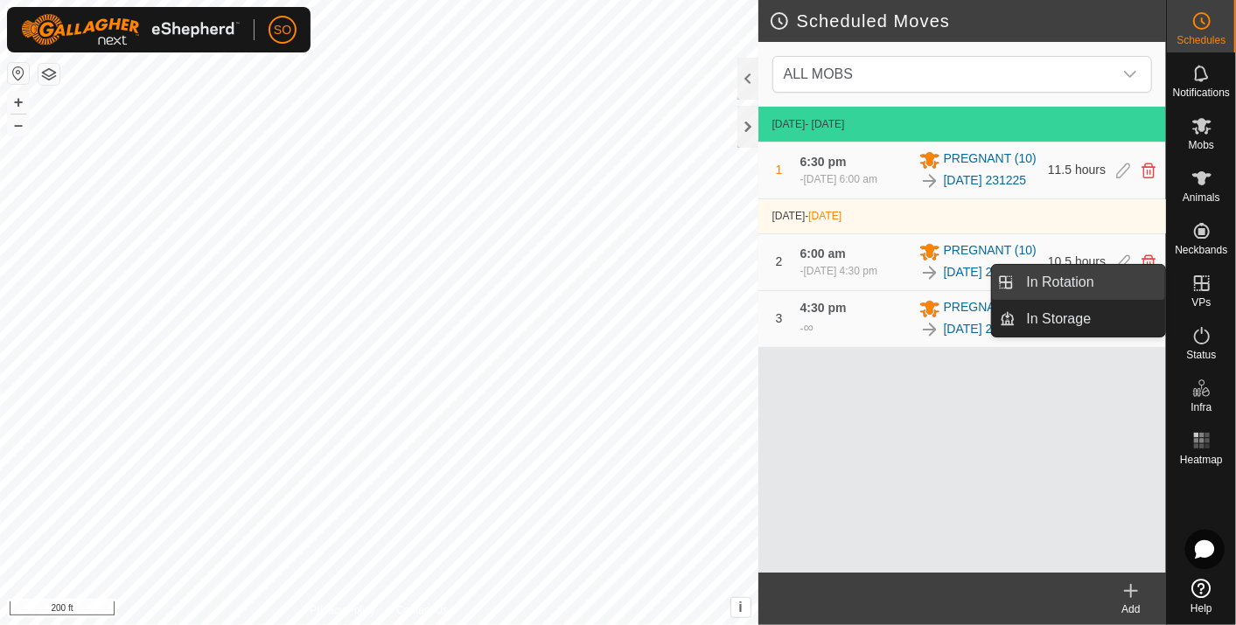
click at [1124, 270] on link "In Rotation" at bounding box center [1091, 282] width 150 height 35
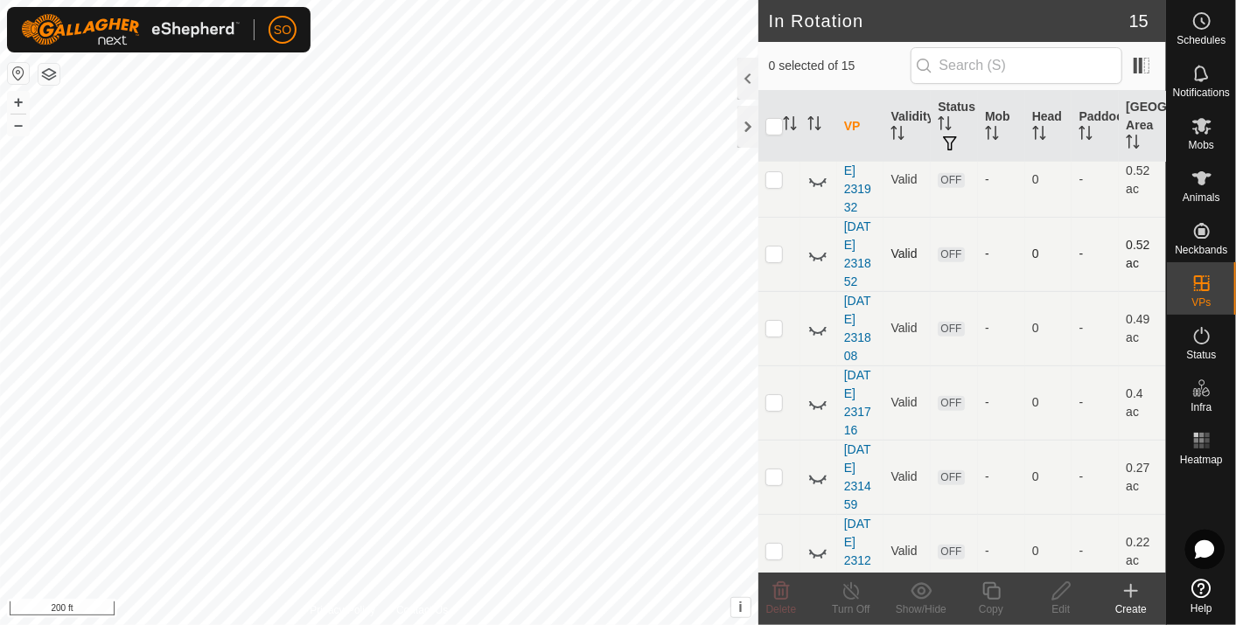
scroll to position [485, 0]
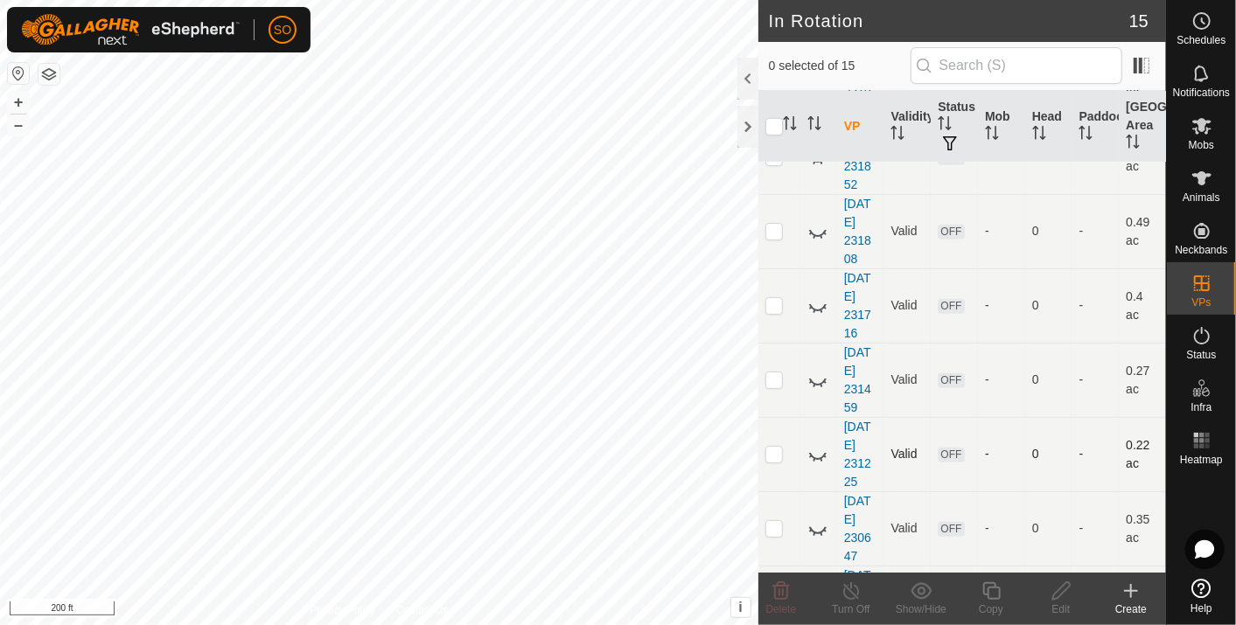
click at [818, 444] on icon at bounding box center [817, 454] width 21 height 21
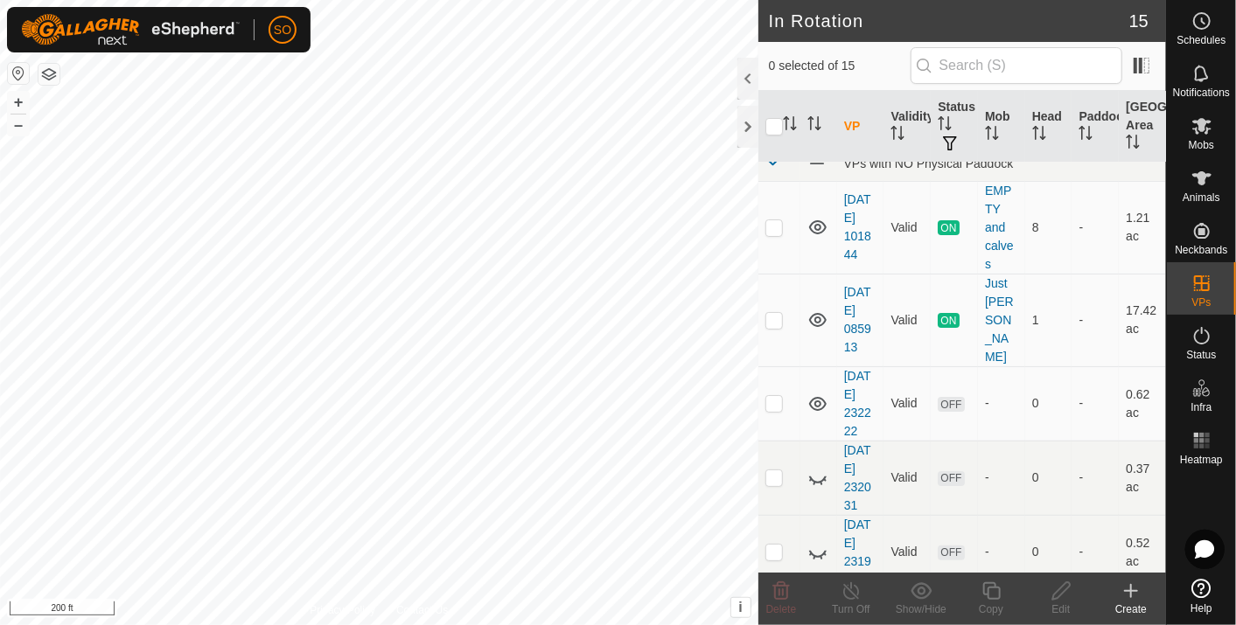
scroll to position [0, 0]
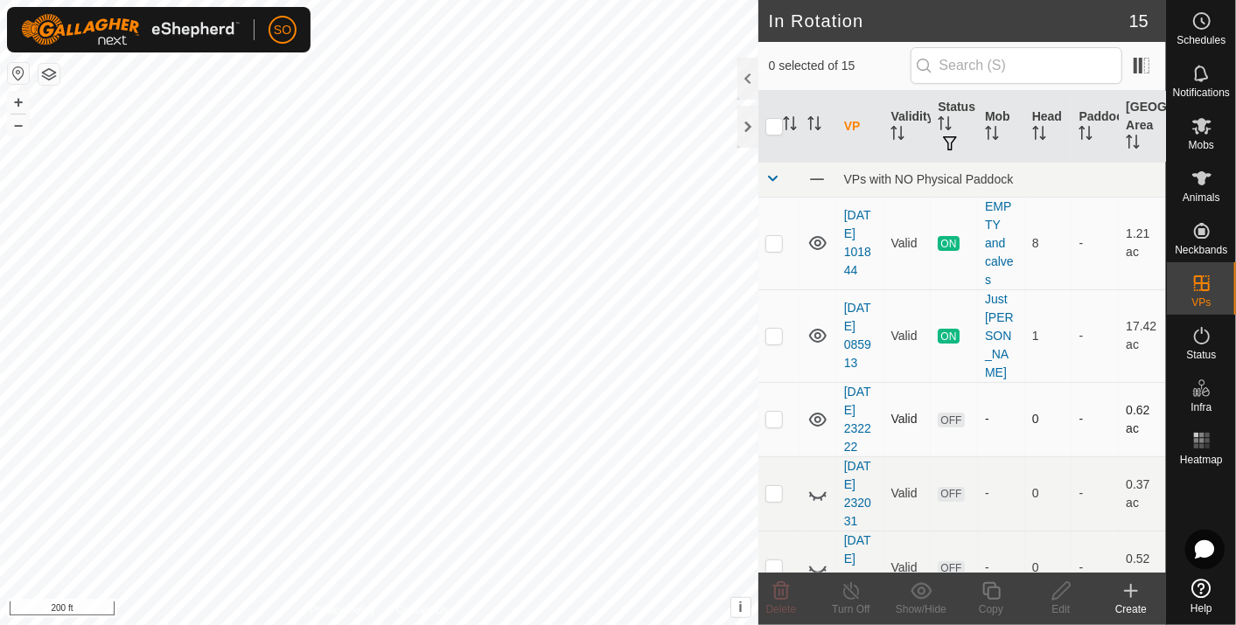
click at [815, 409] on icon at bounding box center [817, 419] width 21 height 21
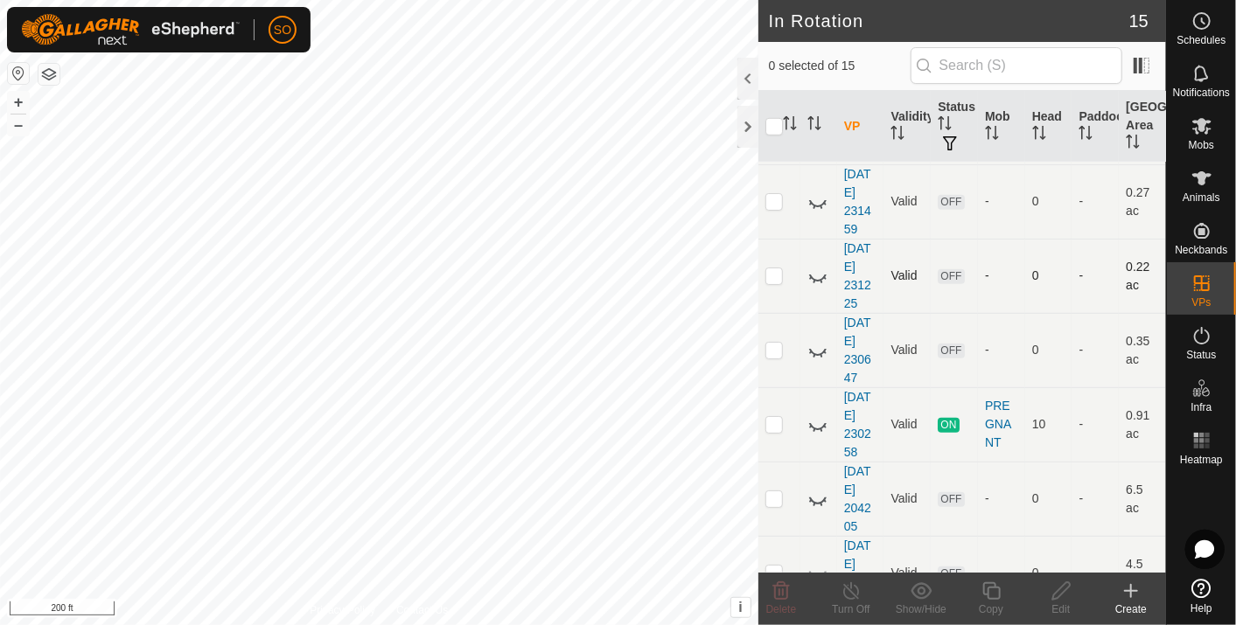
scroll to position [754, 0]
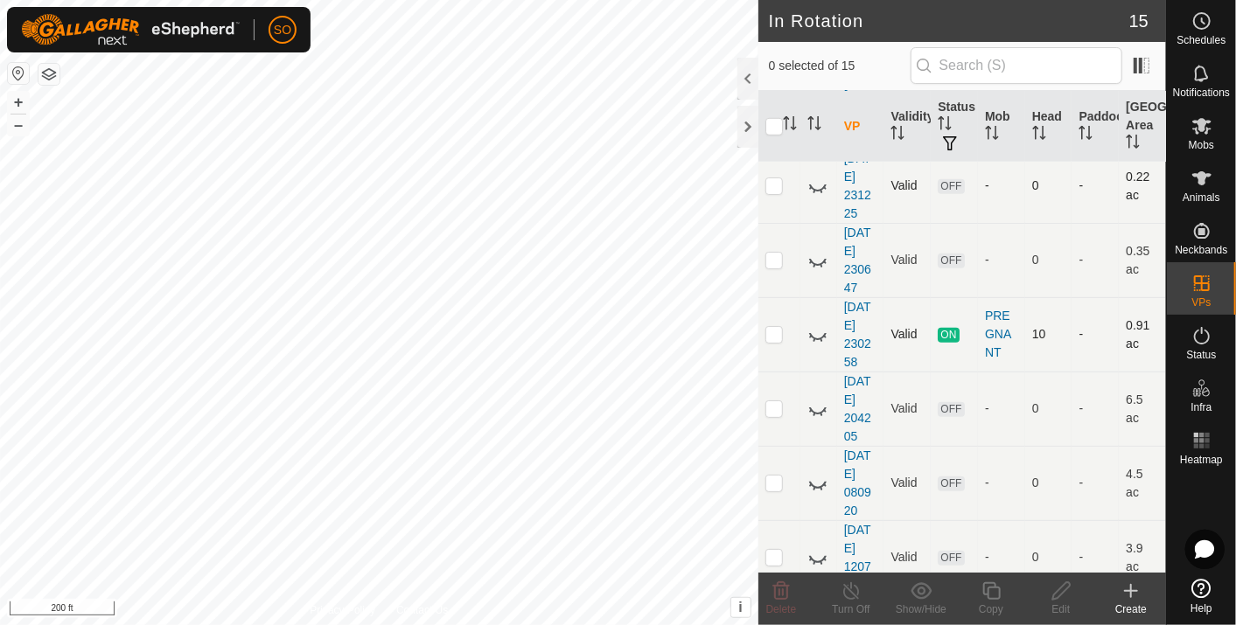
click at [815, 324] on icon at bounding box center [817, 334] width 21 height 21
click at [815, 176] on icon at bounding box center [817, 186] width 21 height 21
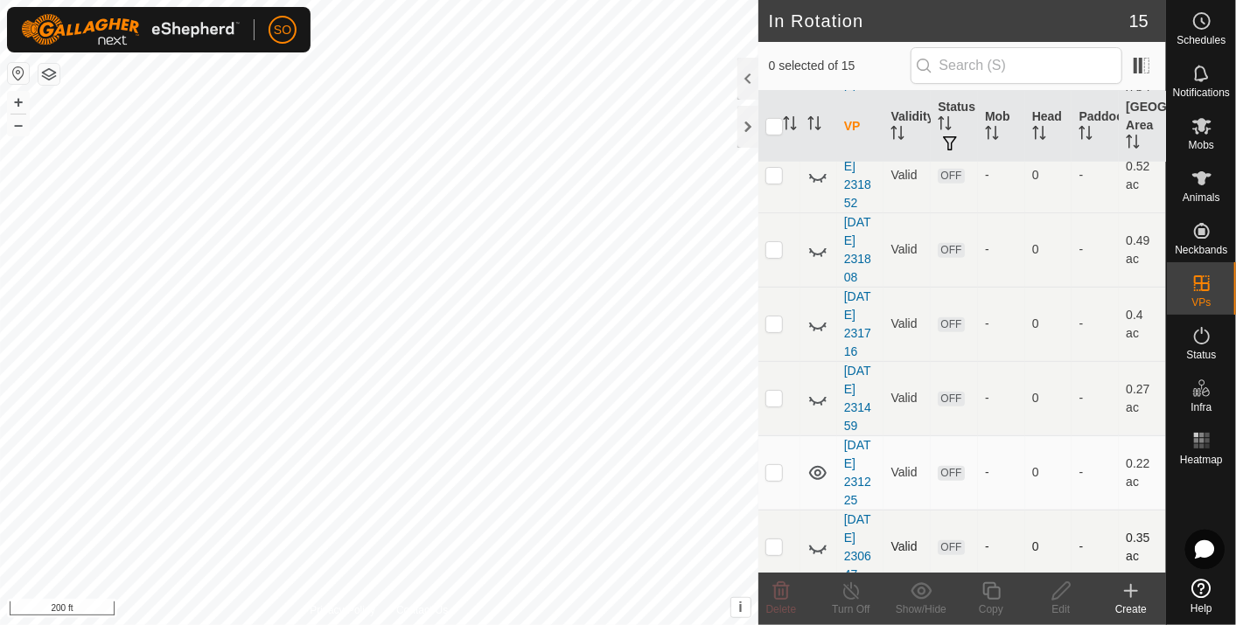
scroll to position [462, 0]
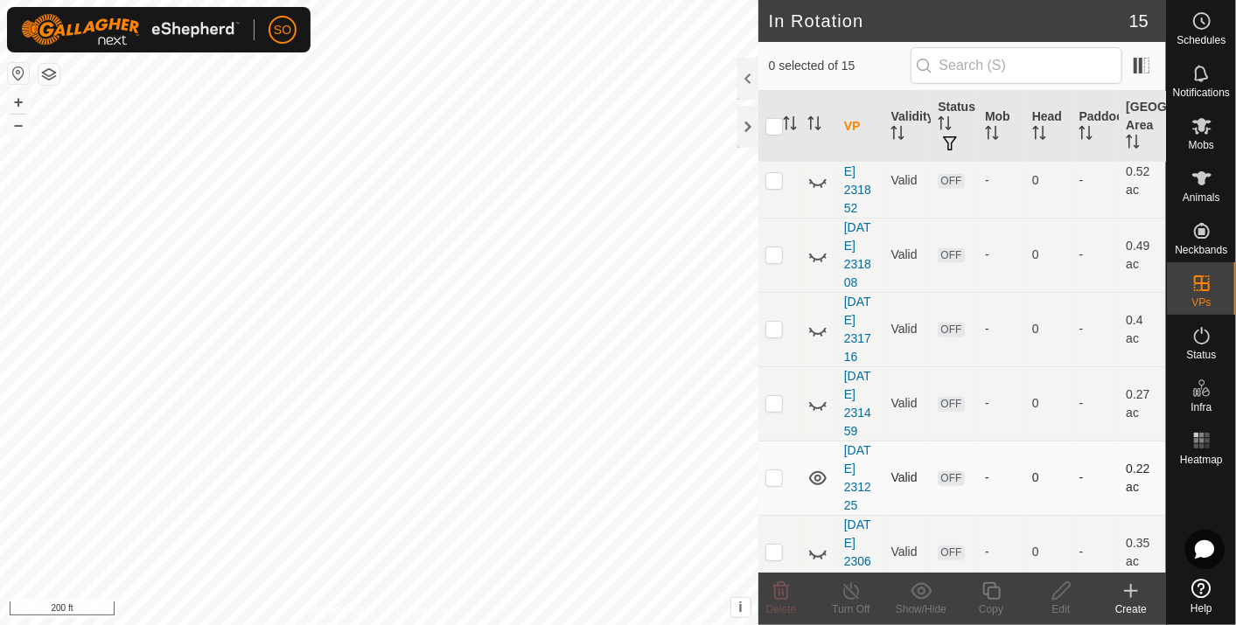
click at [777, 471] on p-checkbox at bounding box center [773, 478] width 17 height 14
checkbox input "false"
click at [1131, 588] on icon at bounding box center [1131, 591] width 0 height 12
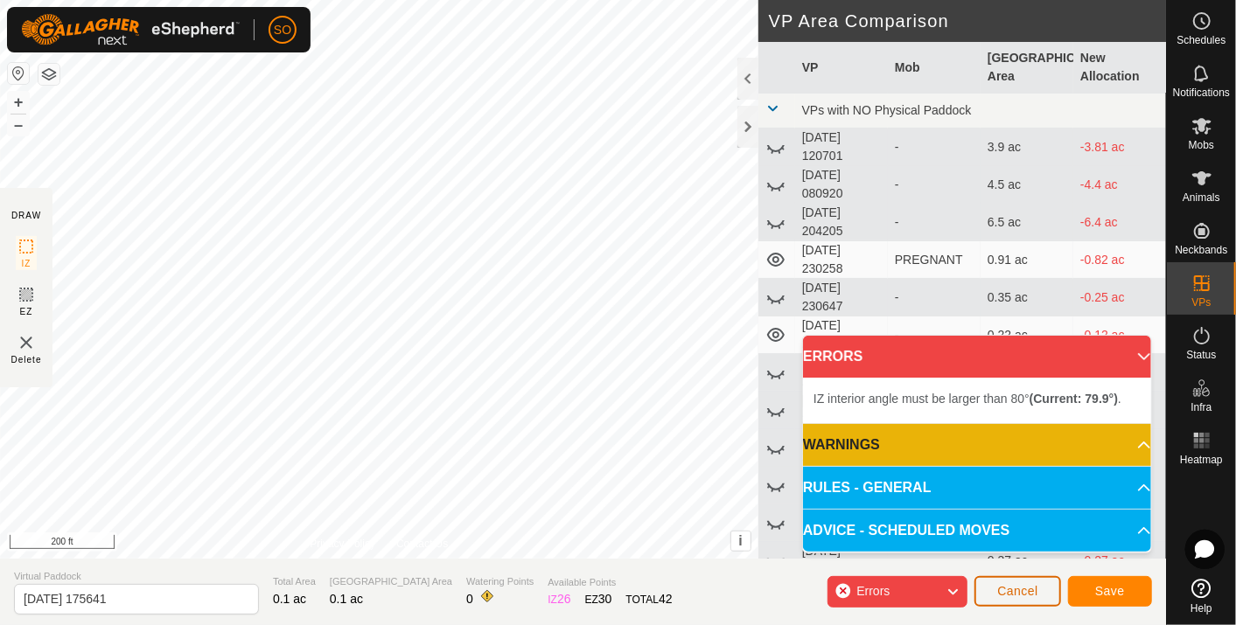
click at [1022, 588] on span "Cancel" at bounding box center [1017, 591] width 41 height 14
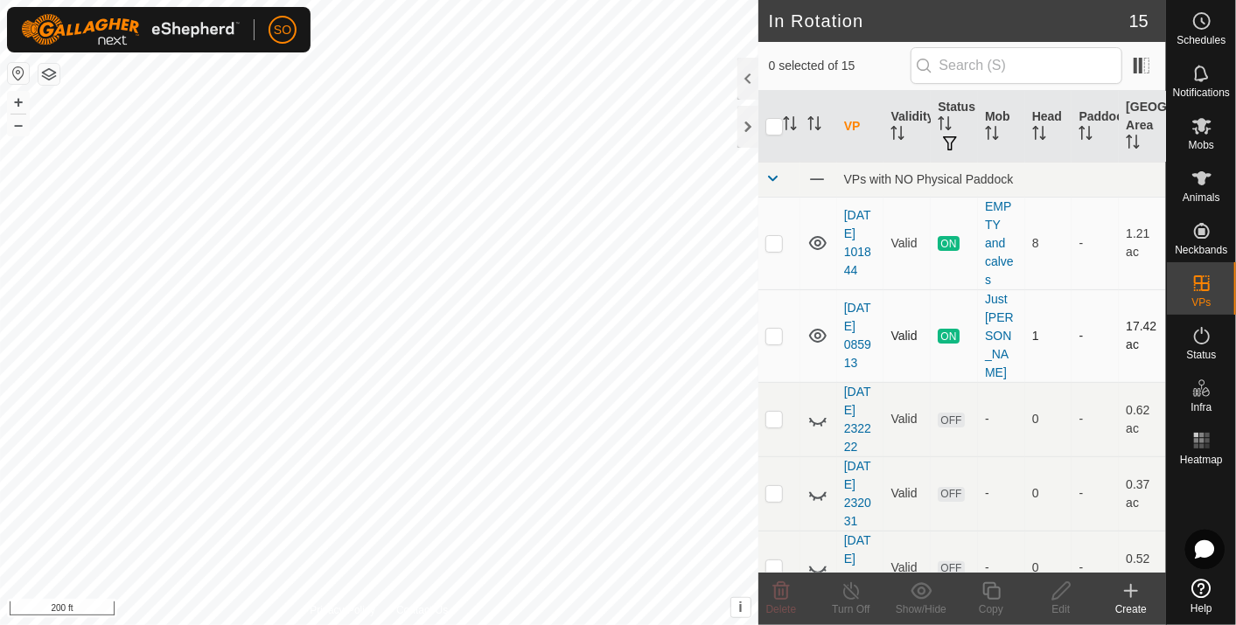
checkbox input "true"
click at [1203, 17] on icon at bounding box center [1201, 20] width 21 height 21
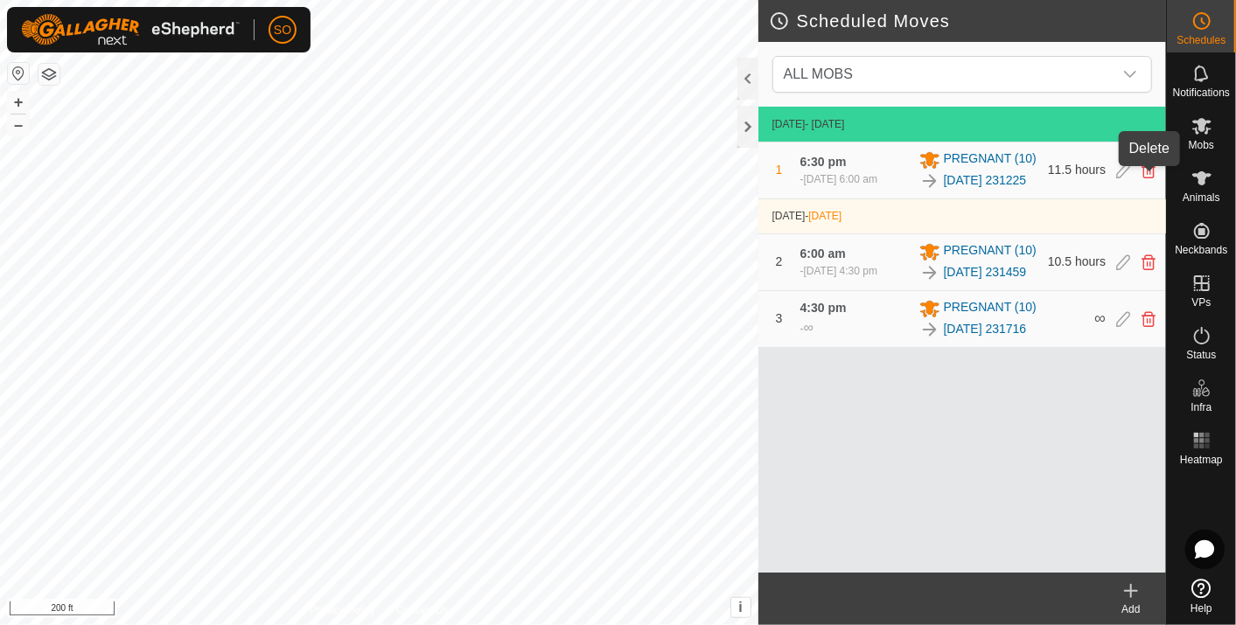
click at [1148, 172] on icon at bounding box center [1148, 171] width 14 height 16
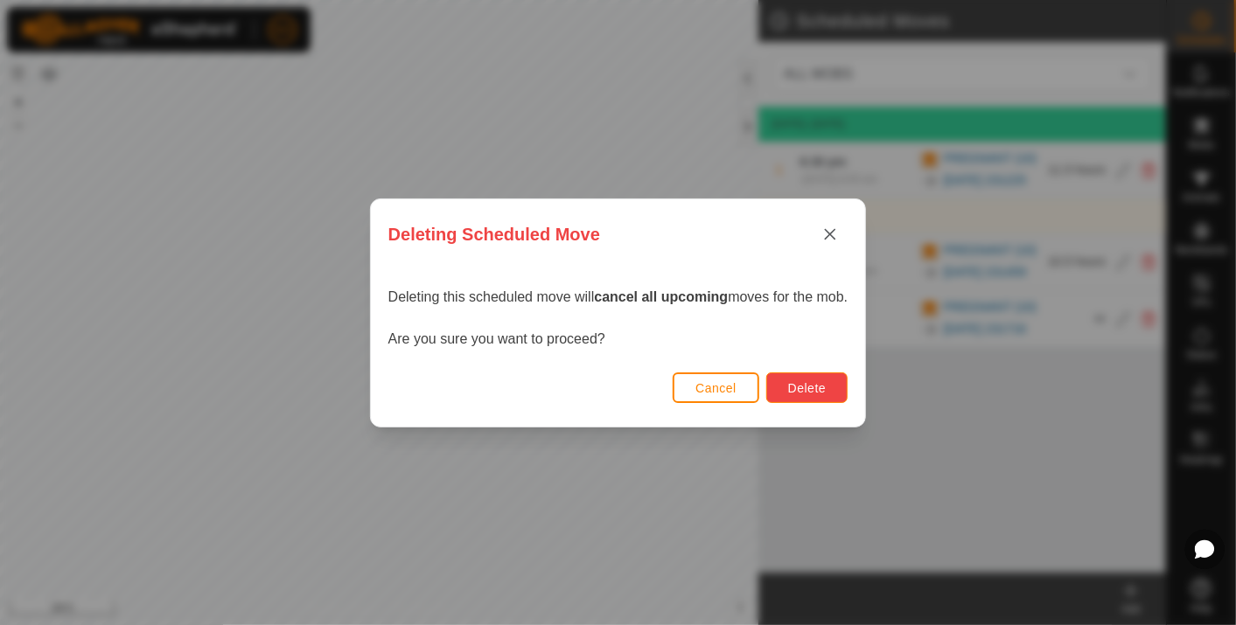
click at [799, 385] on span "Delete" at bounding box center [807, 388] width 38 height 14
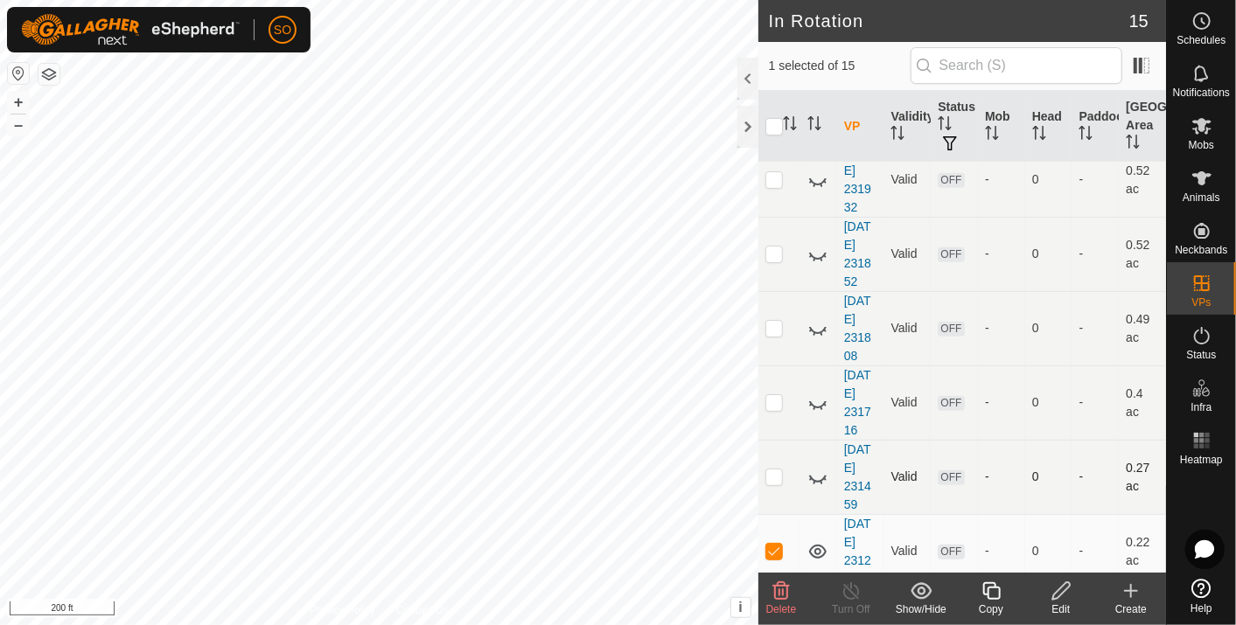
scroll to position [485, 0]
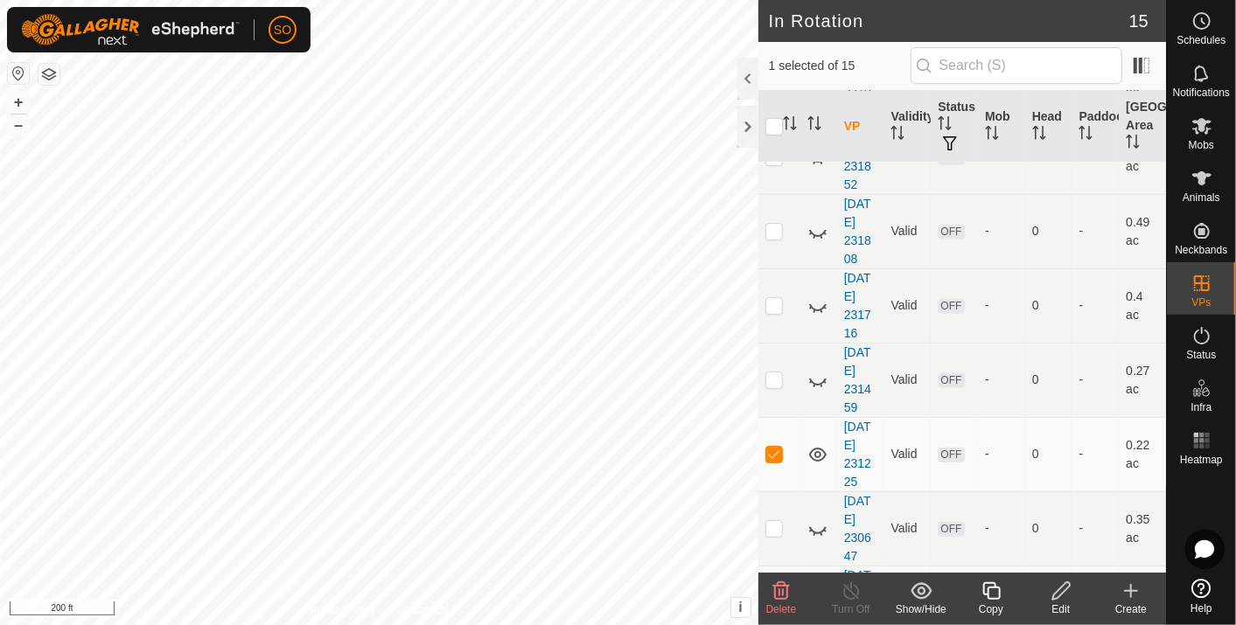
click at [1057, 590] on icon at bounding box center [1061, 591] width 22 height 21
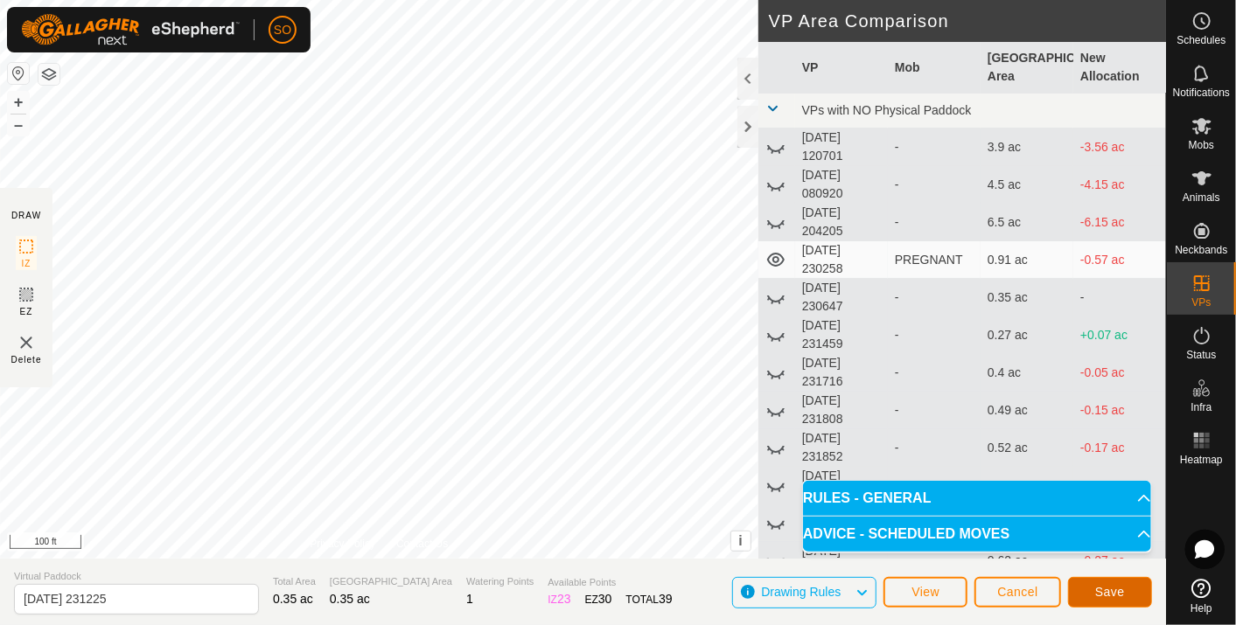
click at [1105, 590] on span "Save" at bounding box center [1110, 592] width 30 height 14
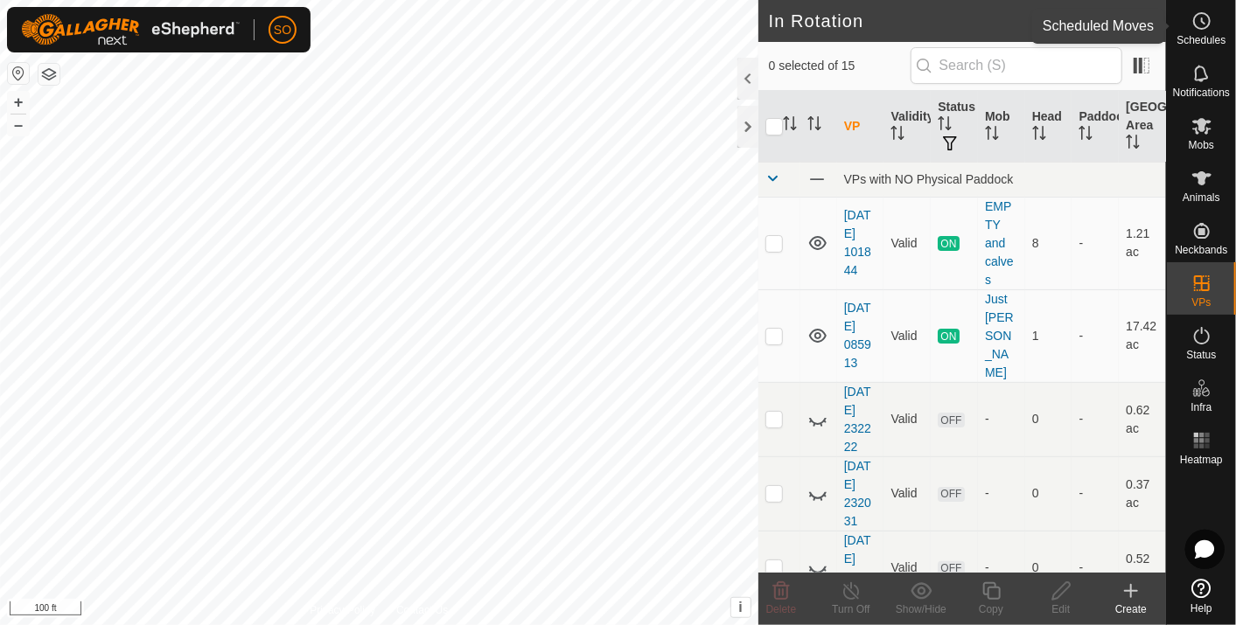
click at [1202, 13] on circle at bounding box center [1202, 21] width 16 height 16
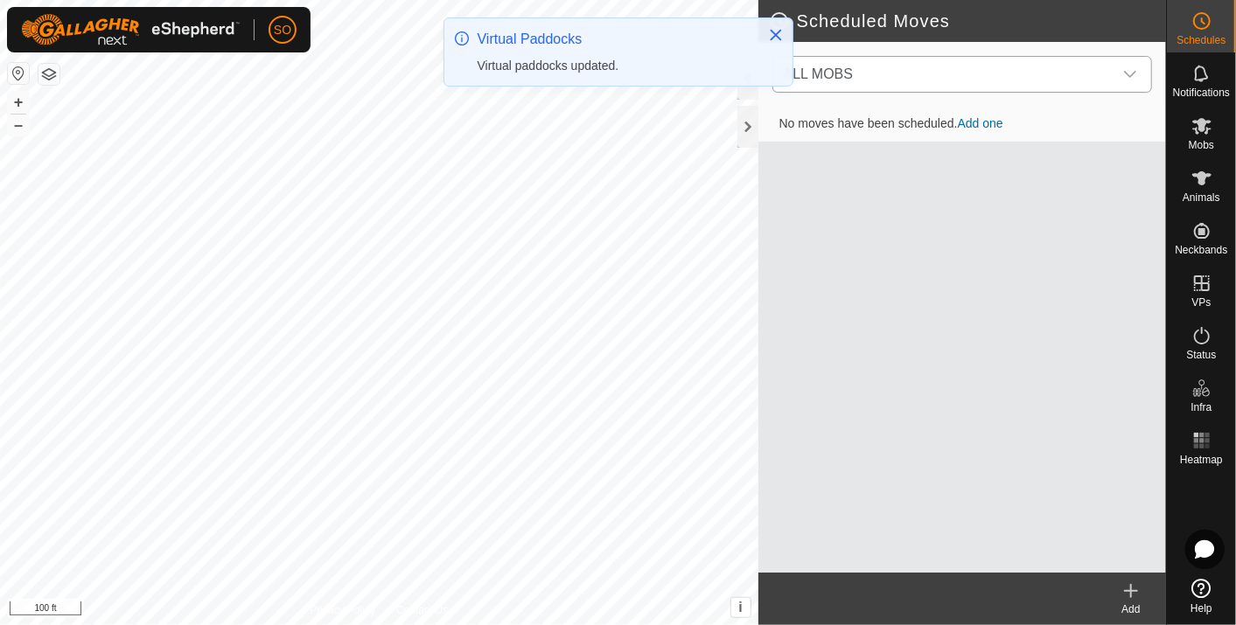
click at [1134, 69] on icon "dropdown trigger" at bounding box center [1130, 74] width 14 height 14
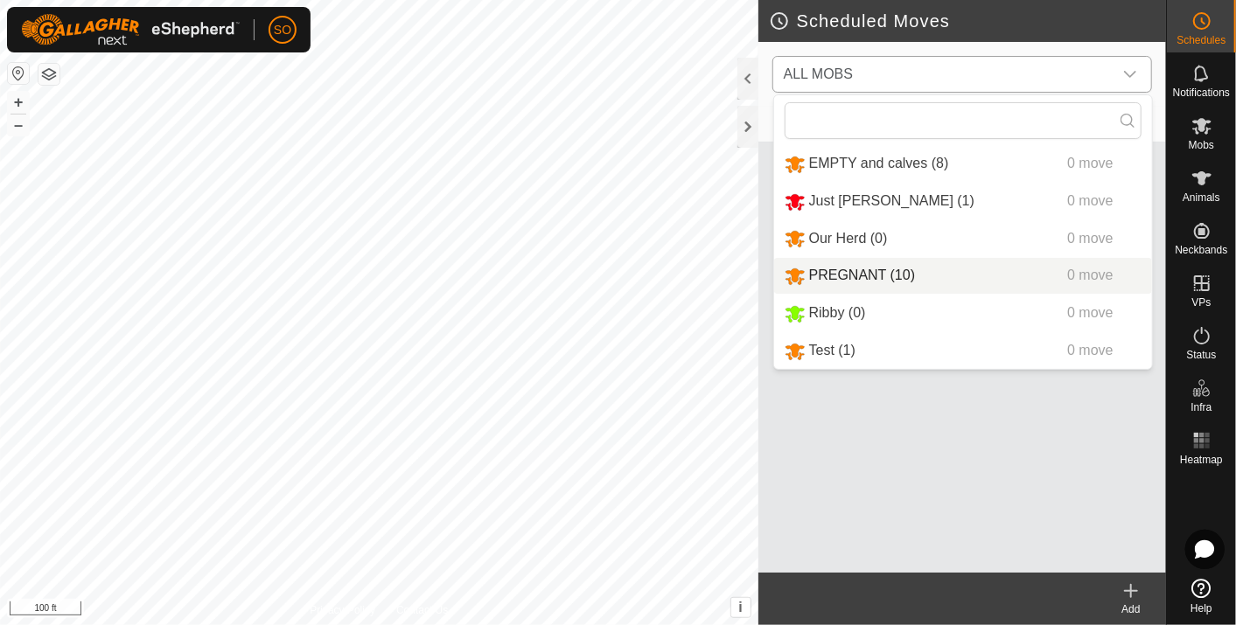
click at [852, 270] on li "PREGNANT (10) 0 move" at bounding box center [963, 276] width 378 height 36
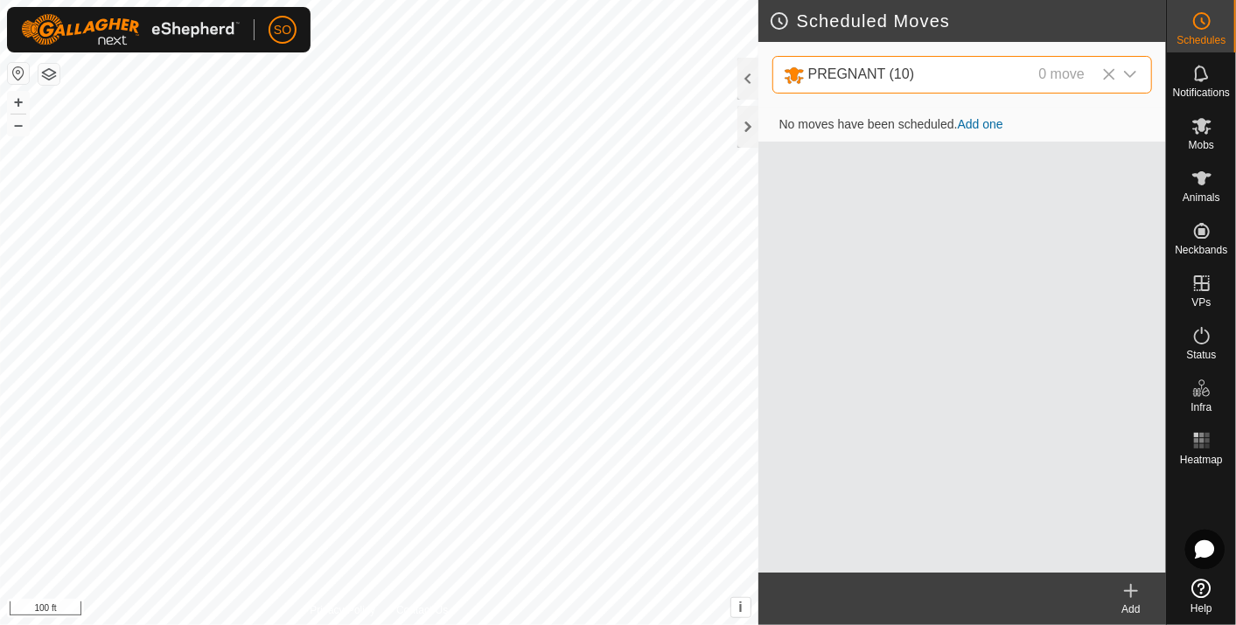
click at [1137, 584] on icon at bounding box center [1130, 591] width 21 height 21
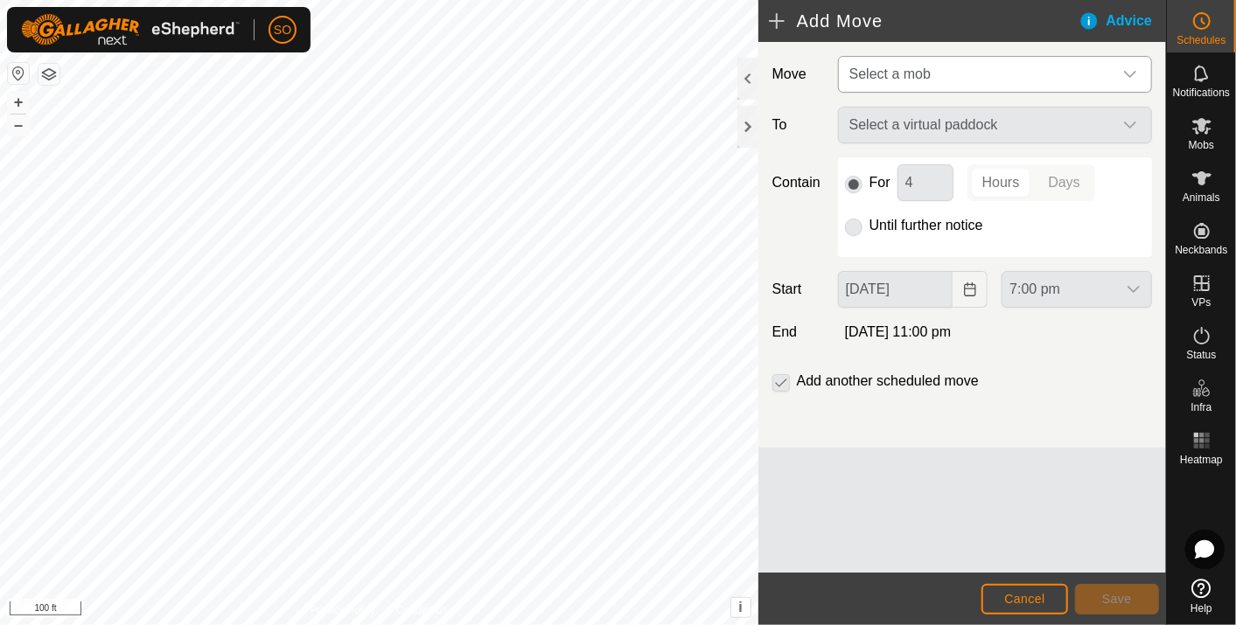
click at [1134, 72] on icon "dropdown trigger" at bounding box center [1130, 74] width 12 height 7
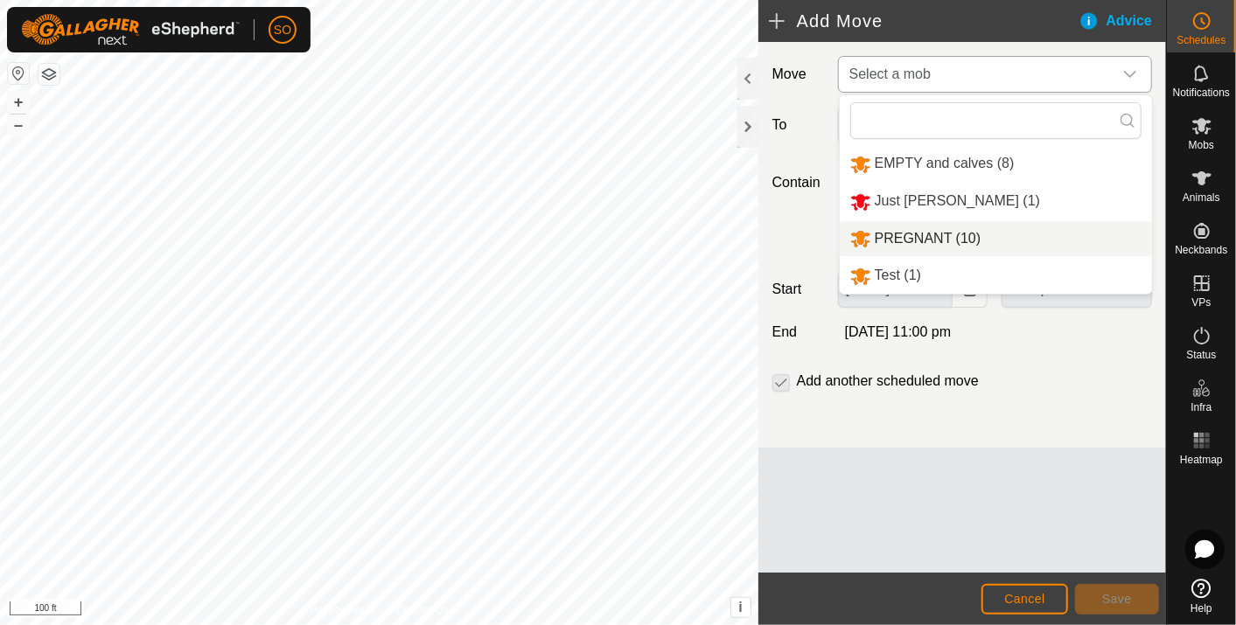
click at [946, 232] on li "PREGNANT (10)" at bounding box center [996, 239] width 312 height 36
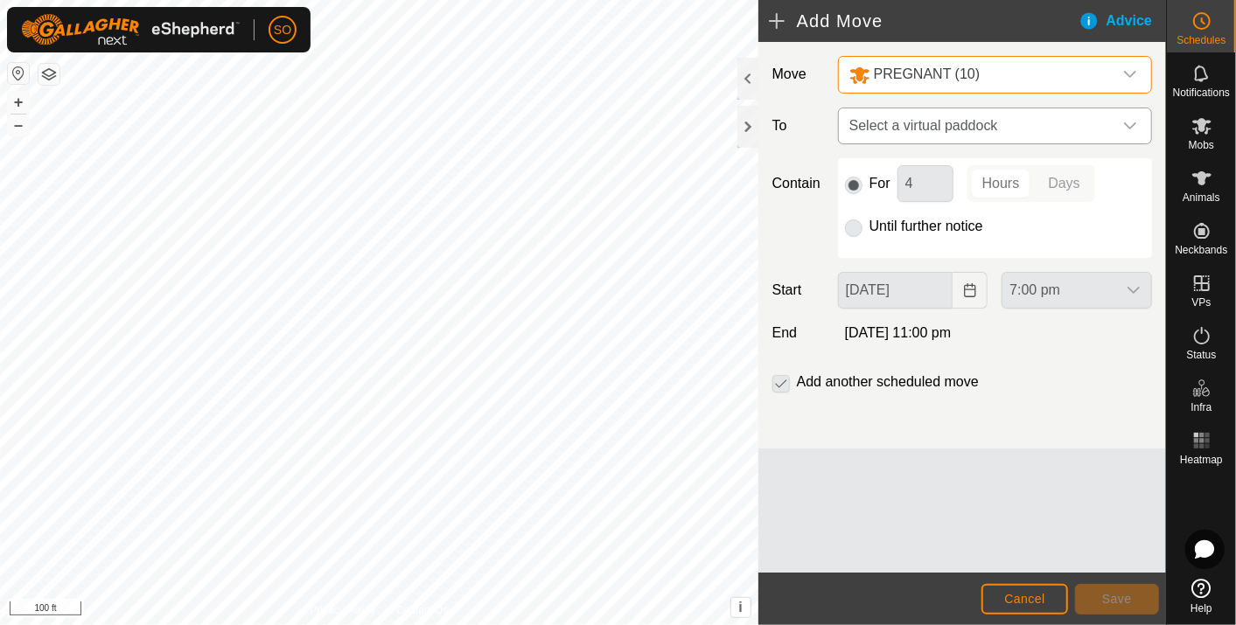
click at [1127, 119] on icon "dropdown trigger" at bounding box center [1130, 126] width 14 height 14
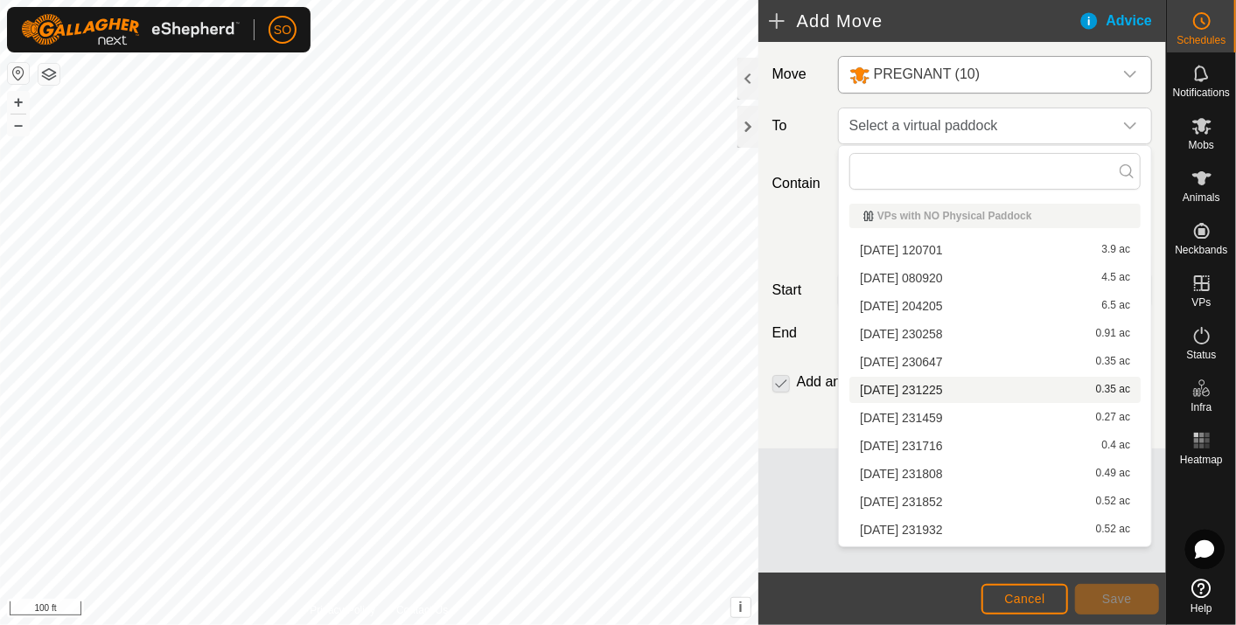
click at [948, 384] on li "2025-08-09 231225 0.35 ac" at bounding box center [994, 390] width 291 height 26
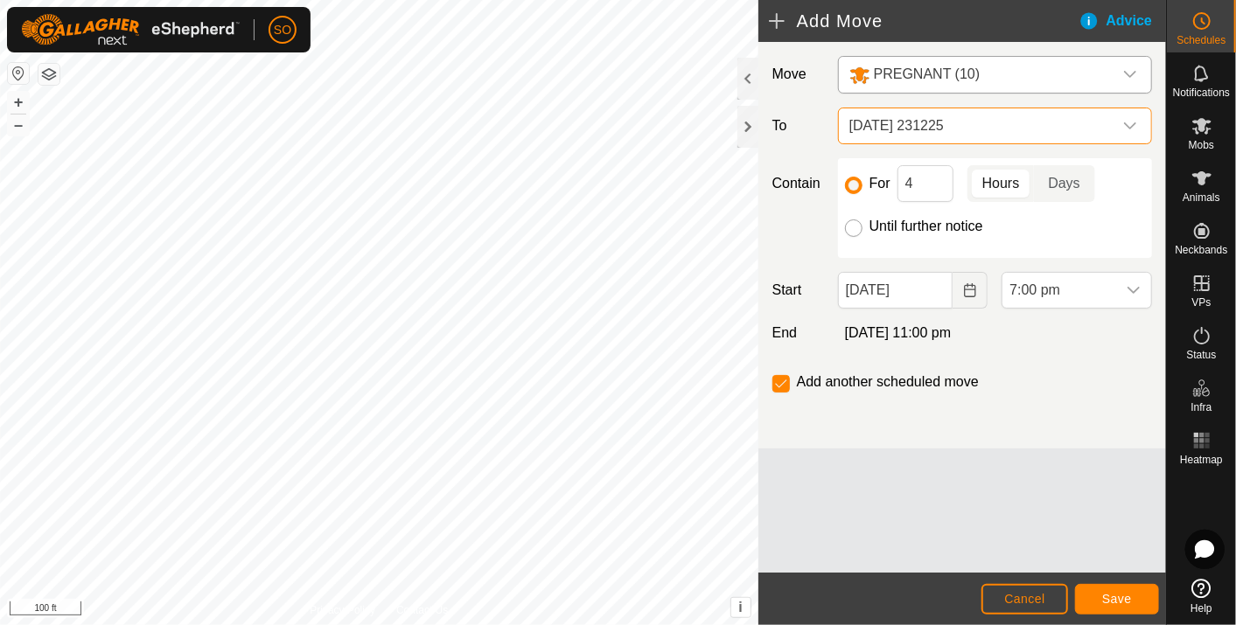
click at [854, 224] on input "Until further notice" at bounding box center [853, 228] width 17 height 17
radio input "true"
checkbox input "false"
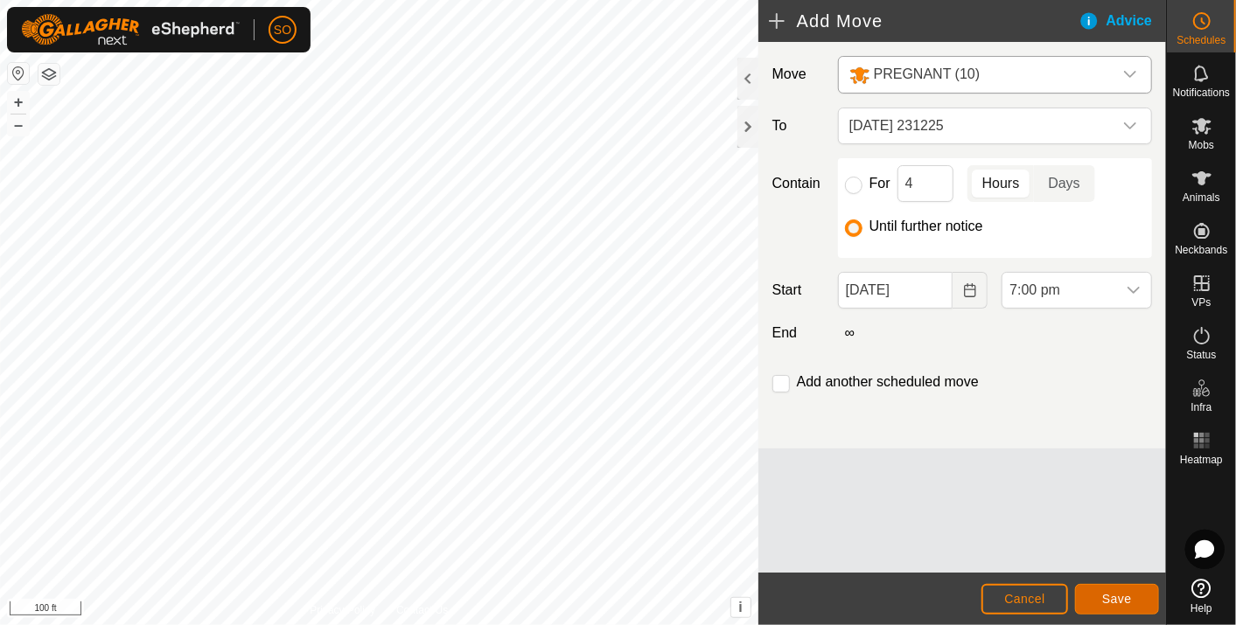
click at [1122, 591] on button "Save" at bounding box center [1117, 599] width 84 height 31
